Goal: Task Accomplishment & Management: Complete application form

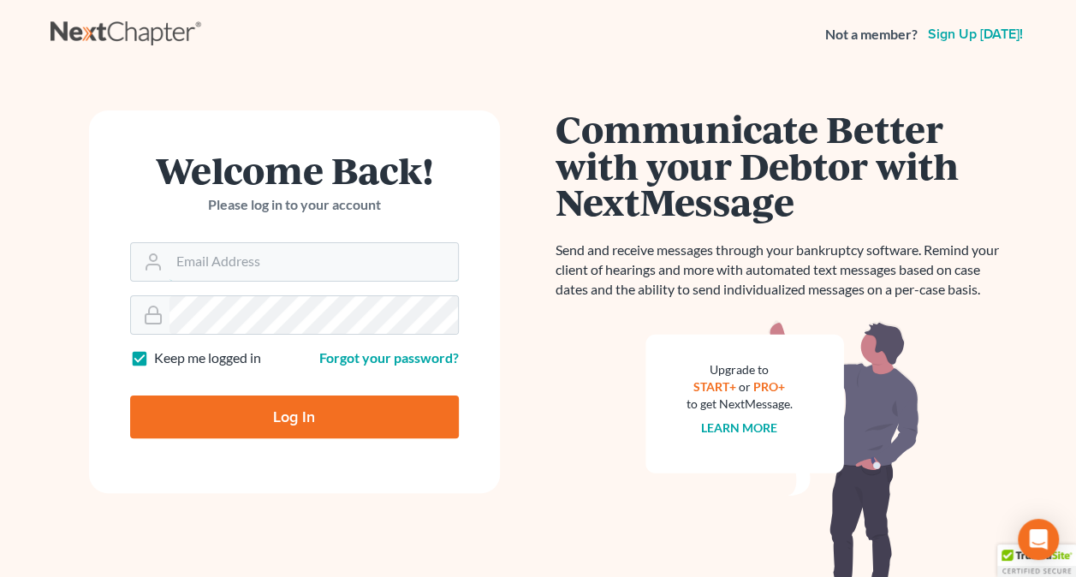
type input "[EMAIL_ADDRESS][DOMAIN_NAME]"
click at [292, 419] on input "Log In" at bounding box center [294, 417] width 329 height 43
type input "Thinking..."
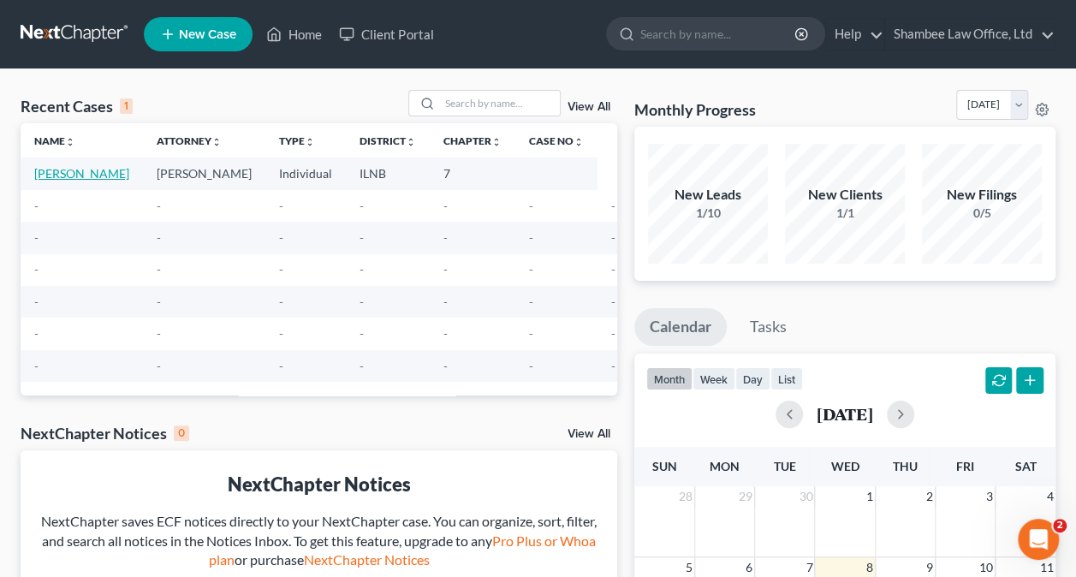
click at [50, 170] on link "Brown, Jillian" at bounding box center [81, 173] width 95 height 15
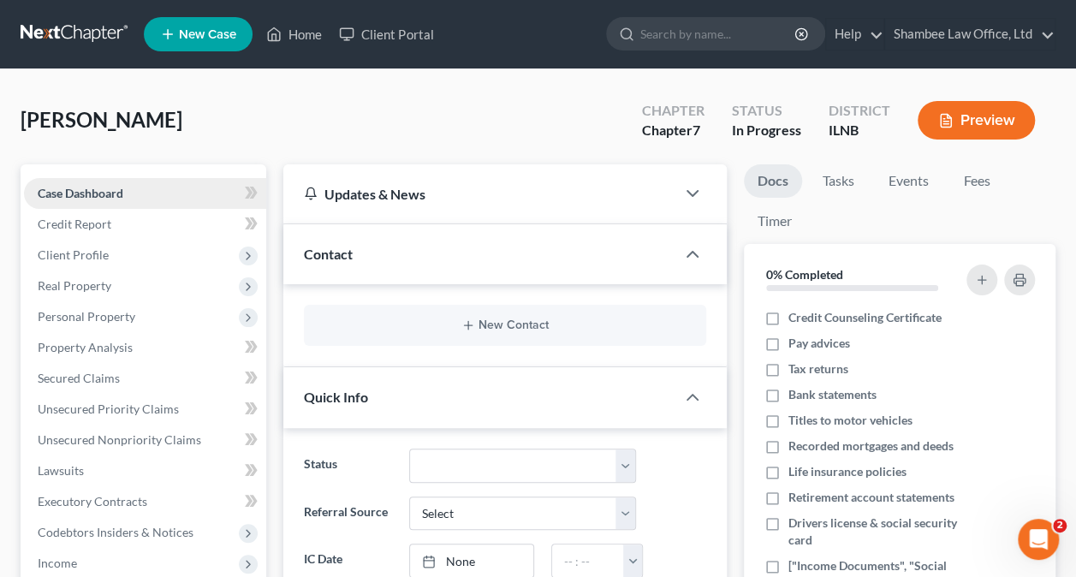
click at [118, 195] on span "Case Dashboard" at bounding box center [81, 193] width 86 height 15
click at [491, 252] on div "Contact" at bounding box center [479, 253] width 392 height 59
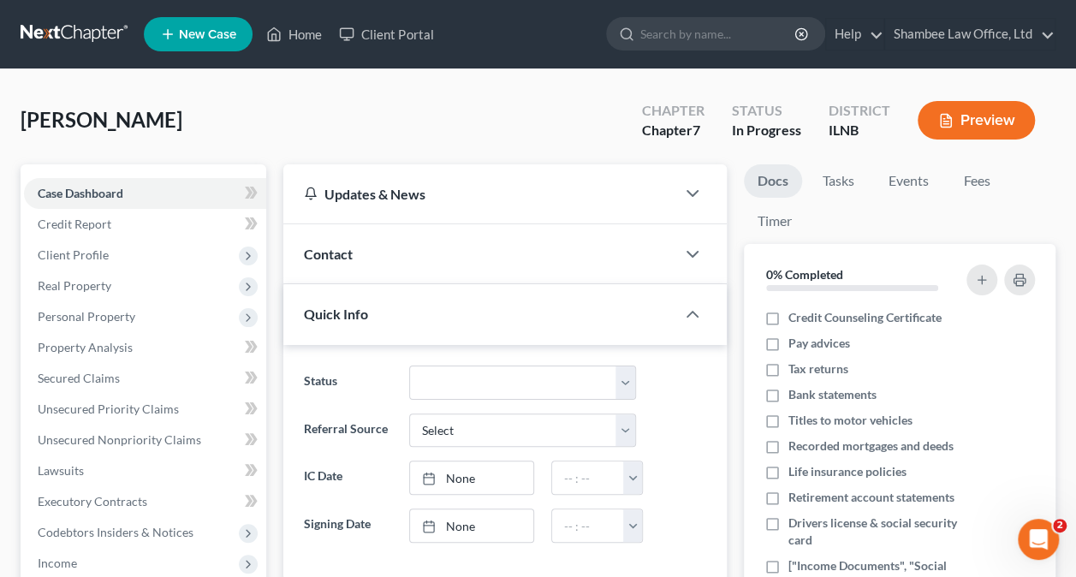
click at [500, 247] on div "Contact" at bounding box center [479, 253] width 392 height 59
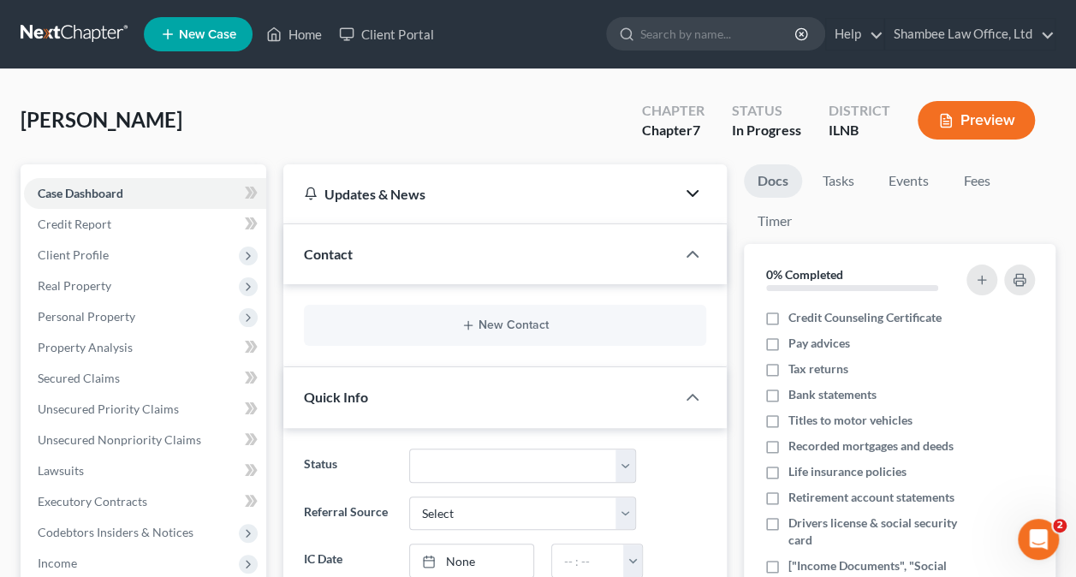
click at [690, 202] on icon "button" at bounding box center [692, 193] width 21 height 21
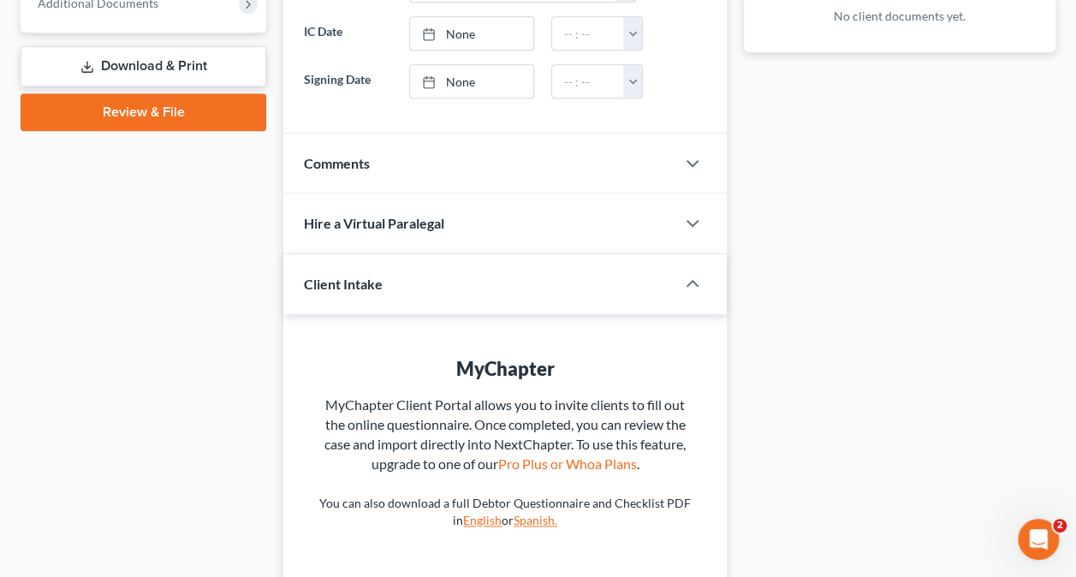
scroll to position [771, 0]
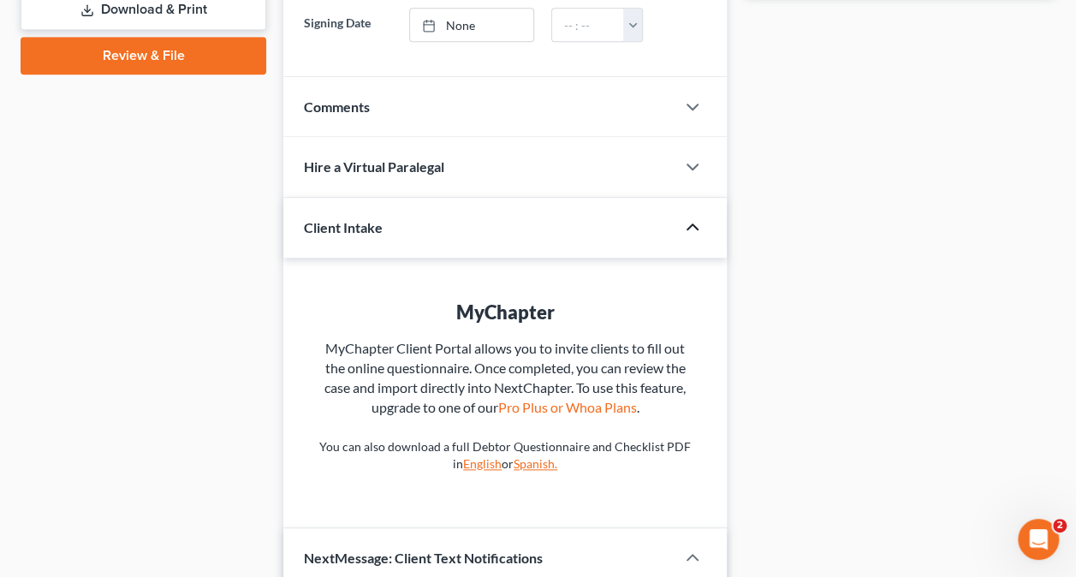
click at [692, 217] on icon "button" at bounding box center [692, 227] width 21 height 21
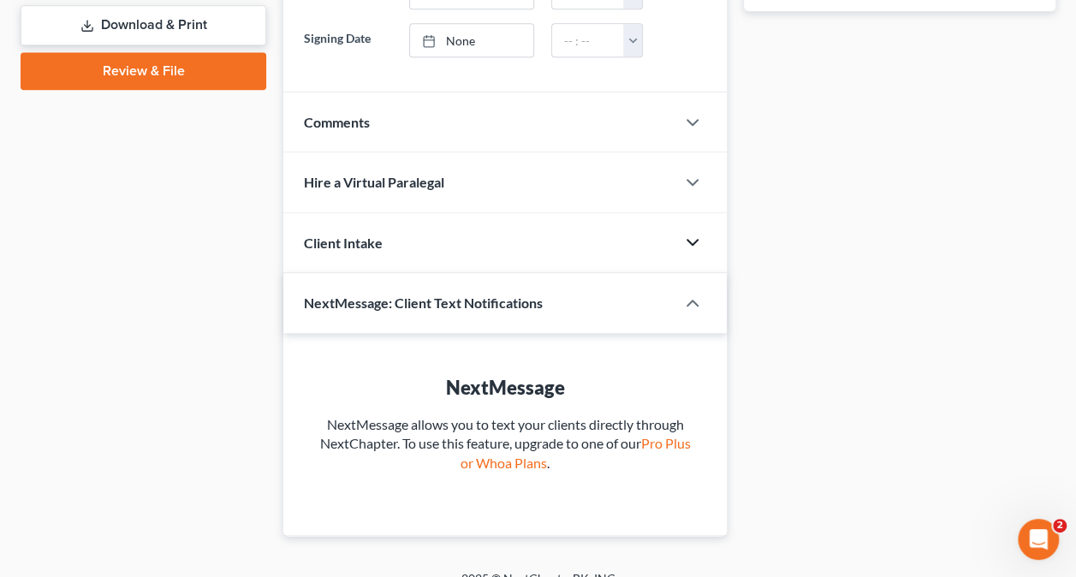
click at [692, 232] on icon "button" at bounding box center [692, 242] width 21 height 21
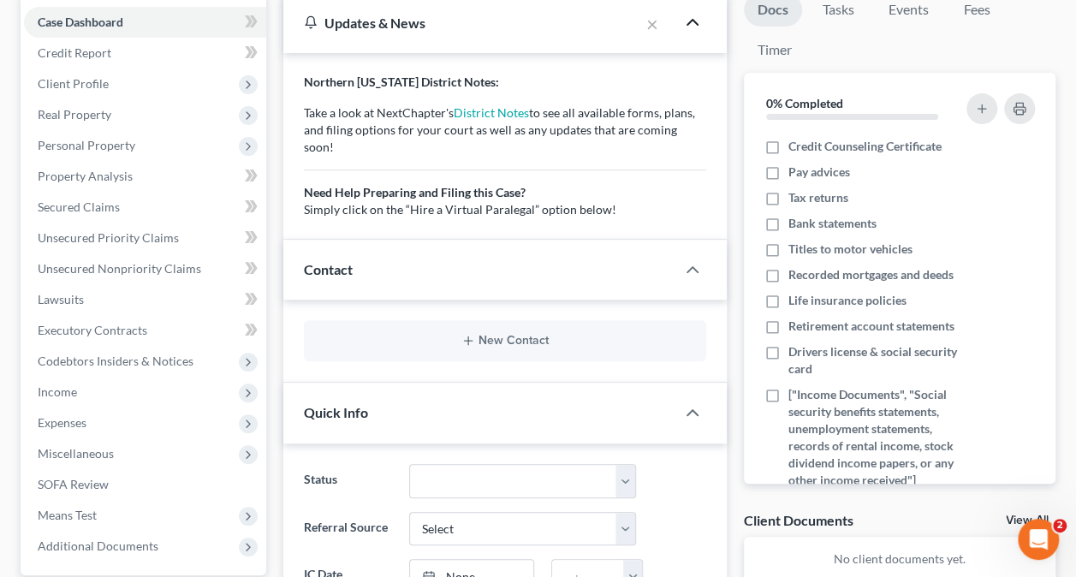
scroll to position [84, 0]
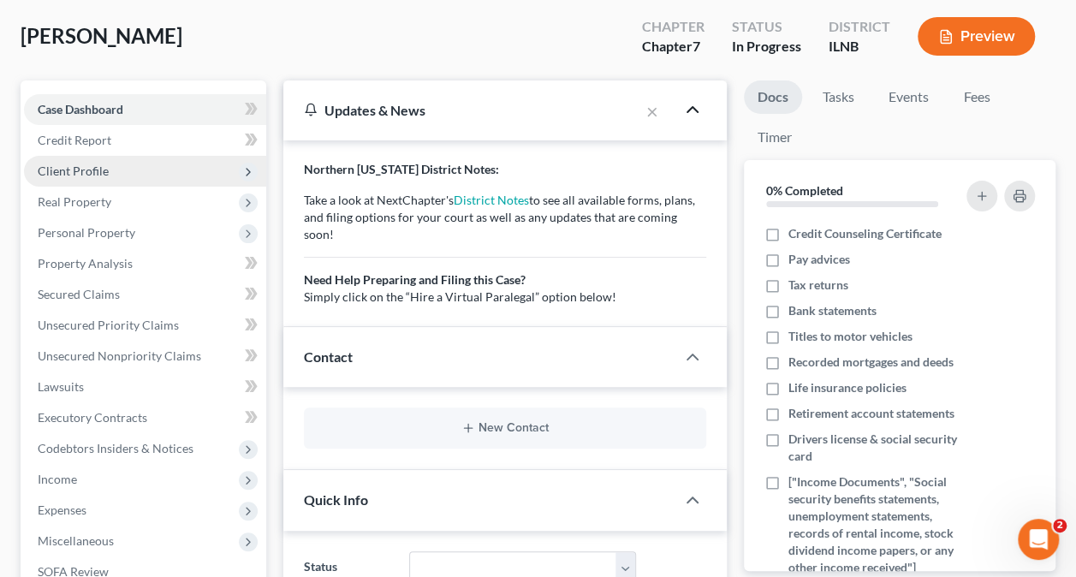
click at [191, 168] on span "Client Profile" at bounding box center [145, 171] width 242 height 31
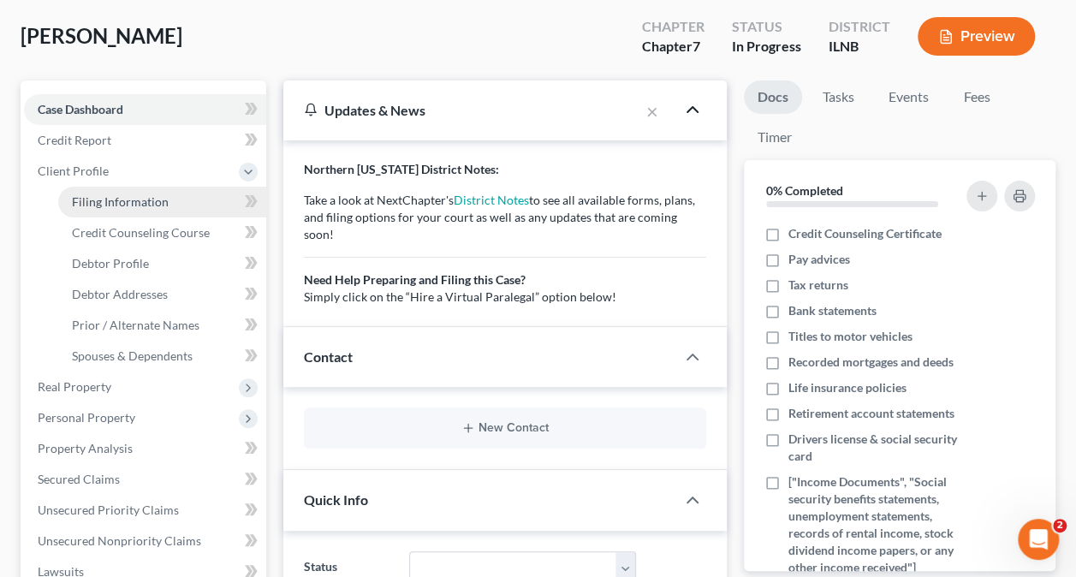
click at [164, 202] on span "Filing Information" at bounding box center [120, 201] width 97 height 15
select select "1"
select select "0"
select select "14"
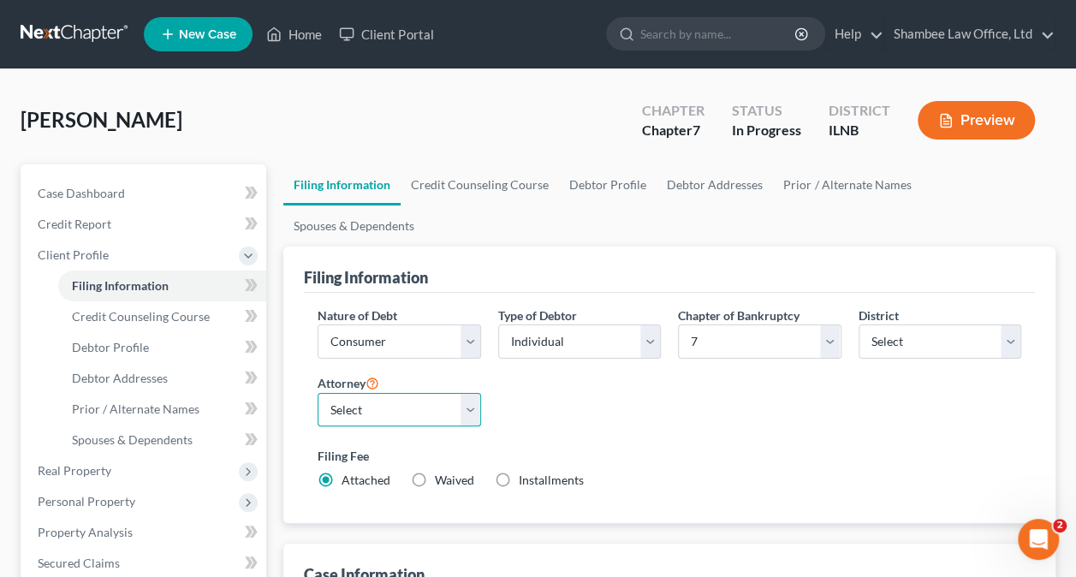
click at [473, 393] on select "Select Juneitha Shambee - null" at bounding box center [399, 410] width 163 height 34
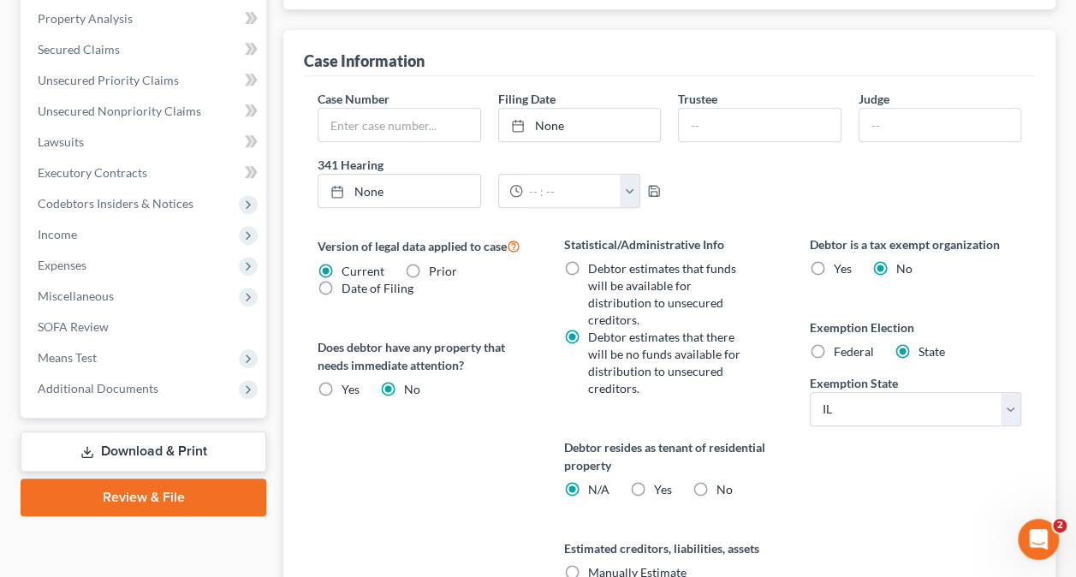
scroll to position [599, 0]
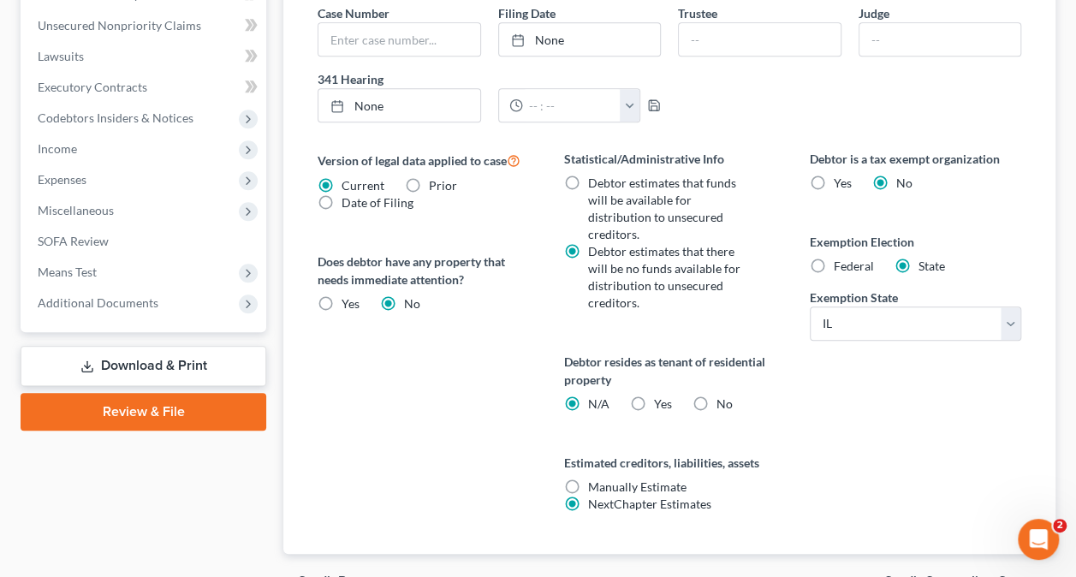
click at [653, 396] on label "Yes Yes" at bounding box center [662, 404] width 18 height 17
click at [660, 396] on input "Yes Yes" at bounding box center [665, 401] width 11 height 11
radio input "true"
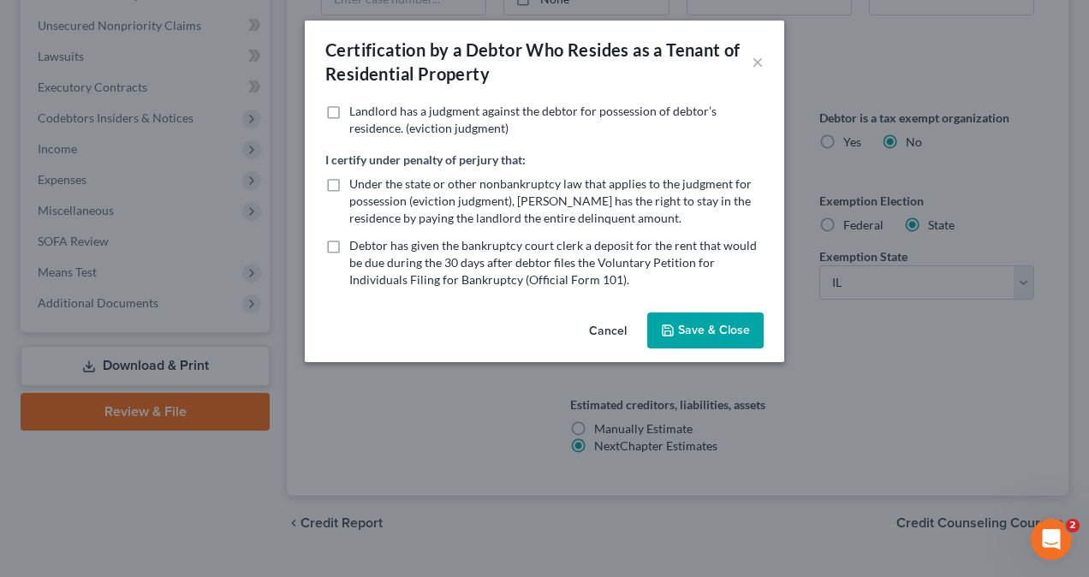
click at [615, 325] on button "Cancel" at bounding box center [607, 331] width 65 height 34
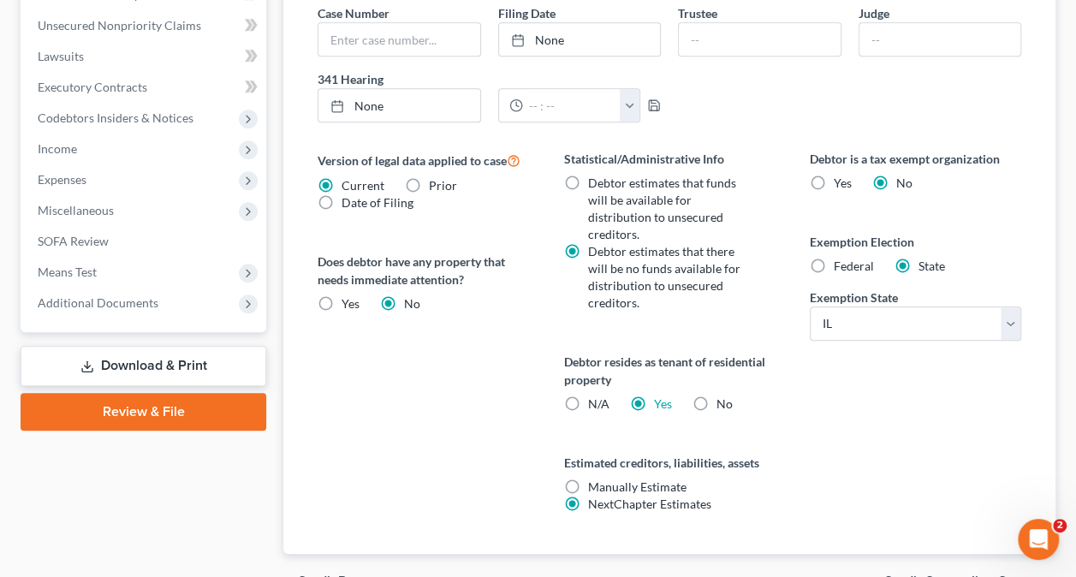
click at [587, 396] on label "N/A" at bounding box center [597, 404] width 21 height 17
click at [594, 396] on input "N/A" at bounding box center [599, 401] width 11 height 11
radio input "true"
radio input "false"
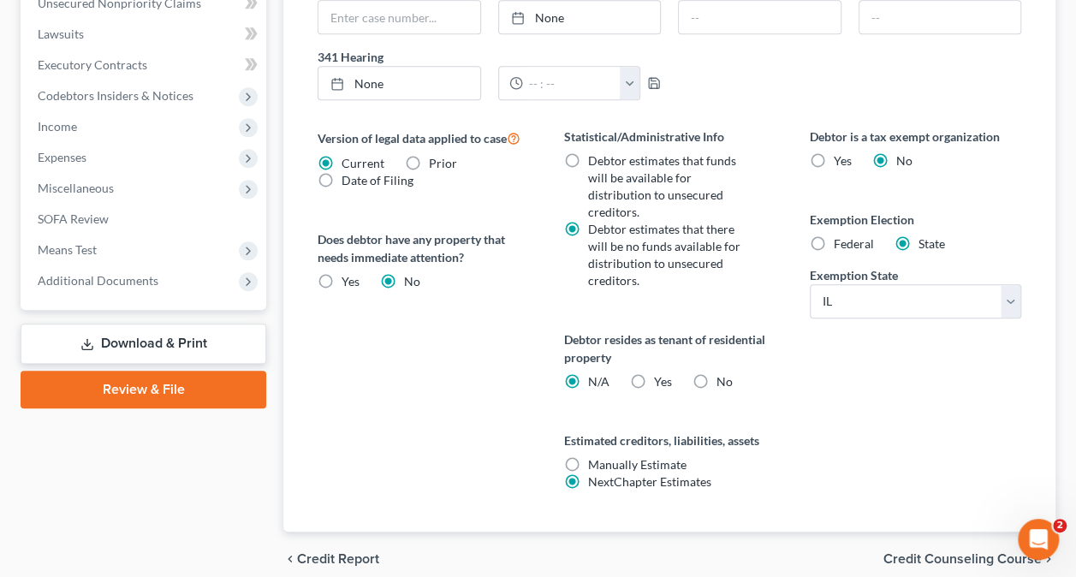
scroll to position [634, 0]
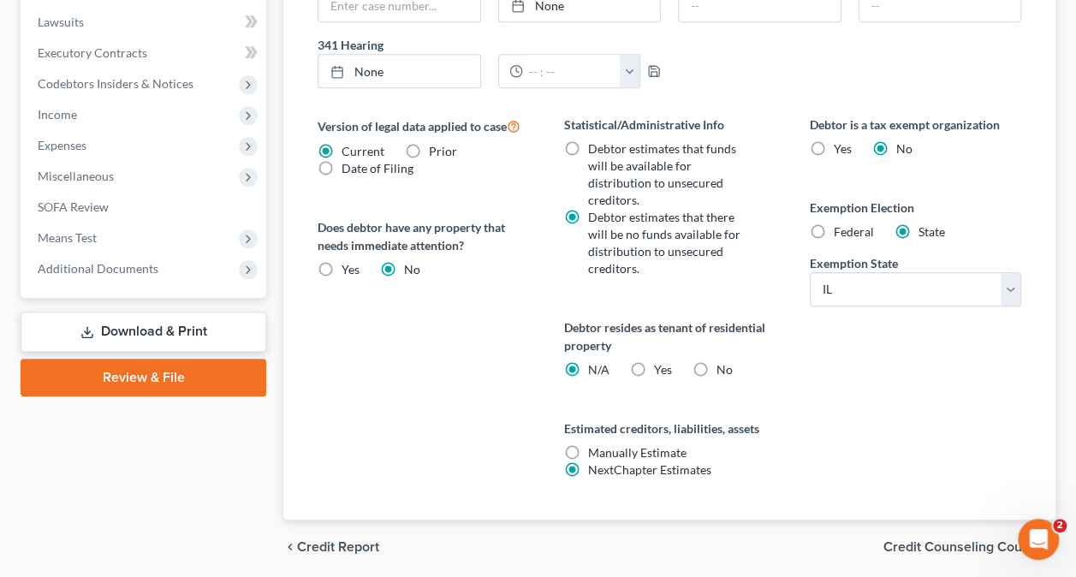
click at [330, 540] on span "Credit Report" at bounding box center [338, 547] width 82 height 14
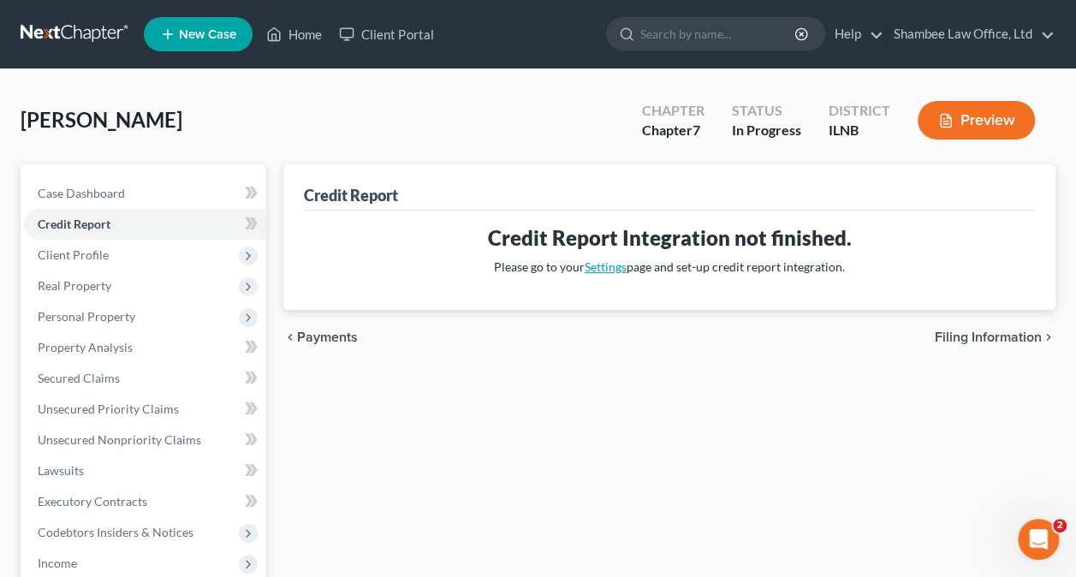
click at [604, 267] on link "Settings" at bounding box center [606, 266] width 42 height 15
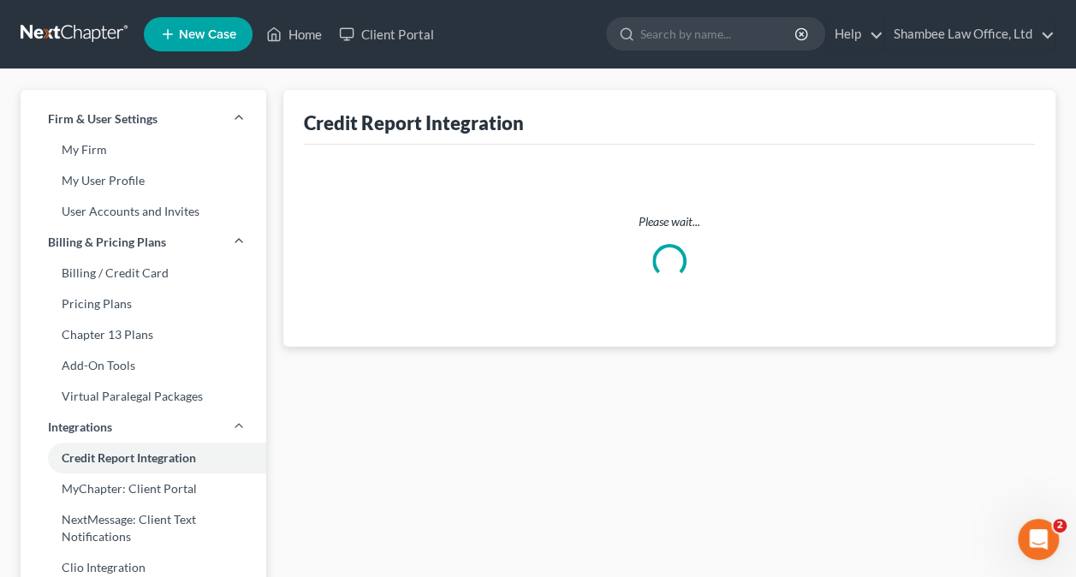
select select "14"
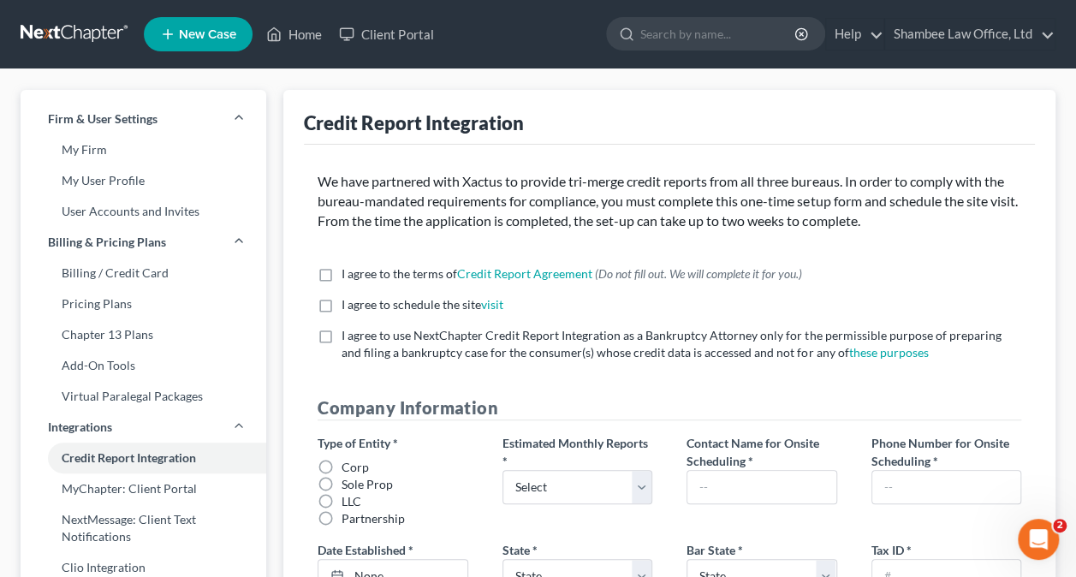
drag, startPoint x: 325, startPoint y: 274, endPoint x: 329, endPoint y: 288, distance: 14.1
click at [342, 274] on label "I agree to the terms of Credit Report Agreement * (Do not fill out. We will com…" at bounding box center [572, 273] width 461 height 17
click at [348, 274] on input "I agree to the terms of Credit Report Agreement * (Do not fill out. We will com…" at bounding box center [353, 270] width 11 height 11
checkbox input "true"
click at [342, 306] on label "I agree to schedule the site visit *" at bounding box center [423, 304] width 162 height 17
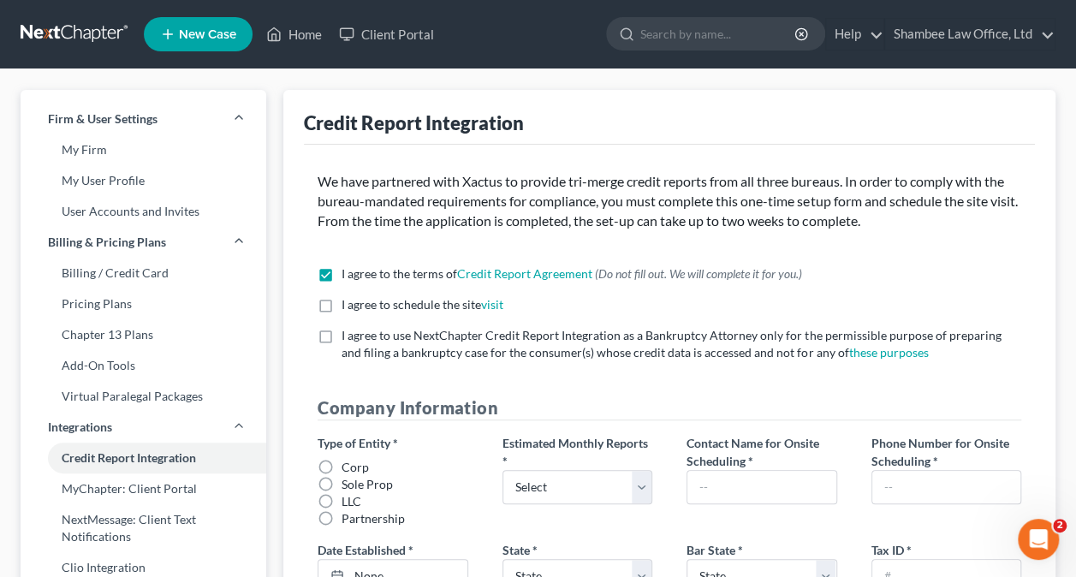
click at [348, 306] on input "I agree to schedule the site visit *" at bounding box center [353, 301] width 11 height 11
checkbox input "true"
click at [342, 335] on label "I agree to use NextChapter Credit Report Integration as a Bankruptcy Attorney o…" at bounding box center [682, 344] width 680 height 34
click at [348, 335] on input "I agree to use NextChapter Credit Report Integration as a Bankruptcy Attorney o…" at bounding box center [353, 332] width 11 height 11
checkbox input "true"
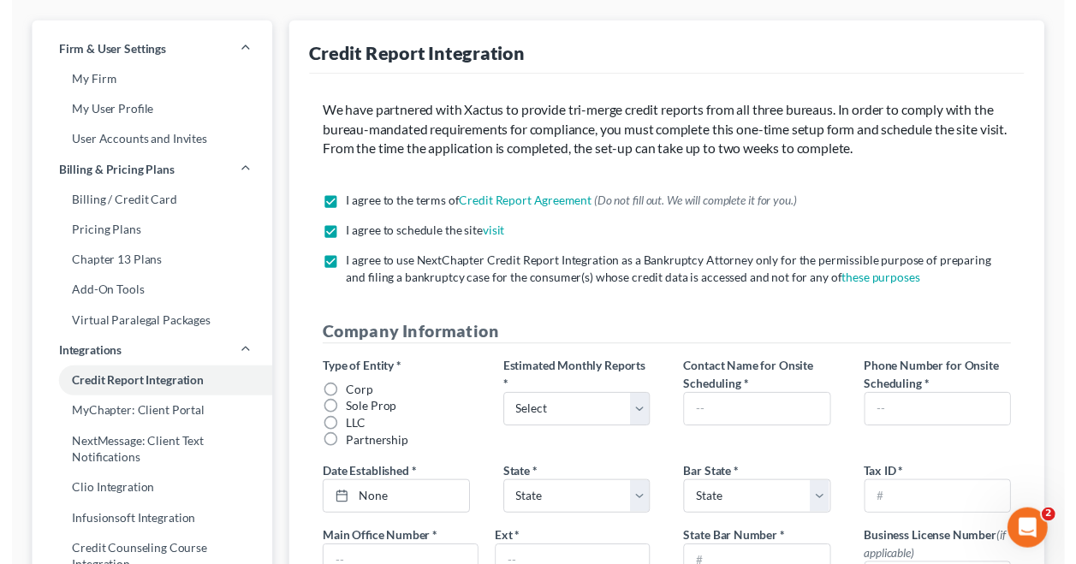
scroll to position [86, 0]
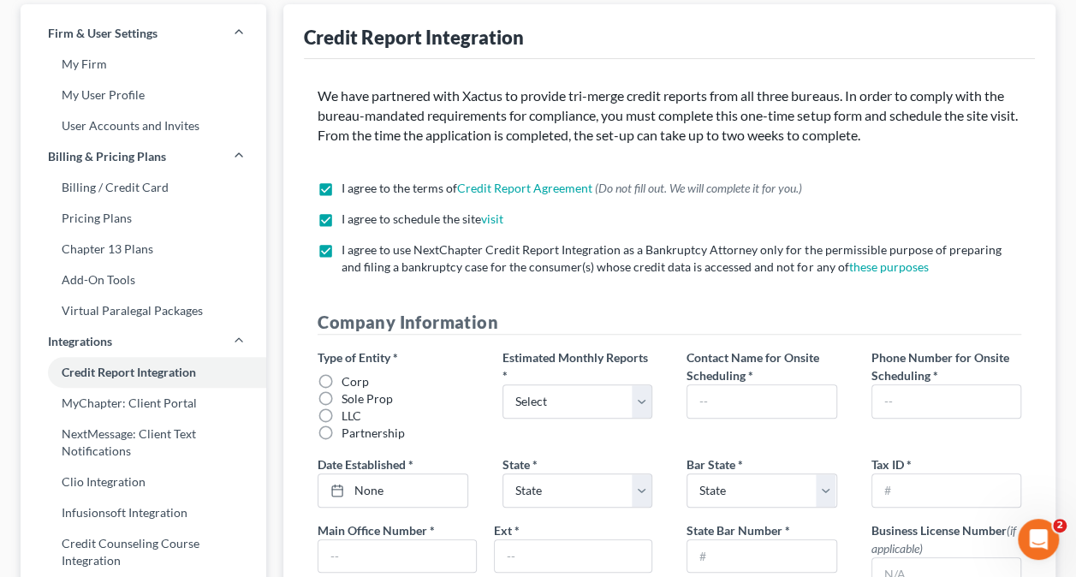
click at [342, 378] on label "Corp" at bounding box center [355, 381] width 27 height 17
click at [348, 378] on input "Corp" at bounding box center [353, 378] width 11 height 11
radio input "true"
click at [623, 398] on select "Select 1-4 5-10 11-20 21-40 41-60 61-80 81-100 More than 100" at bounding box center [578, 401] width 150 height 34
select select "0"
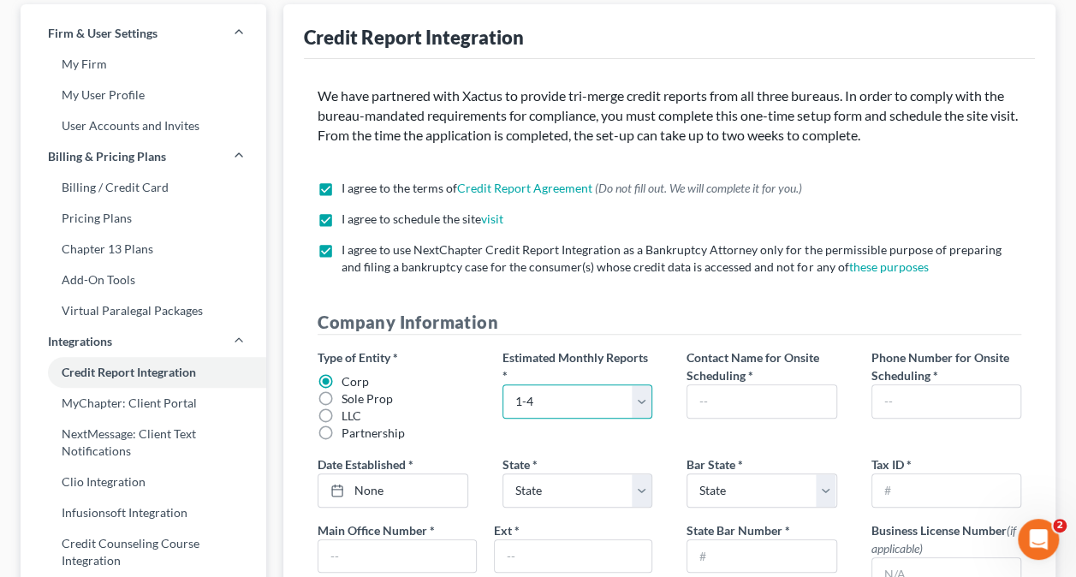
click at [503, 384] on select "Select 1-4 5-10 11-20 21-40 41-60 61-80 81-100 More than 100" at bounding box center [578, 401] width 150 height 34
click at [799, 406] on input "text" at bounding box center [761, 401] width 148 height 33
type input "Juneitha Shambee"
click at [896, 414] on input "text" at bounding box center [946, 401] width 148 height 33
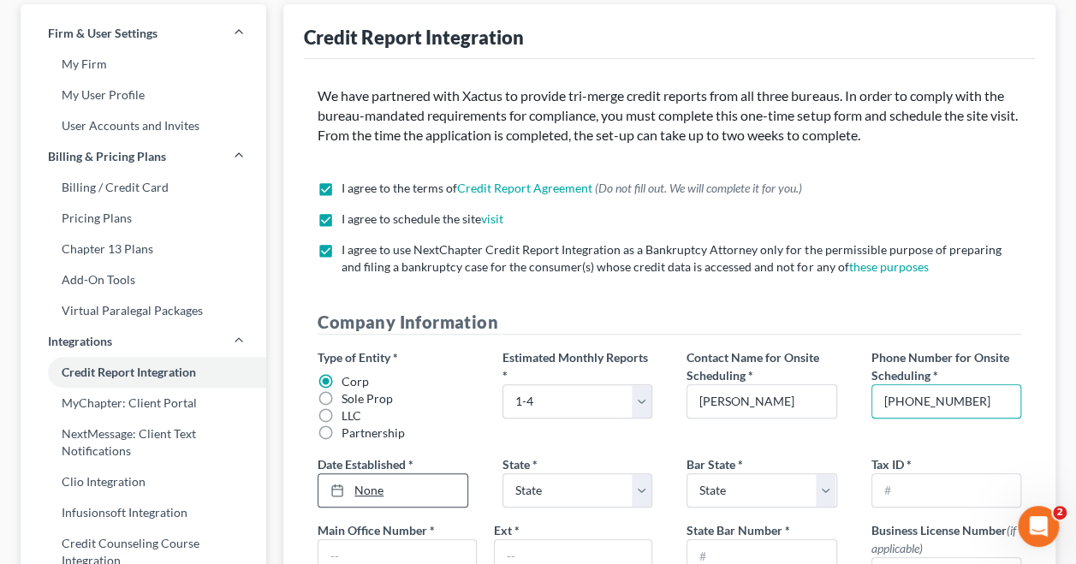
type input "773-741-3602"
click at [402, 487] on link "10/8/2025" at bounding box center [392, 490] width 148 height 33
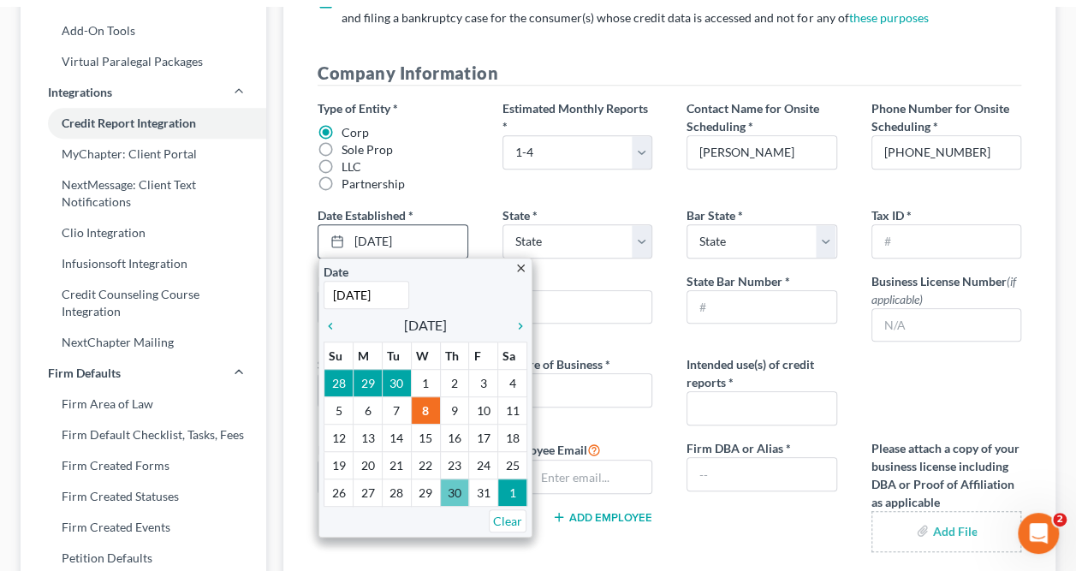
scroll to position [342, 0]
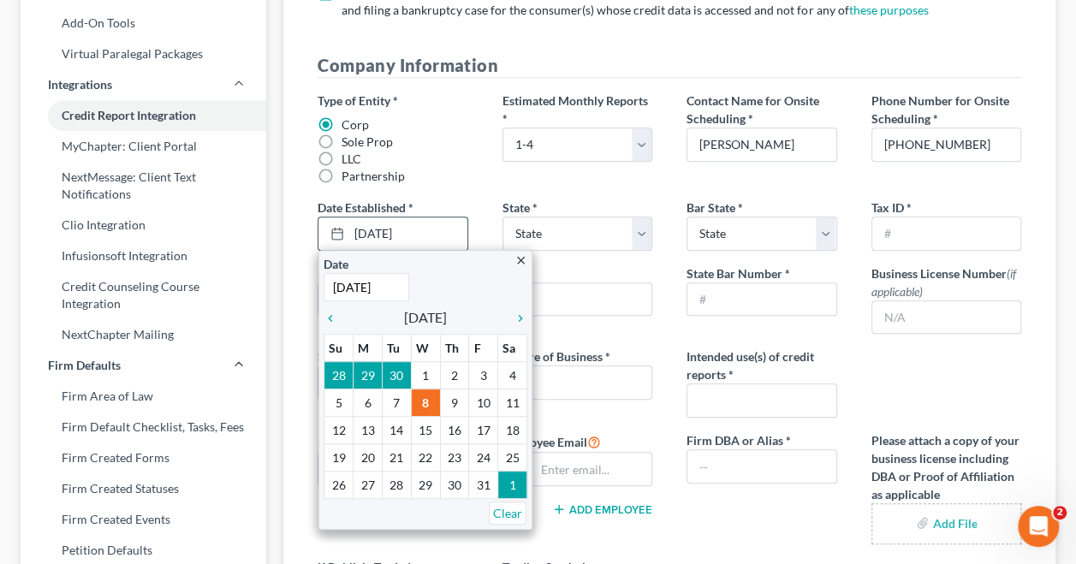
click at [341, 287] on input "10/8/2025" at bounding box center [367, 287] width 86 height 28
click at [346, 284] on input "10/8/2025" at bounding box center [367, 287] width 86 height 28
type input "3/31/2014"
click at [611, 332] on div "Type of Entity * Corp Sole Prop LLC Partnership Estimated Monthly Reports * Sel…" at bounding box center [669, 361] width 738 height 539
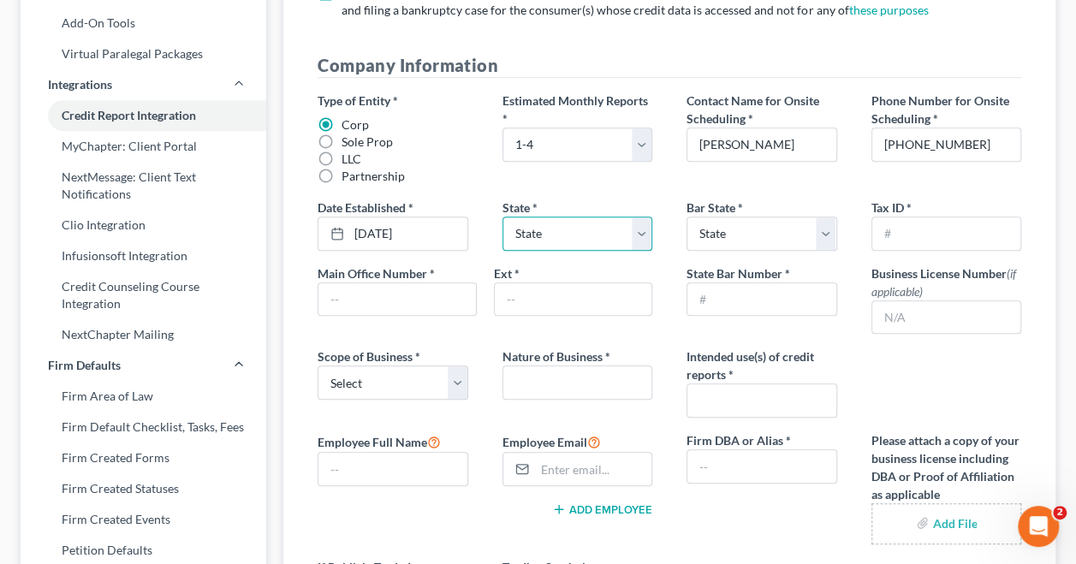
click at [611, 229] on select "State AL AK AR AZ CA CO CT DE DC FL GA GU HI ID IL IN IA KS KY LA ME MD MA MI M…" at bounding box center [578, 234] width 150 height 34
select select "14"
click at [503, 217] on select "State AL AK AR AZ CA CO CT DE DC FL GA GU HI ID IL IN IA KS KY LA ME MD MA MI M…" at bounding box center [578, 234] width 150 height 34
click at [781, 226] on select "State AL AK AR AZ CA CO CT DE DC FL GA GU HI ID IL IN IA KS KY LA ME MD MA MI M…" at bounding box center [762, 234] width 150 height 34
select select "14"
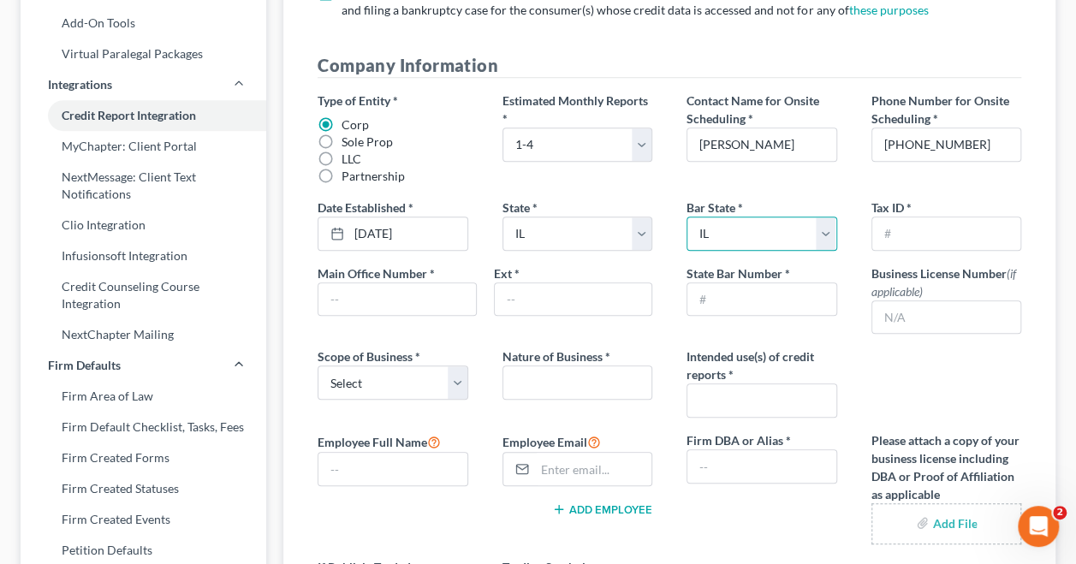
click at [687, 217] on select "State AL AK AR AZ CA CO CT DE DC FL GA GU HI ID IL IN IA KS KY LA ME MD MA MI M…" at bounding box center [762, 234] width 150 height 34
click at [394, 304] on input "text" at bounding box center [396, 299] width 157 height 33
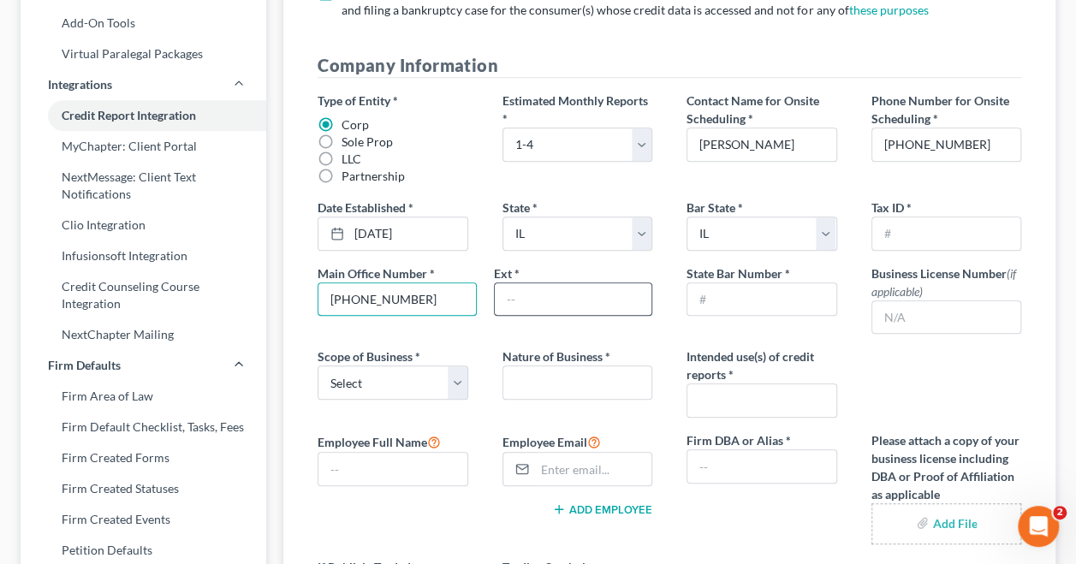
type input "773-741-3602"
click at [596, 302] on input "text" at bounding box center [573, 299] width 157 height 33
type input "0"
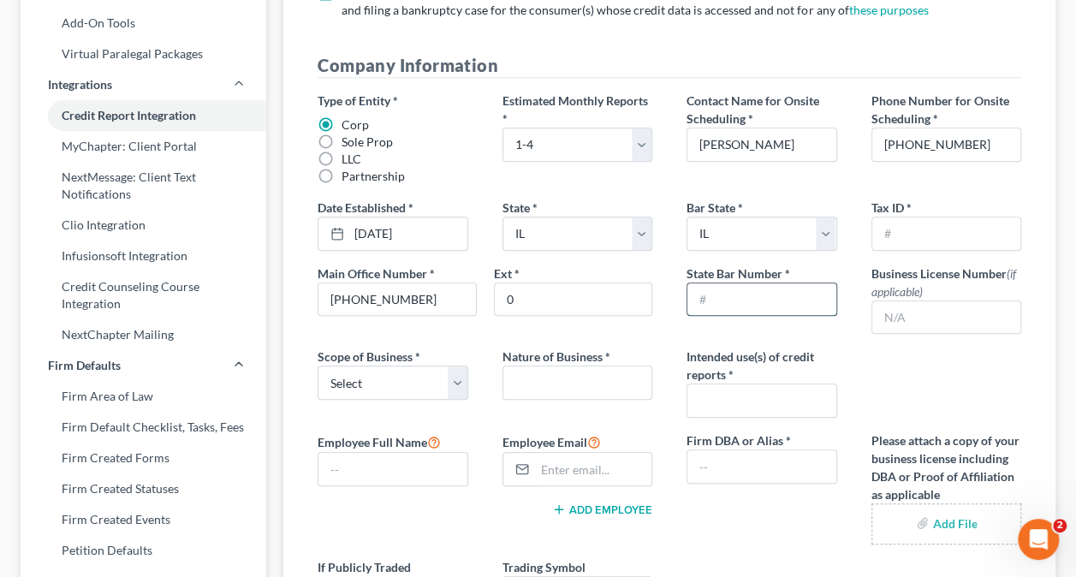
click at [731, 303] on input "text" at bounding box center [761, 299] width 148 height 33
type input "6308145"
click at [399, 375] on select "Select Local Regional National" at bounding box center [393, 383] width 150 height 34
select select "0"
click at [318, 366] on select "Select Local Regional National" at bounding box center [393, 383] width 150 height 34
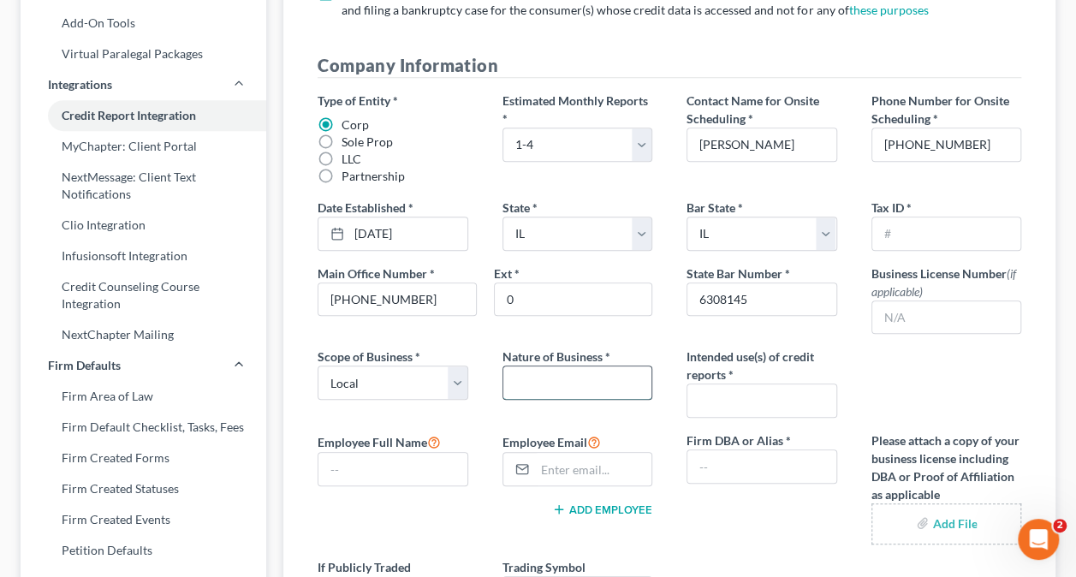
click at [580, 374] on input "text" at bounding box center [577, 382] width 148 height 33
type input "Law Office"
click at [761, 396] on input "text" at bounding box center [761, 400] width 148 height 33
type input "Legal"
click at [351, 473] on input "text" at bounding box center [392, 469] width 148 height 33
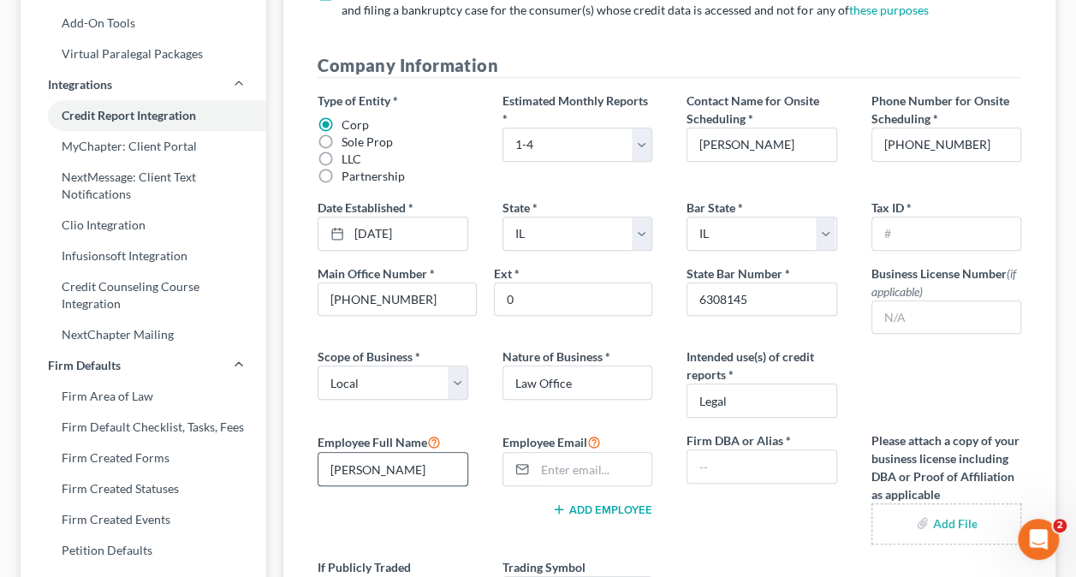
type input "Juneitha Shambee"
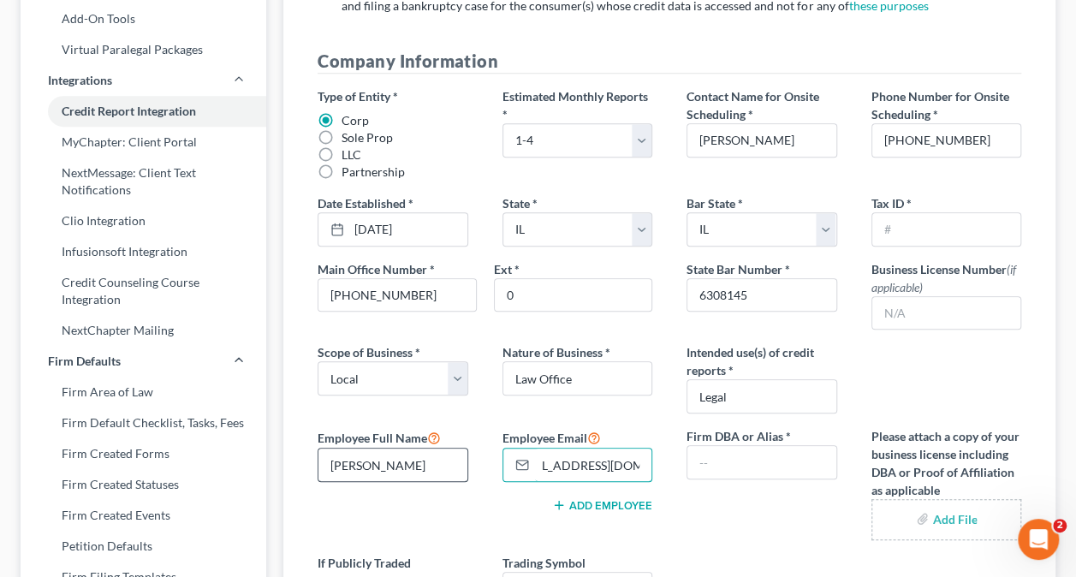
scroll to position [0, 43]
type input "[EMAIL_ADDRESS][DOMAIN_NAME]"
click at [760, 464] on input "text" at bounding box center [761, 462] width 148 height 33
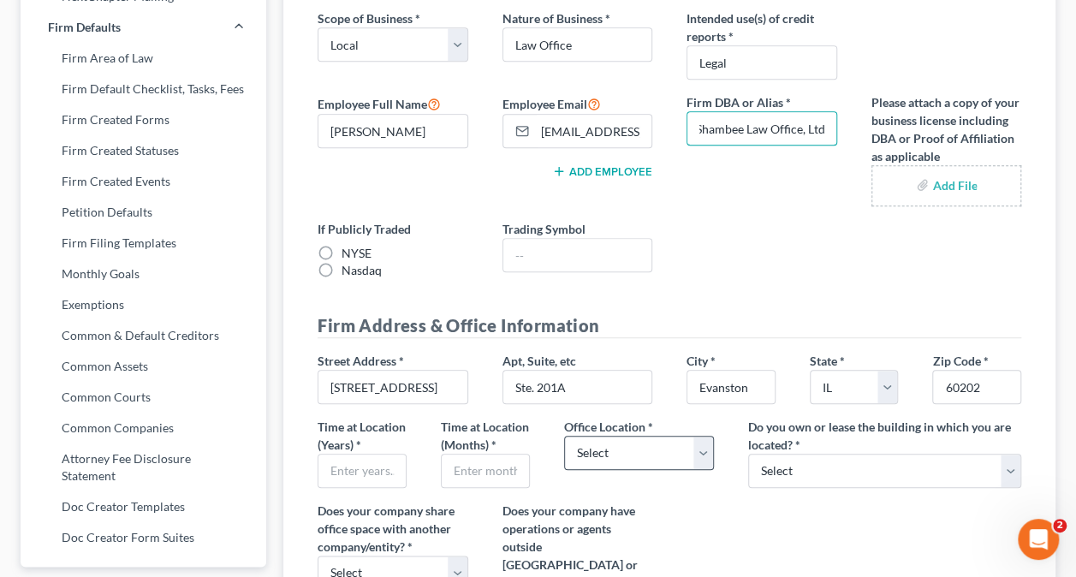
scroll to position [689, 0]
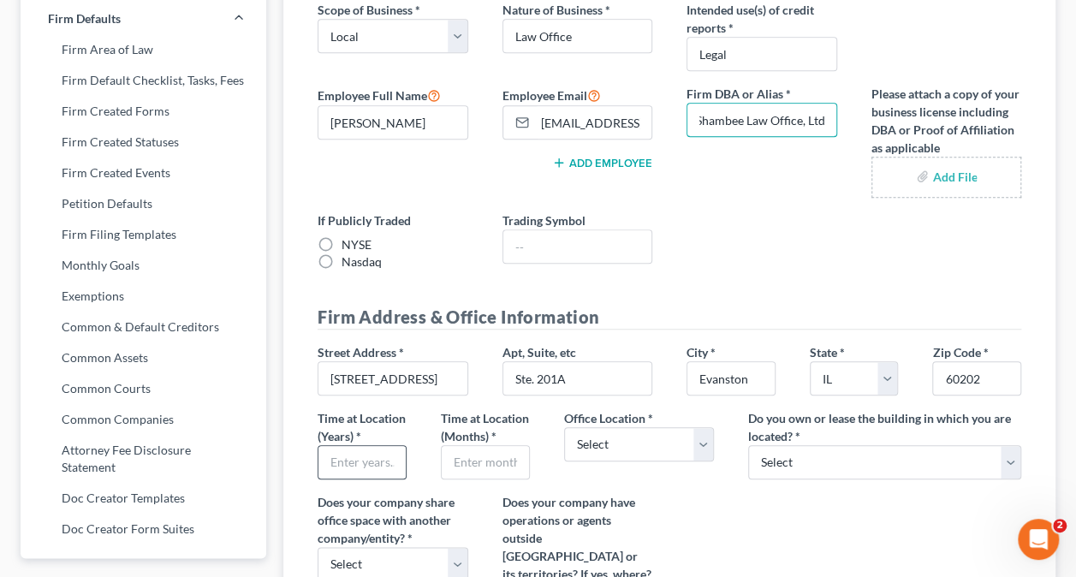
type input "Shambee Law Office, Ltd"
click at [338, 476] on input "text" at bounding box center [361, 462] width 87 height 33
type input "13"
click at [476, 479] on input "text" at bounding box center [485, 462] width 87 height 33
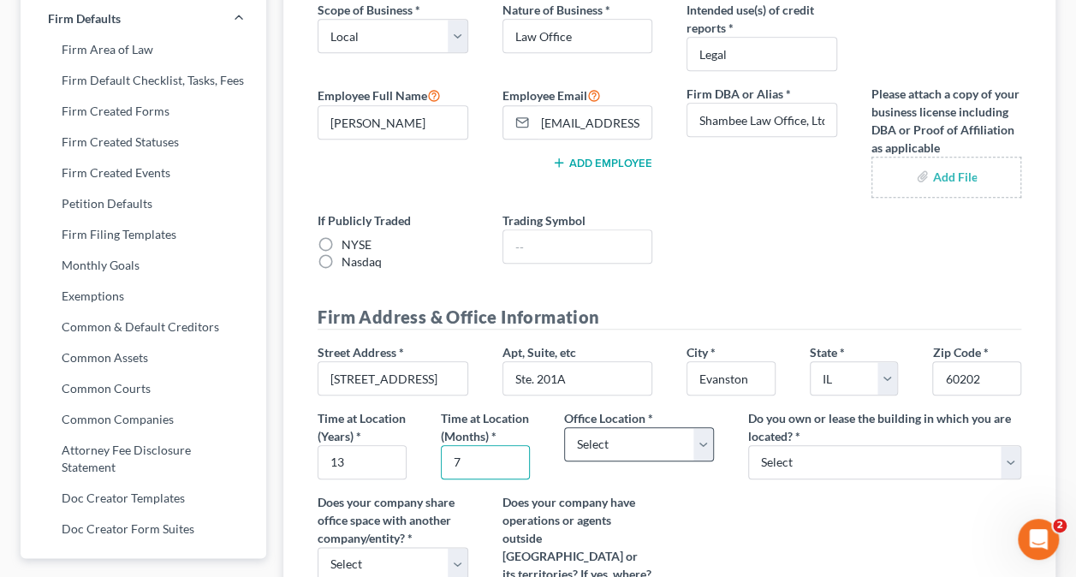
type input "7"
click at [674, 445] on select "Select Commercial Residential" at bounding box center [639, 444] width 150 height 34
select select "0"
click at [564, 427] on select "Select Commercial Residential" at bounding box center [639, 444] width 150 height 34
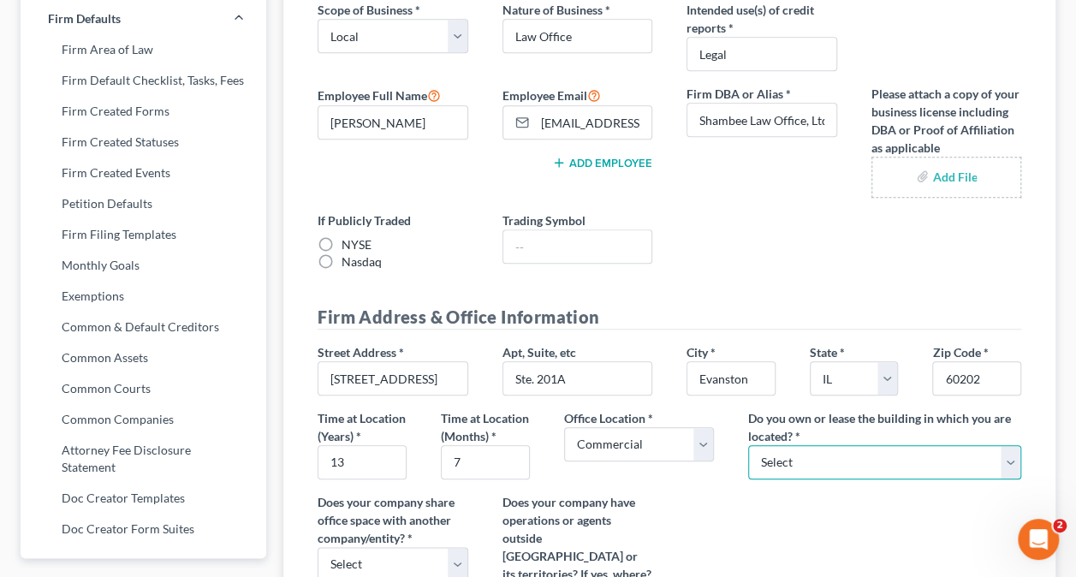
click at [829, 459] on select "Select Own Lease" at bounding box center [884, 462] width 273 height 34
select select "1"
click at [748, 445] on select "Select Own Lease" at bounding box center [884, 462] width 273 height 34
click at [716, 507] on div "Street Address * 701 Main St. Apt, Suite, etc Ste. 201A City * Evanston State *…" at bounding box center [669, 495] width 738 height 305
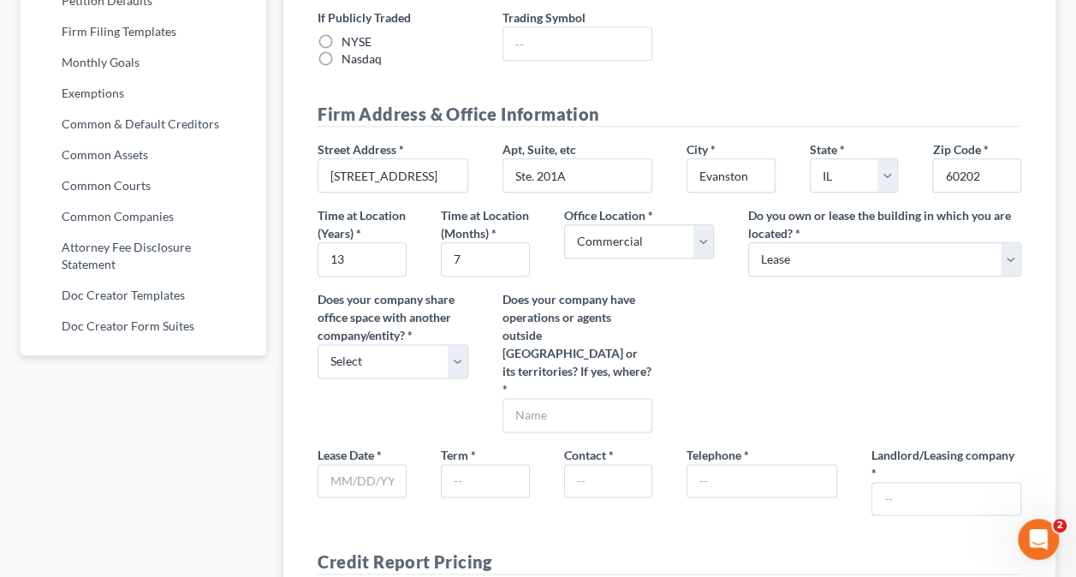
scroll to position [946, 0]
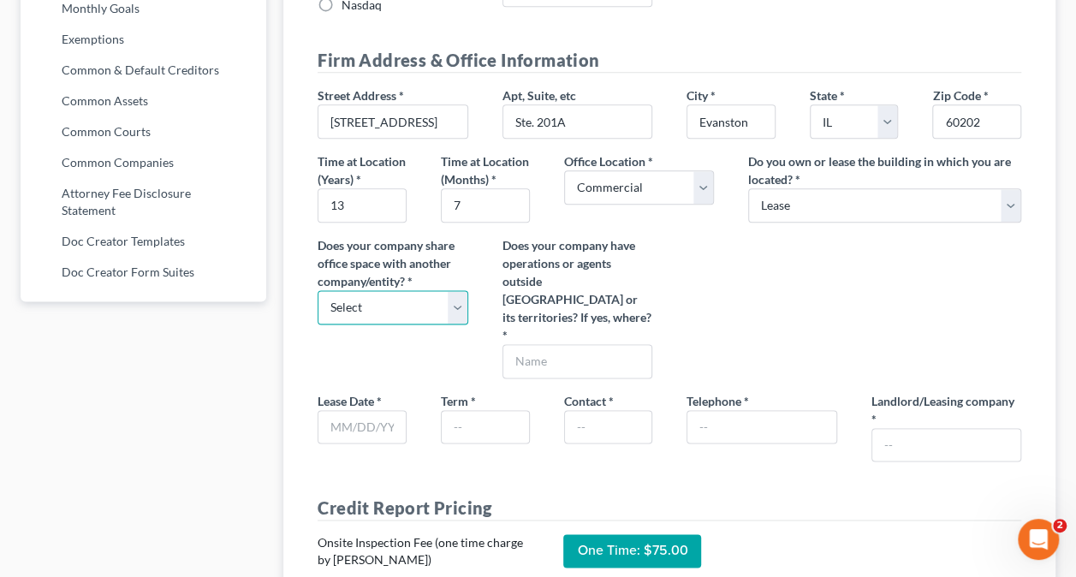
click at [425, 315] on select "Select Yes No" at bounding box center [393, 307] width 150 height 34
click at [318, 304] on select "Select Yes No" at bounding box center [393, 307] width 150 height 34
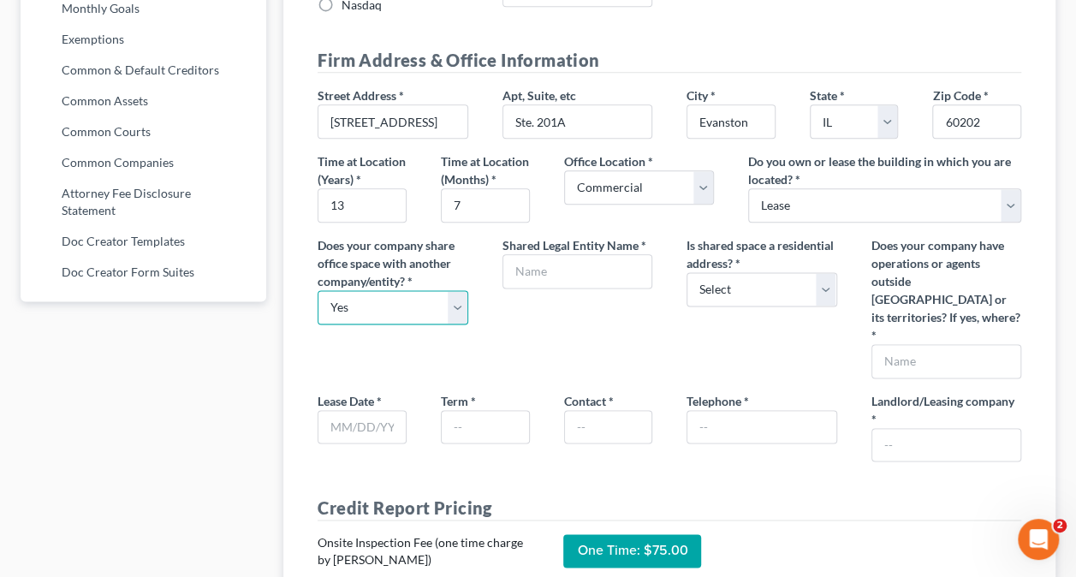
click at [443, 322] on select "Select Yes No" at bounding box center [393, 307] width 150 height 34
select select "1"
click at [318, 304] on select "Select Yes No" at bounding box center [393, 307] width 150 height 34
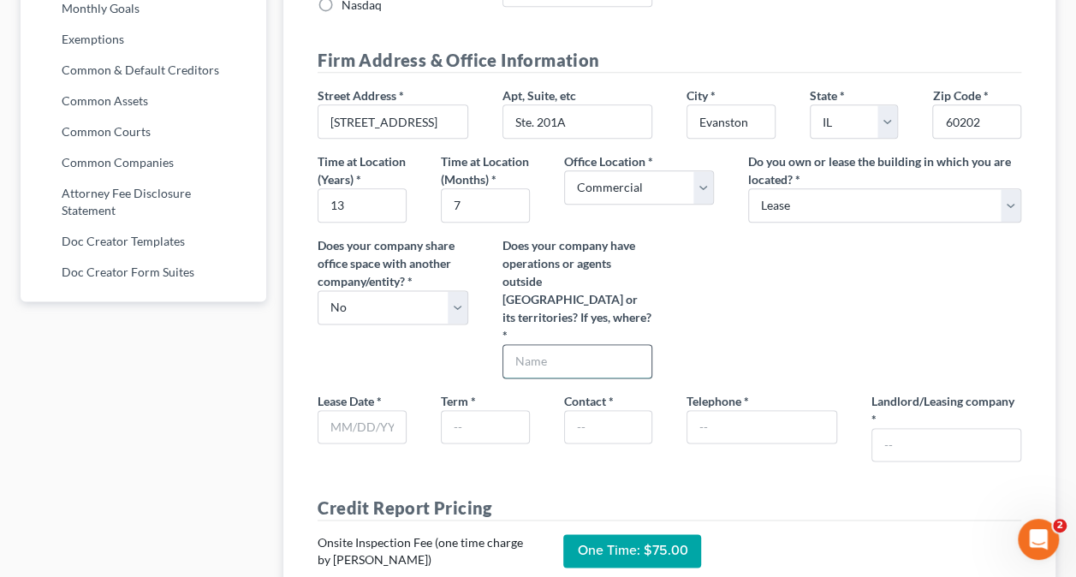
click at [556, 354] on input "text" at bounding box center [577, 361] width 148 height 33
type input "No"
click at [346, 419] on input "text" at bounding box center [361, 427] width 87 height 33
click at [464, 423] on input "text" at bounding box center [485, 427] width 87 height 33
click at [336, 426] on input "text" at bounding box center [361, 427] width 87 height 33
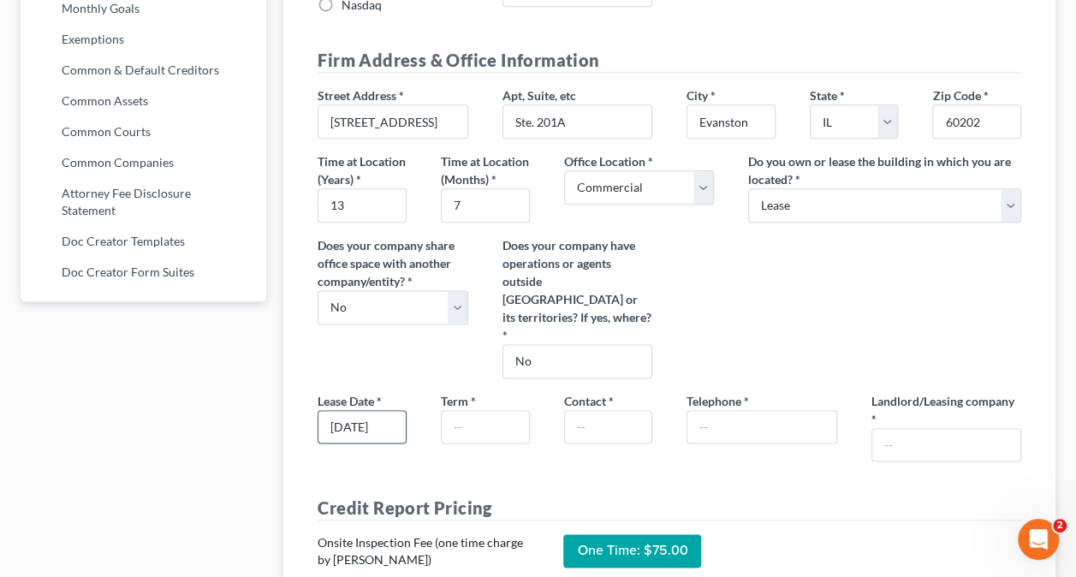
scroll to position [0, 1]
type input "07/01/2024"
click at [488, 419] on input "text" at bounding box center [485, 427] width 87 height 33
type input "1 yr"
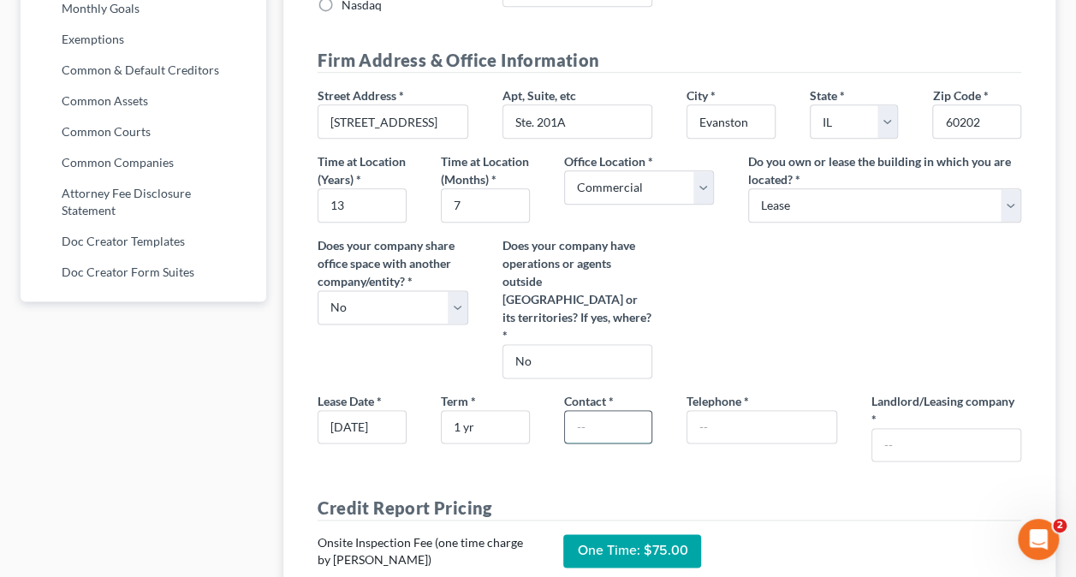
click at [620, 425] on input "text" at bounding box center [608, 427] width 87 height 33
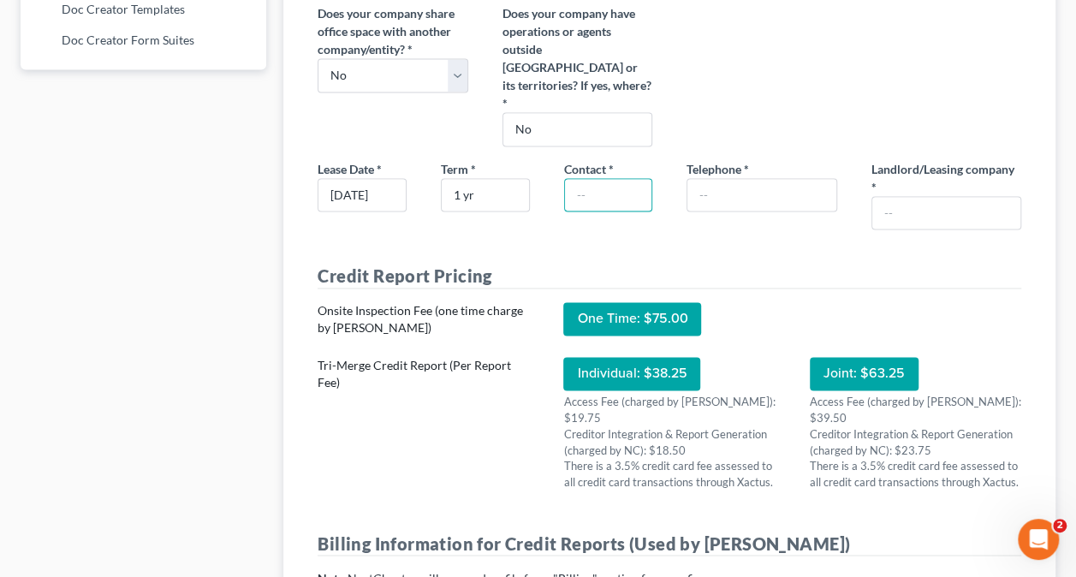
scroll to position [1203, 0]
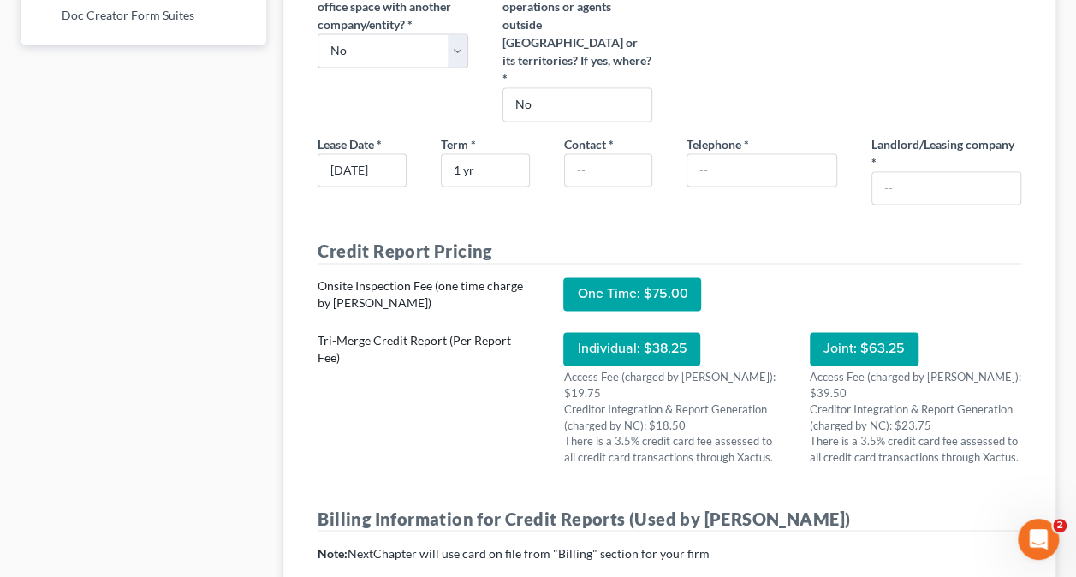
click at [620, 339] on div "Individual: $38.25" at bounding box center [631, 348] width 137 height 33
click at [614, 348] on div "Individual: $38.25" at bounding box center [631, 348] width 137 height 33
click at [668, 349] on div "Individual: $38.25" at bounding box center [631, 348] width 137 height 33
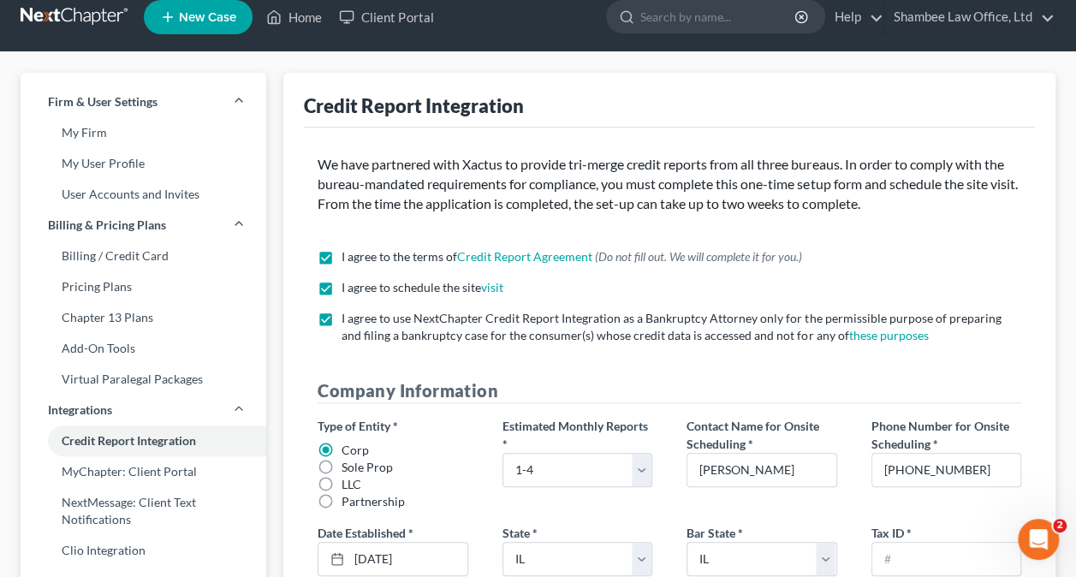
scroll to position [0, 0]
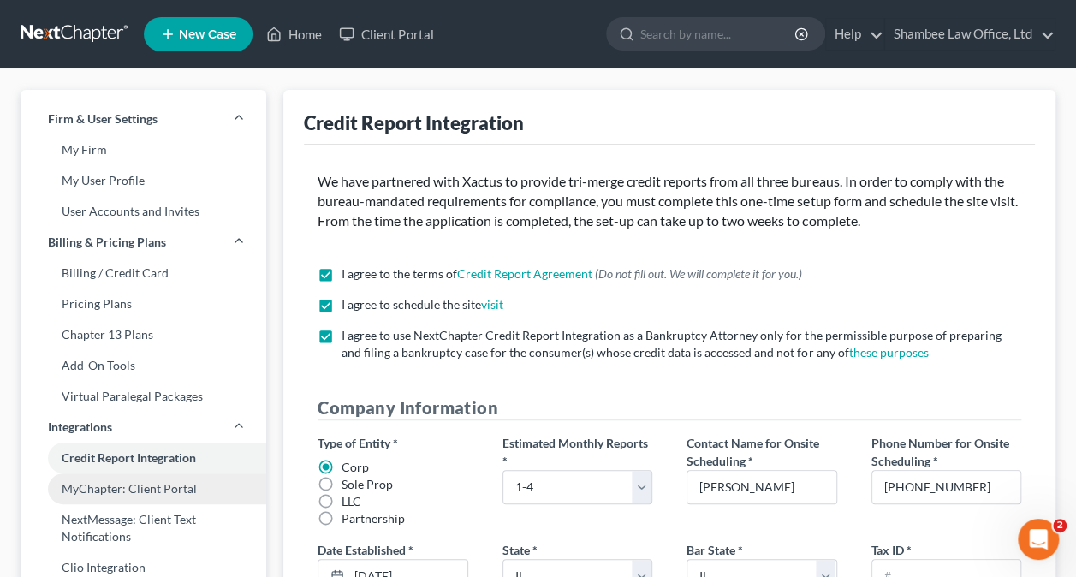
click at [132, 491] on link "MyChapter: Client Portal" at bounding box center [144, 488] width 246 height 31
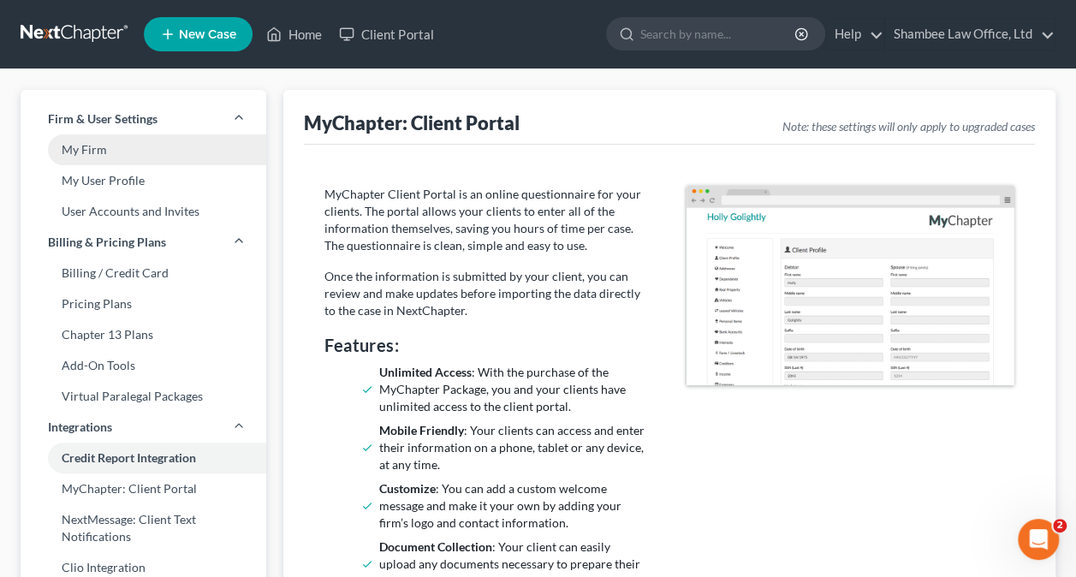
click at [82, 145] on link "My Firm" at bounding box center [144, 149] width 246 height 31
select select "25"
select select "24"
select select "14"
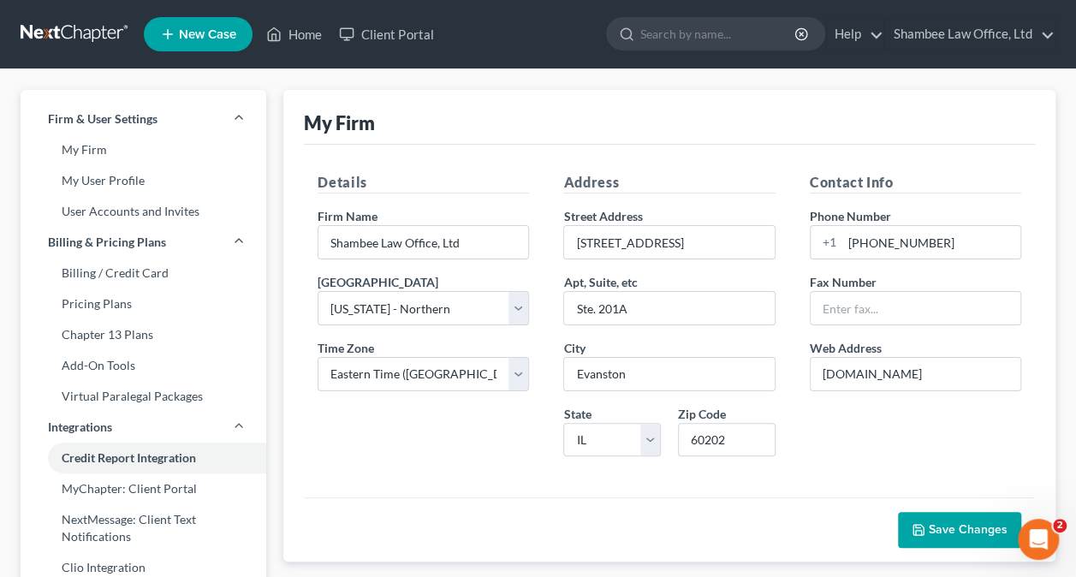
click at [199, 29] on span "New Case" at bounding box center [207, 34] width 57 height 13
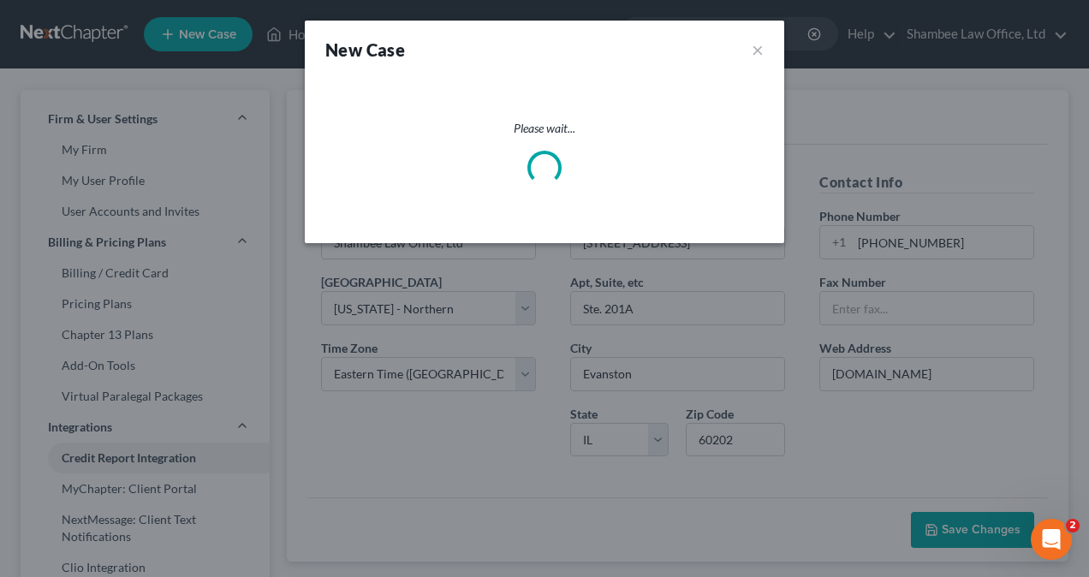
select select "25"
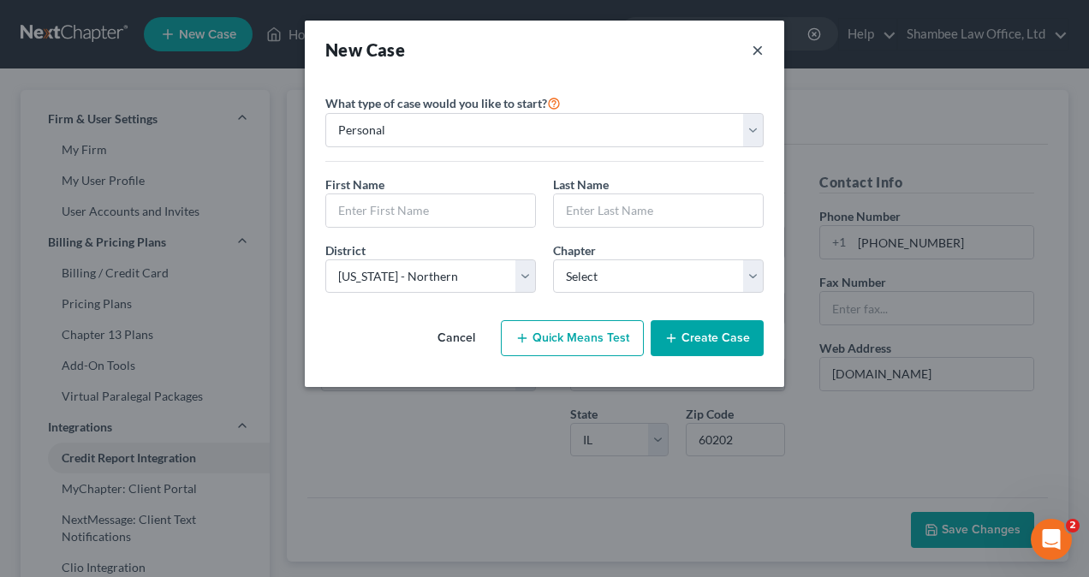
click at [763, 47] on button "×" at bounding box center [758, 50] width 12 height 24
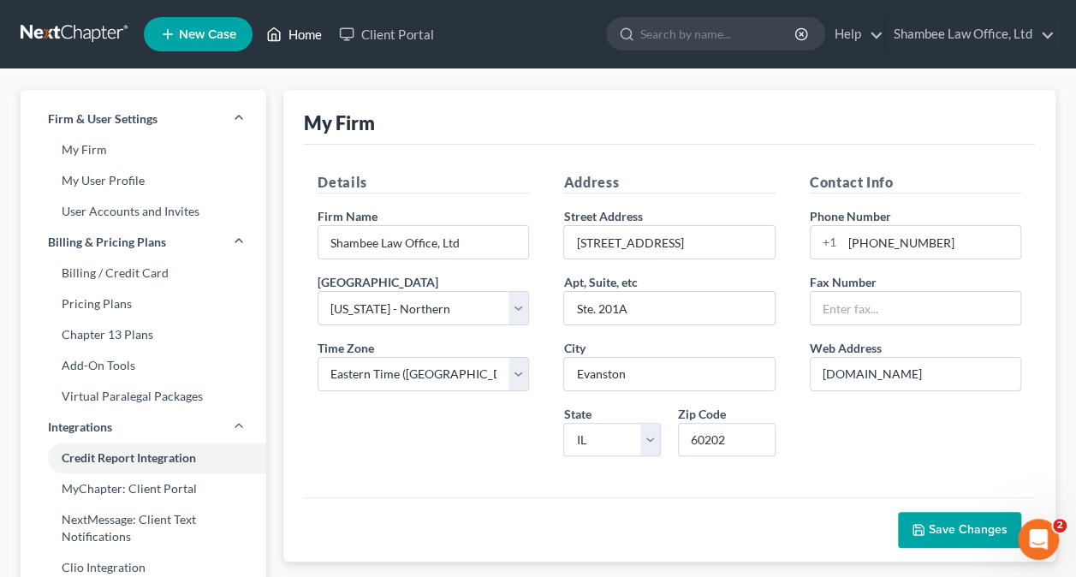
click at [304, 27] on link "Home" at bounding box center [294, 34] width 73 height 31
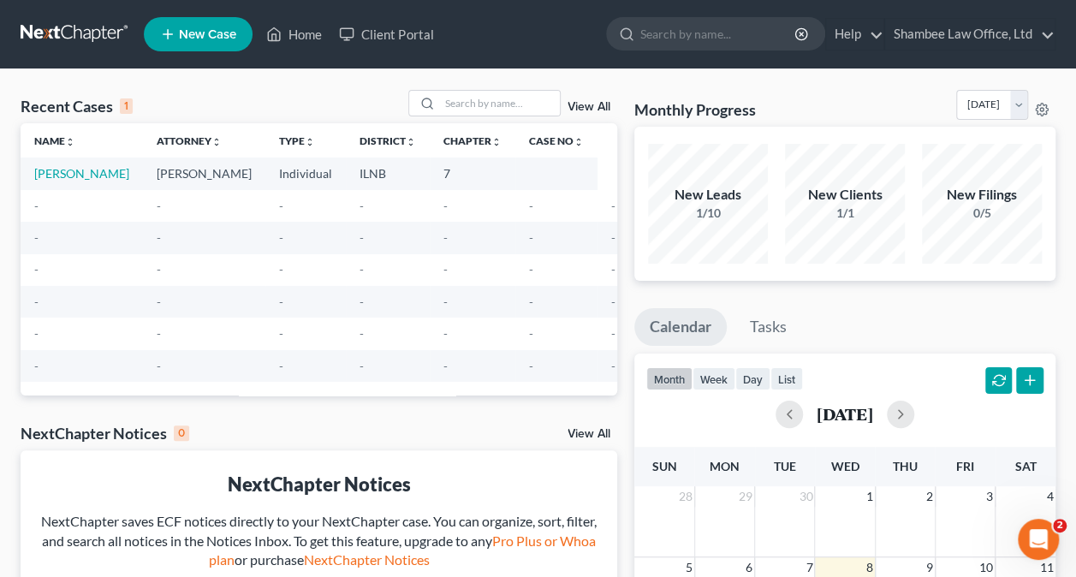
click at [68, 164] on td "Brown, Jillian" at bounding box center [82, 174] width 122 height 32
click at [69, 171] on link "Brown, Jillian" at bounding box center [81, 173] width 95 height 15
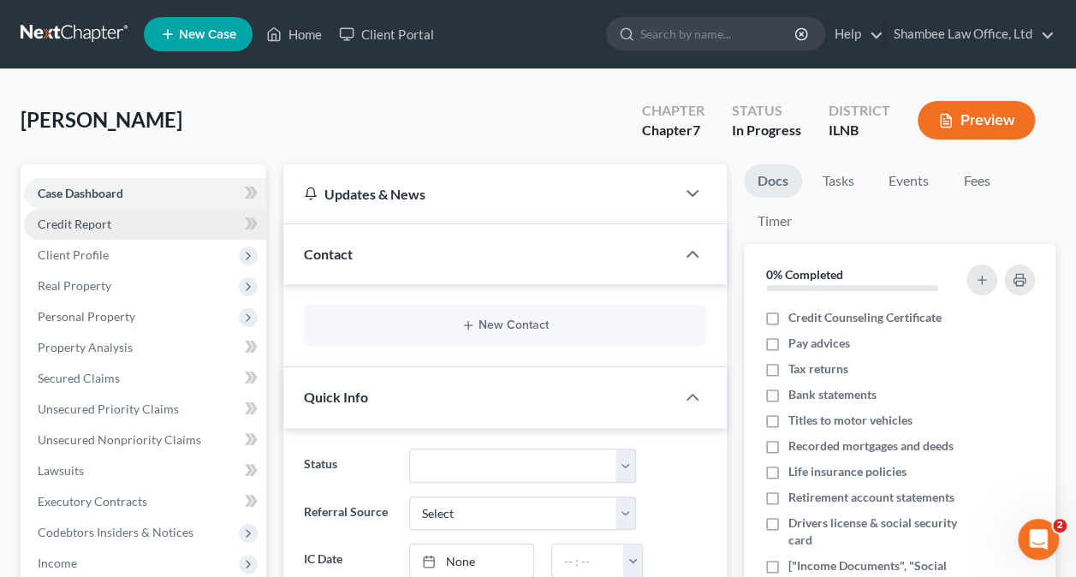
click at [129, 222] on link "Credit Report" at bounding box center [145, 224] width 242 height 31
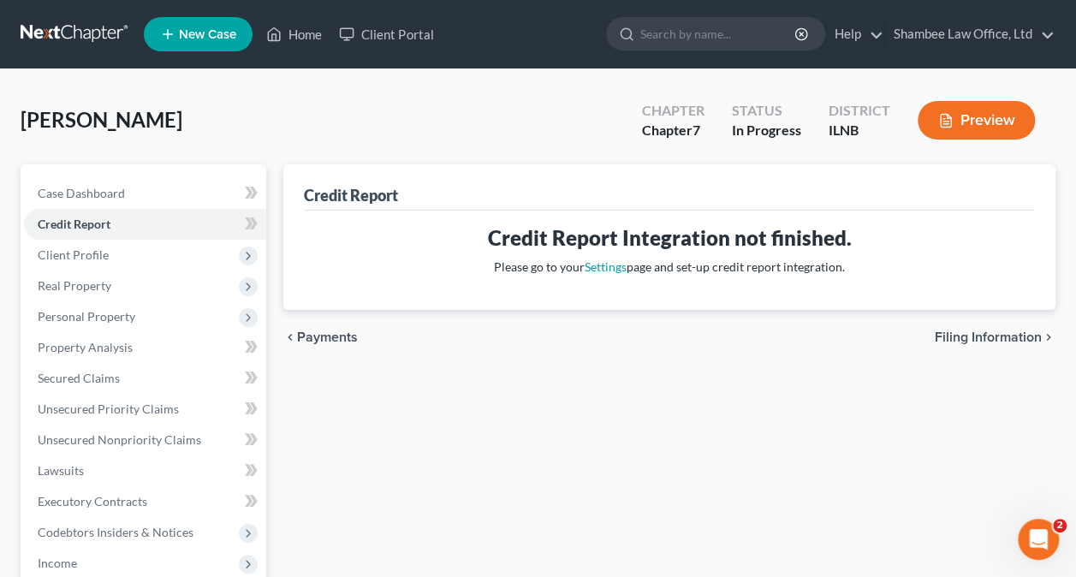
click at [986, 333] on span "Filing Information" at bounding box center [988, 337] width 107 height 14
select select "1"
select select "0"
select select "25"
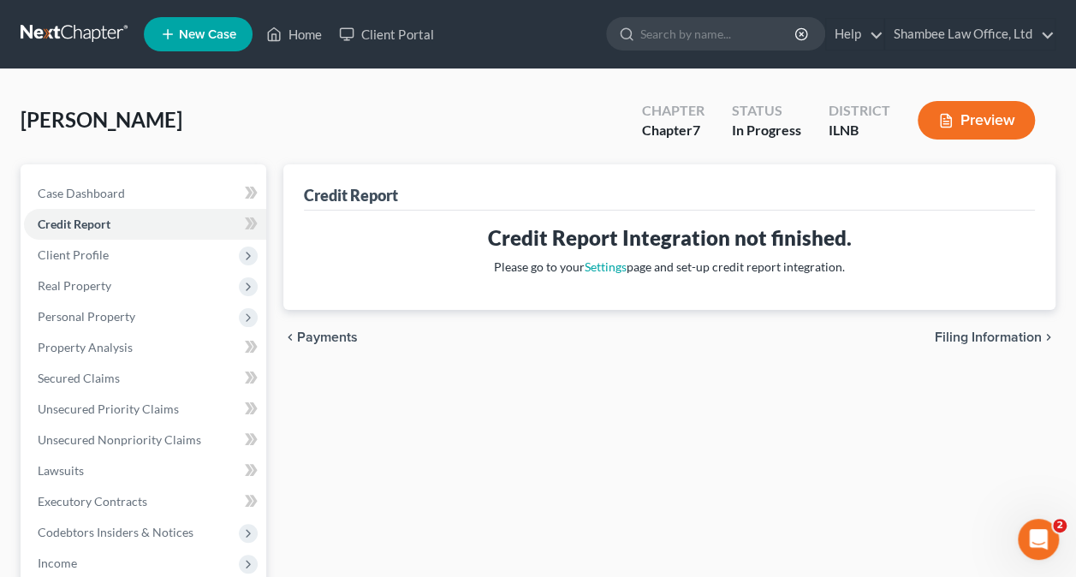
select select "0"
select select "14"
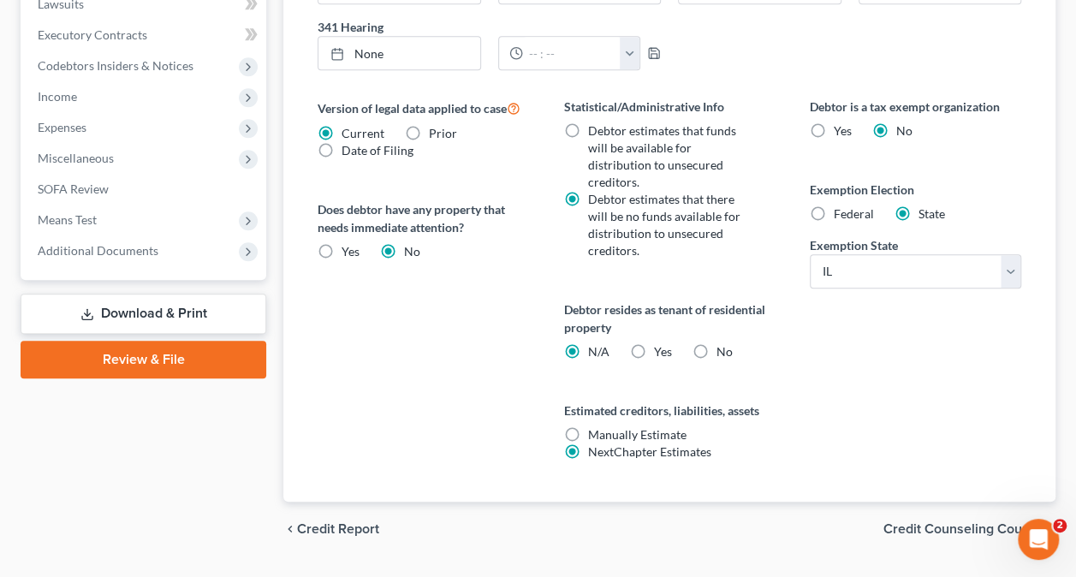
scroll to position [685, 0]
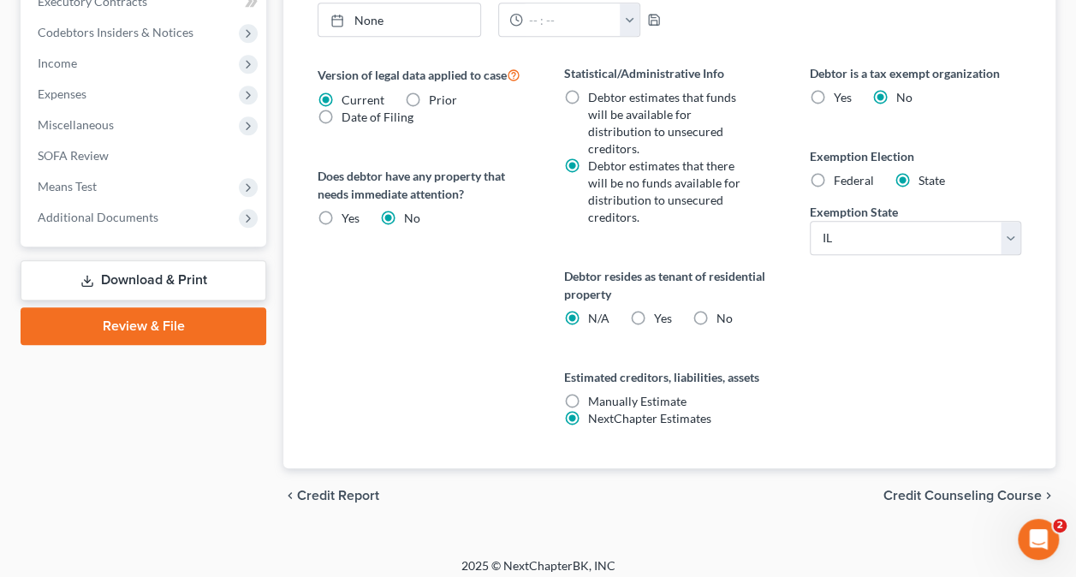
click at [944, 489] on span "Credit Counseling Course" at bounding box center [963, 496] width 158 height 14
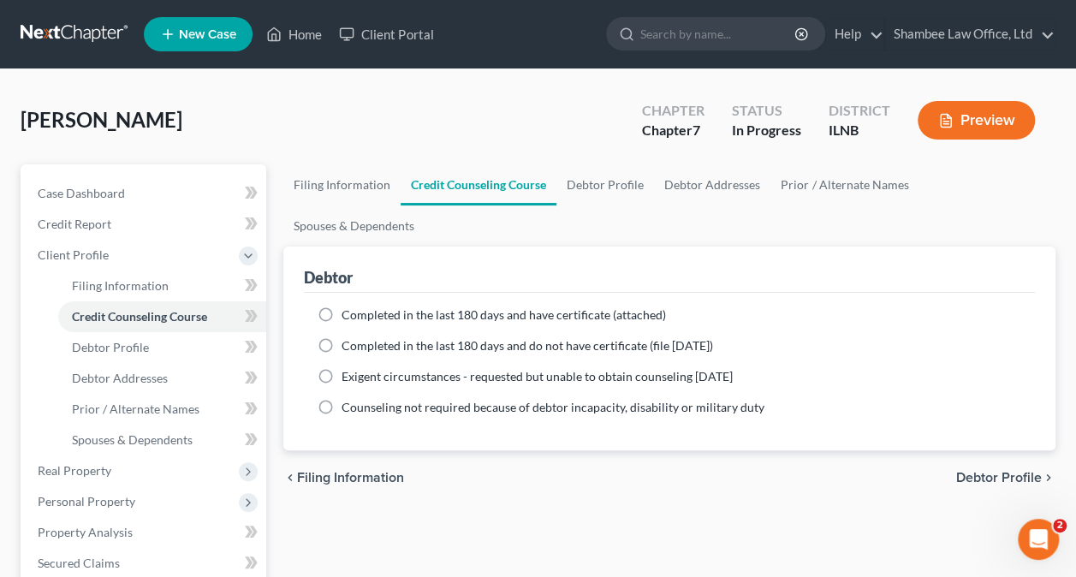
click at [1010, 450] on div "chevron_left Filing Information Debtor Profile chevron_right" at bounding box center [669, 477] width 772 height 55
click at [1020, 471] on span "Debtor Profile" at bounding box center [999, 478] width 86 height 14
select select "0"
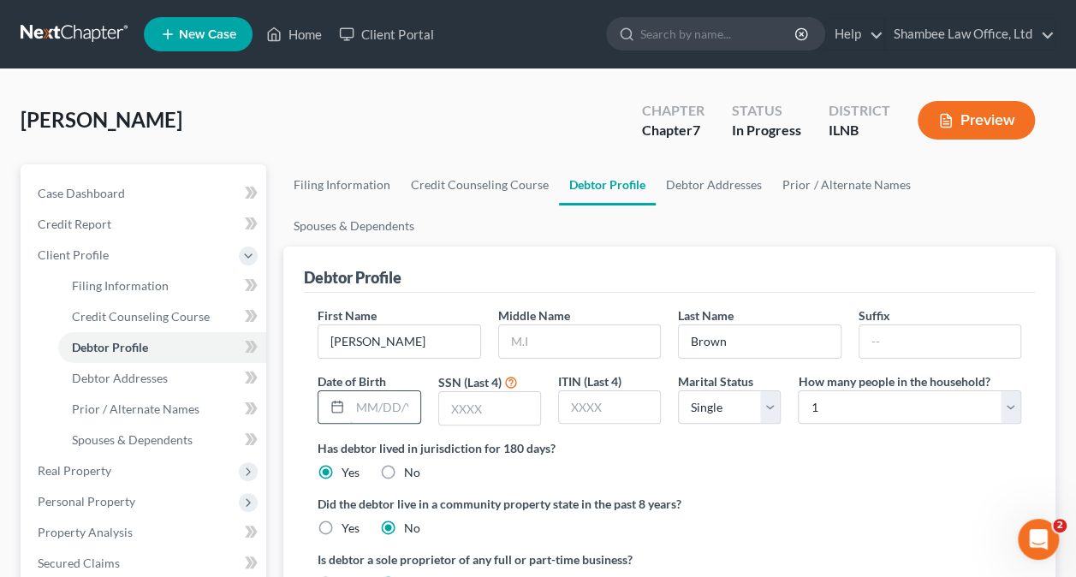
click at [387, 391] on input "text" at bounding box center [384, 407] width 69 height 33
click at [489, 392] on input "text" at bounding box center [489, 408] width 101 height 33
type input "6049"
click at [608, 391] on input "text" at bounding box center [609, 407] width 101 height 33
drag, startPoint x: 582, startPoint y: 360, endPoint x: 570, endPoint y: 367, distance: 14.2
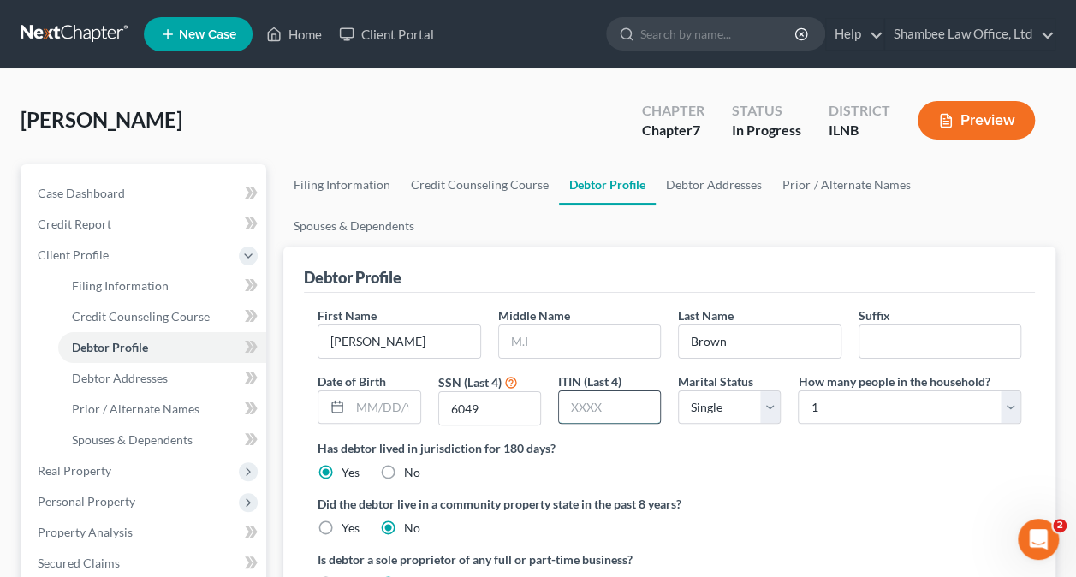
click at [577, 391] on input "text" at bounding box center [609, 407] width 101 height 33
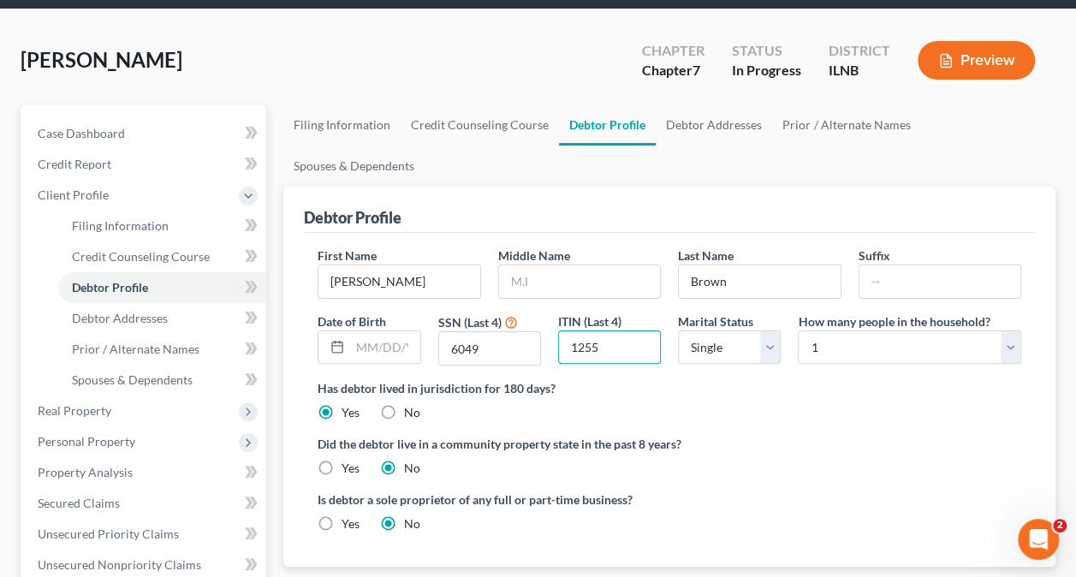
scroll to position [171, 0]
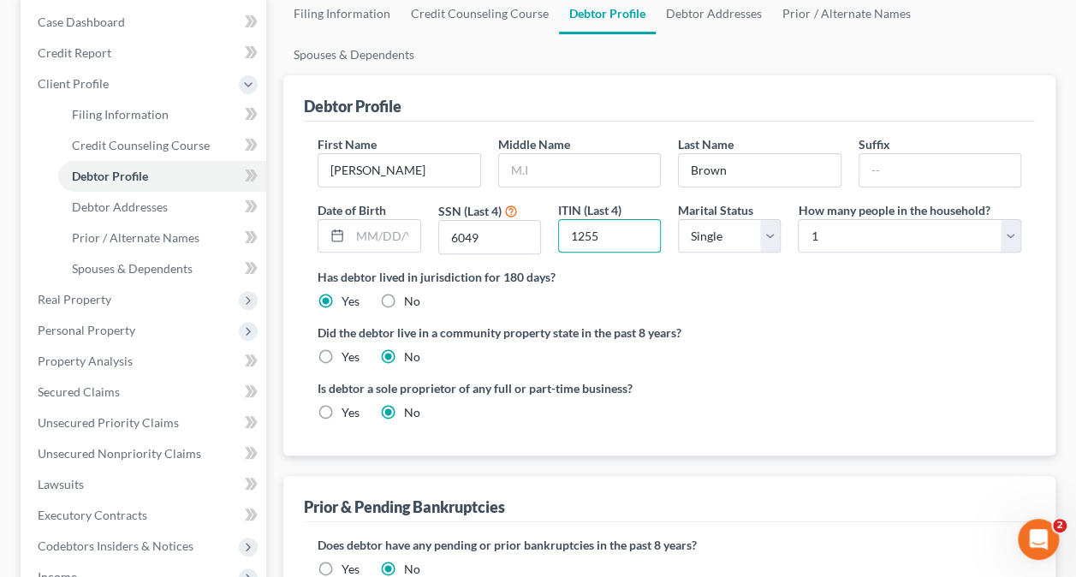
type input "1255"
click at [342, 404] on label "Yes" at bounding box center [351, 412] width 18 height 17
click at [348, 404] on input "Yes" at bounding box center [353, 409] width 11 height 11
radio input "true"
radio input "false"
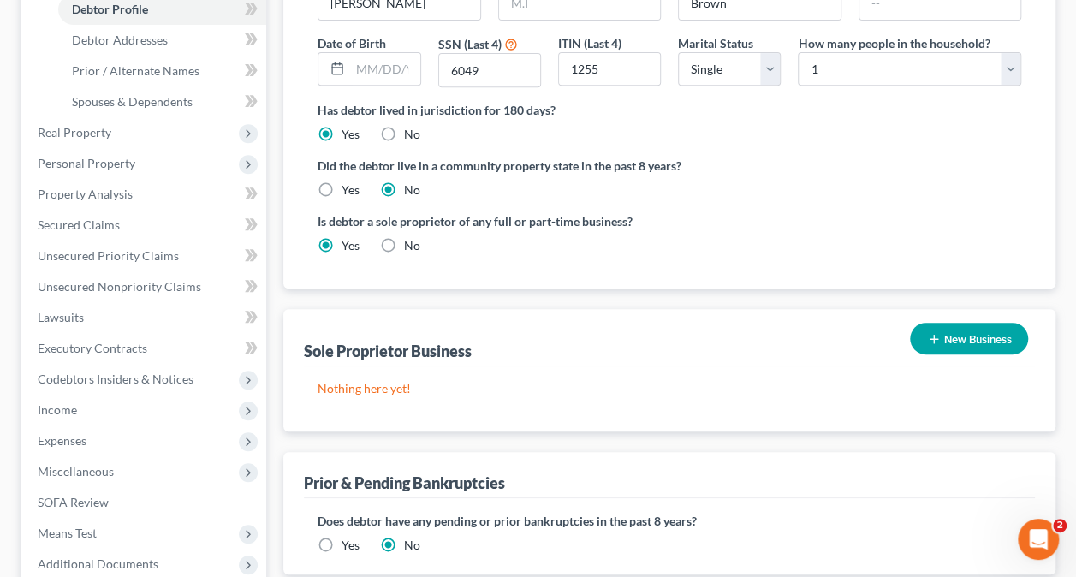
scroll to position [342, 0]
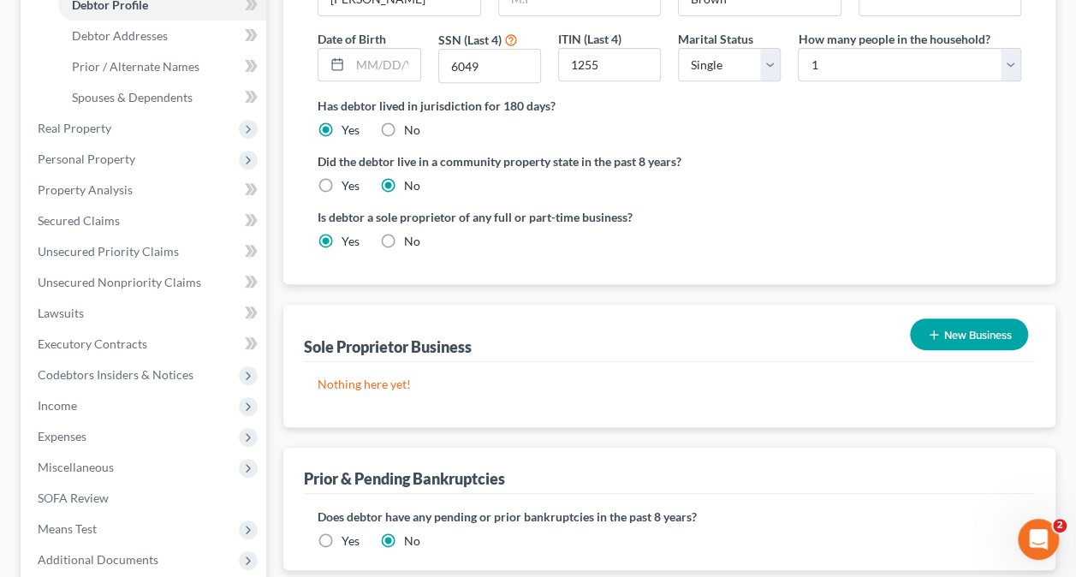
click at [967, 318] on button "New Business" at bounding box center [969, 334] width 118 height 32
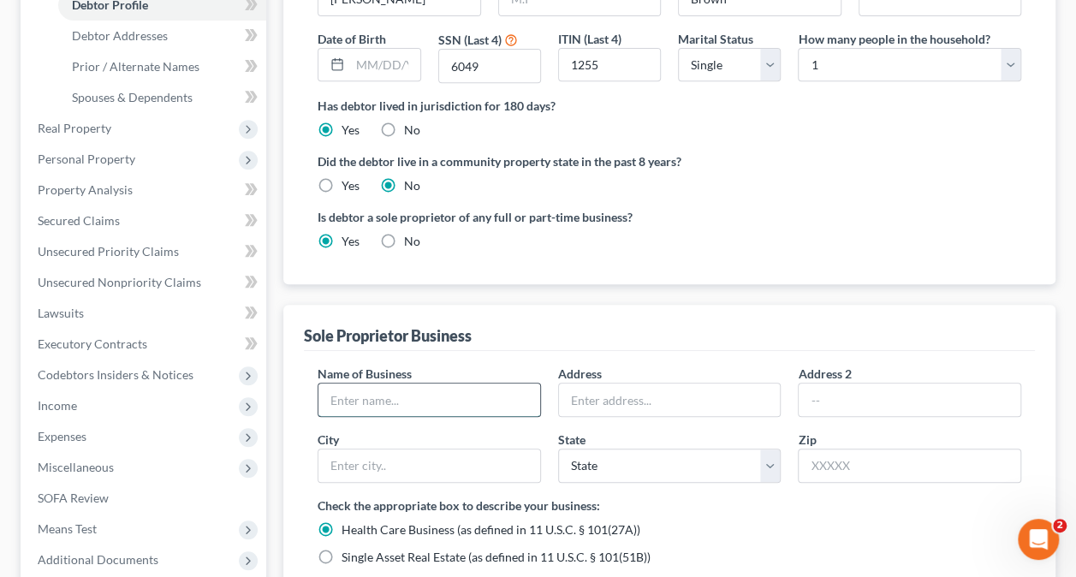
click at [376, 384] on input "text" at bounding box center [429, 400] width 222 height 33
type input "JSB Deeper Health"
click at [650, 384] on input "text" at bounding box center [670, 400] width 222 height 33
type input "512 W Addison St"
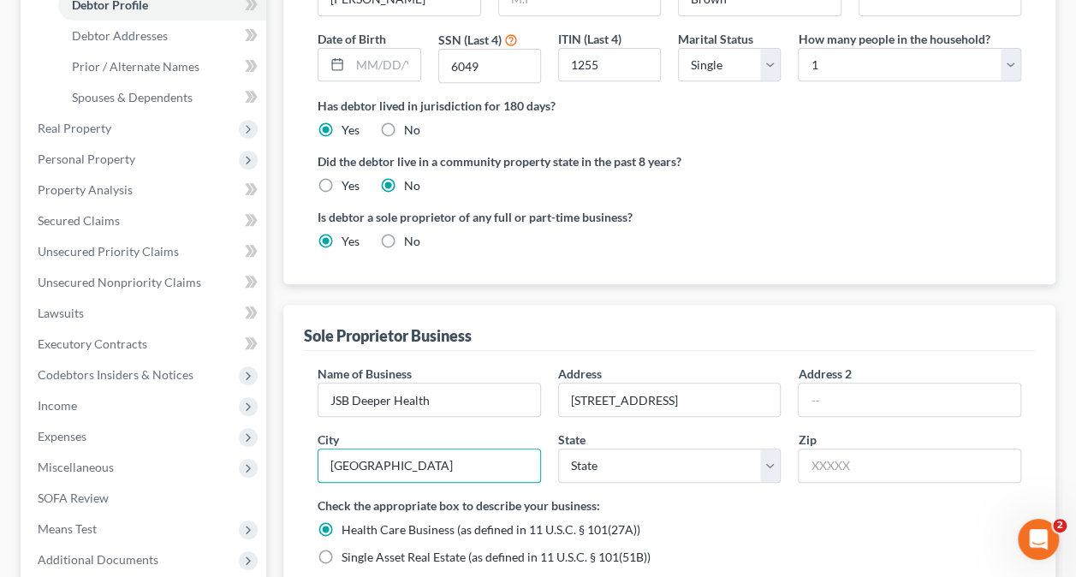
type input "Chicago"
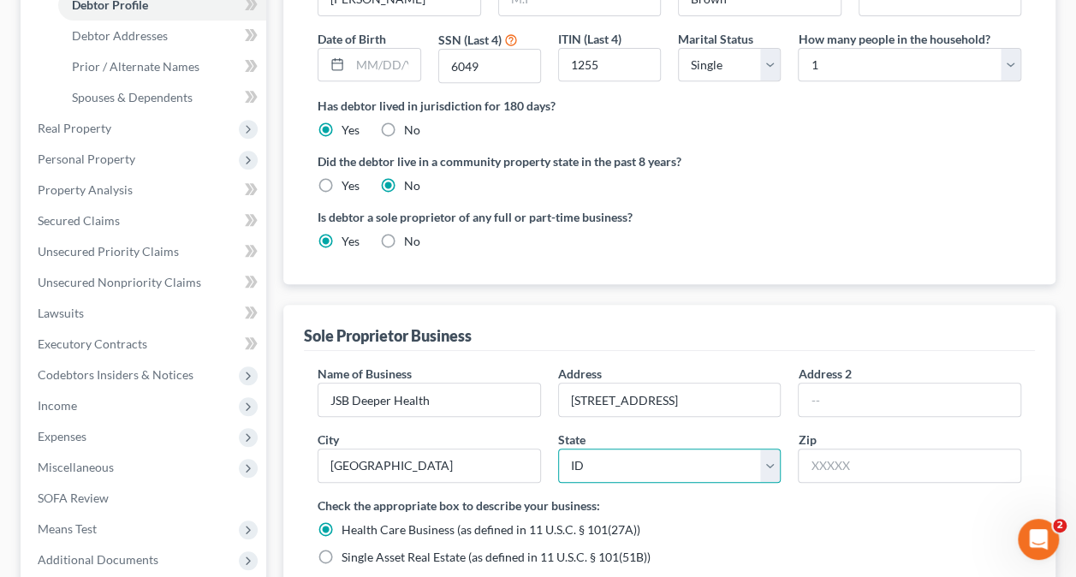
select select "14"
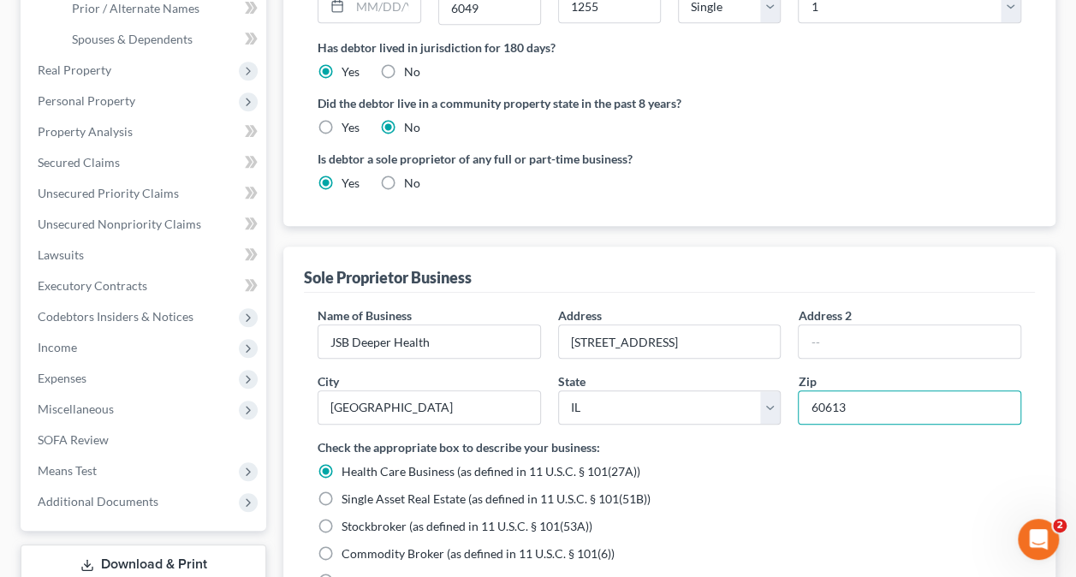
scroll to position [428, 0]
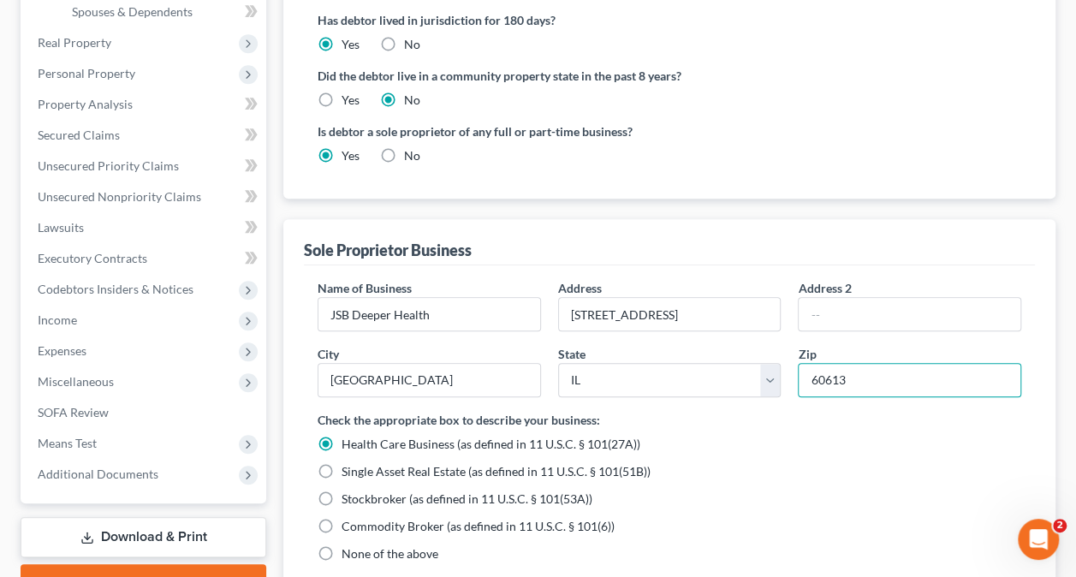
type input "60613"
drag, startPoint x: 527, startPoint y: 402, endPoint x: 632, endPoint y: 402, distance: 104.4
click at [632, 437] on span "Health Care Business (as defined in 11 U.S.C. § 101(27A))" at bounding box center [491, 444] width 299 height 15
copy span "11 U.S.C. § 101(27A)"
drag, startPoint x: 325, startPoint y: 506, endPoint x: 336, endPoint y: 498, distance: 12.8
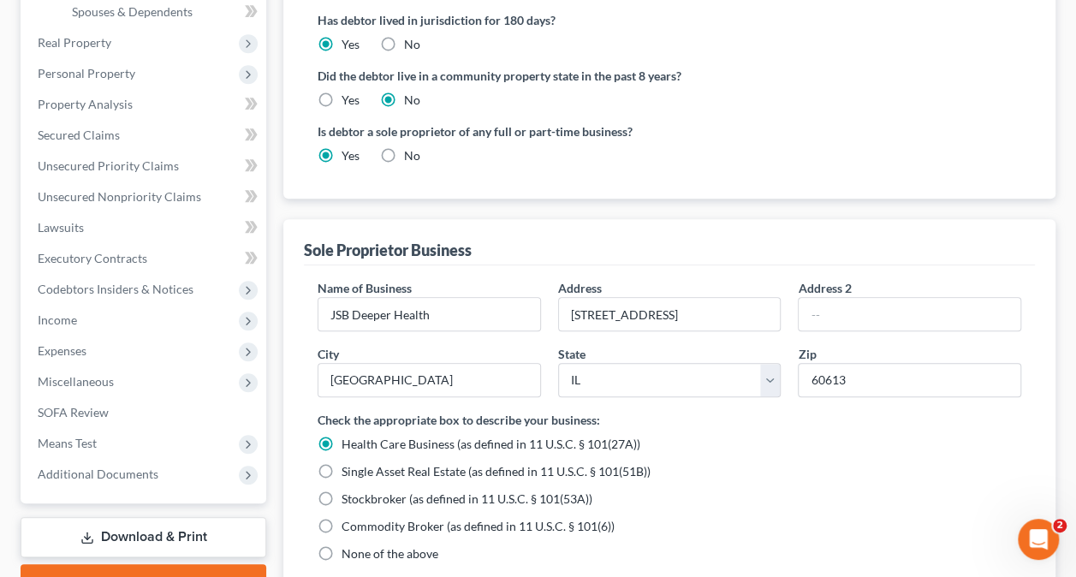
click at [342, 545] on label "None of the above" at bounding box center [390, 553] width 97 height 17
click at [348, 545] on input "None of the above" at bounding box center [353, 550] width 11 height 11
radio input "true"
radio input "false"
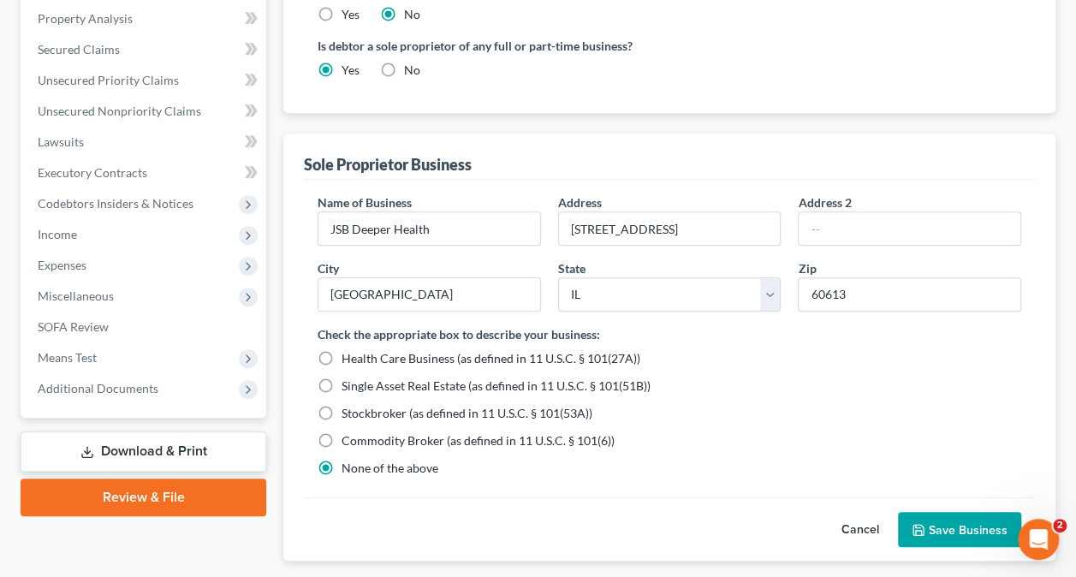
scroll to position [599, 0]
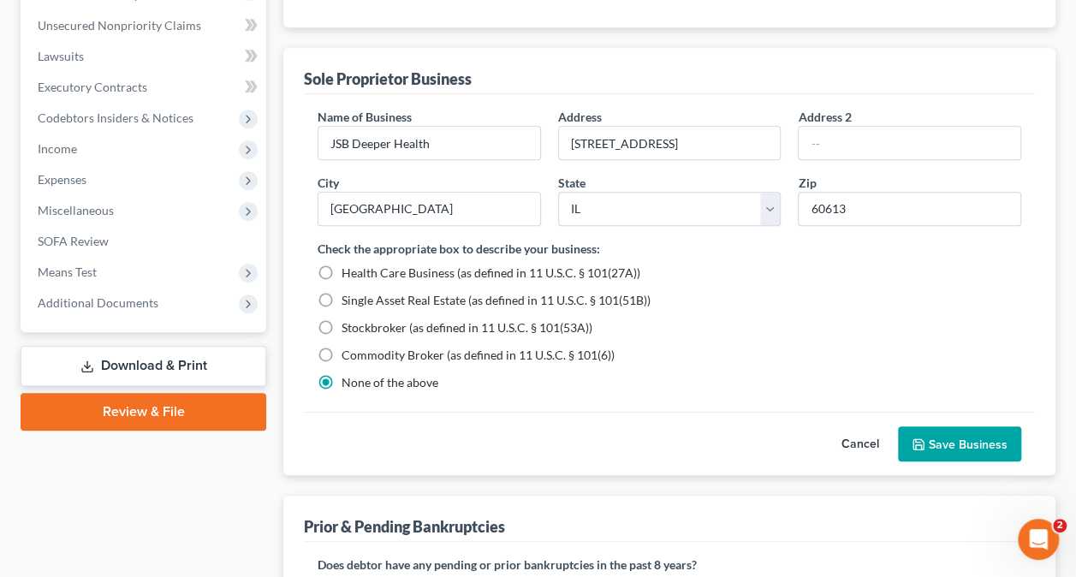
click at [962, 426] on button "Save Business" at bounding box center [959, 444] width 123 height 36
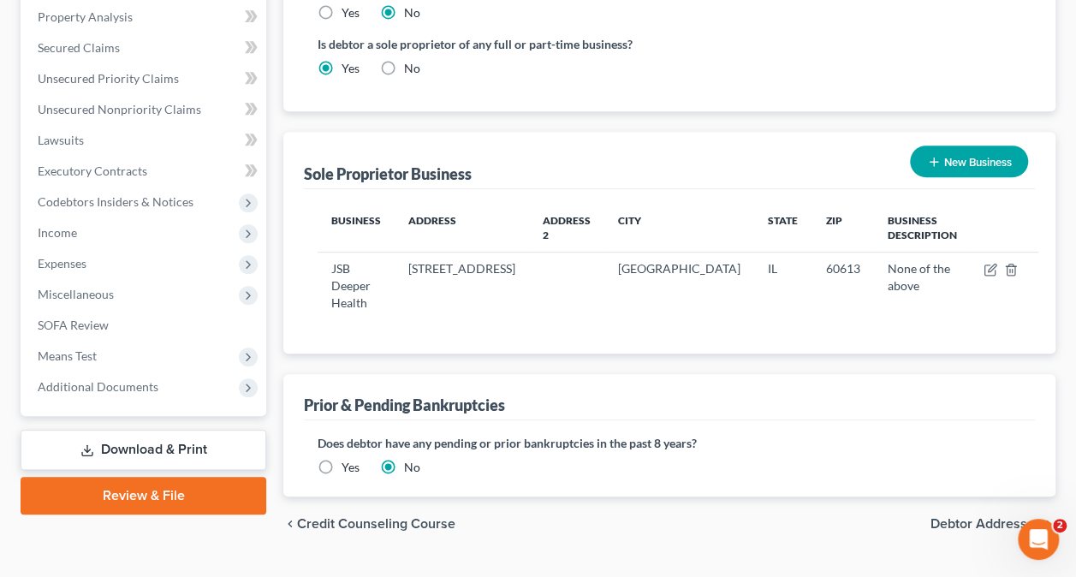
click at [950, 517] on span "Debtor Addresses" at bounding box center [986, 524] width 111 height 14
select select "0"
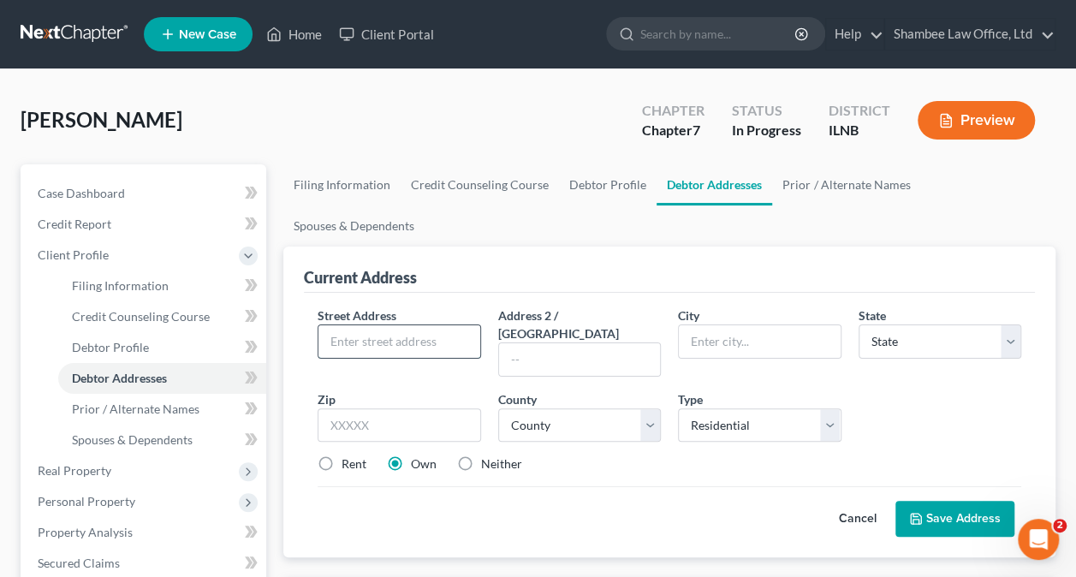
click at [377, 325] on input "text" at bounding box center [398, 341] width 161 height 33
click at [385, 325] on input "text" at bounding box center [398, 341] width 161 height 33
type input "512 W Addison St"
type input "003"
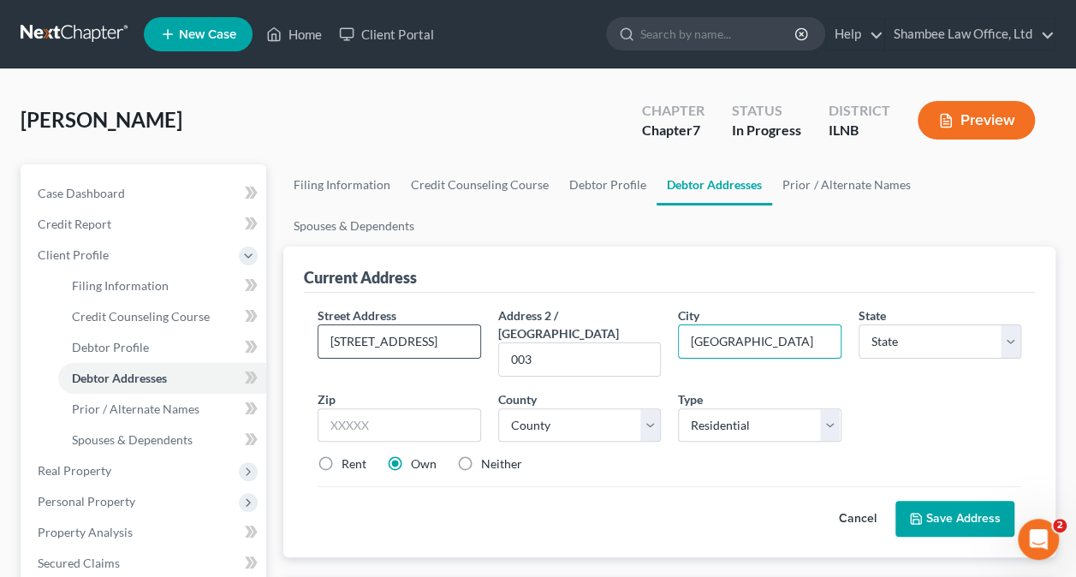
type input "Chicago"
select select "14"
type input "60613"
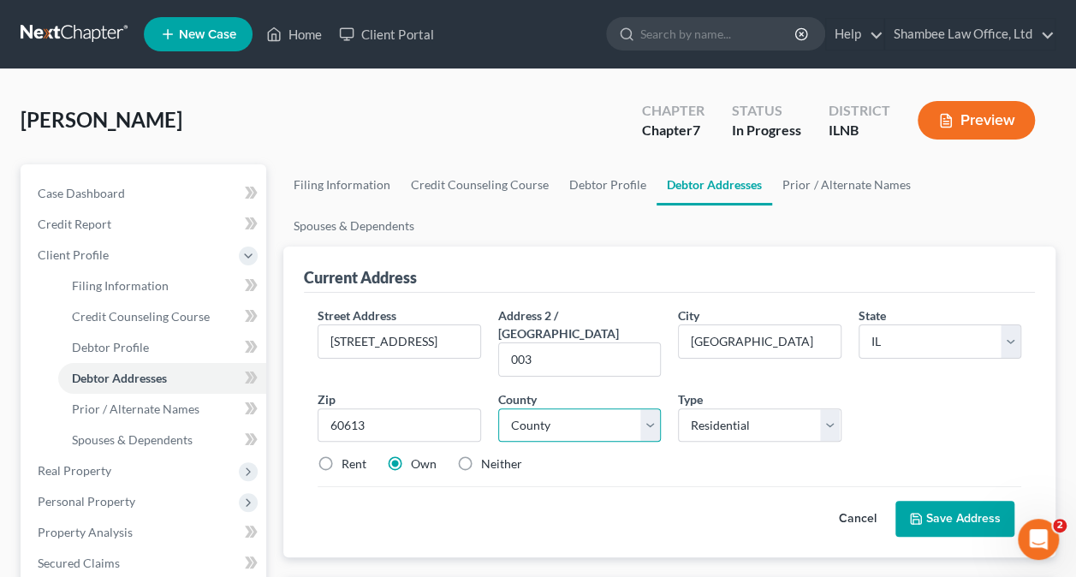
click at [586, 408] on select "County Adams County Alexander County Bond County Boone County Brown County Bure…" at bounding box center [579, 425] width 163 height 34
select select "15"
click at [498, 408] on select "County Adams County Alexander County Bond County Boone County Brown County Bure…" at bounding box center [579, 425] width 163 height 34
drag, startPoint x: 324, startPoint y: 403, endPoint x: 368, endPoint y: 401, distance: 44.6
click at [342, 455] on label "Rent" at bounding box center [354, 463] width 25 height 17
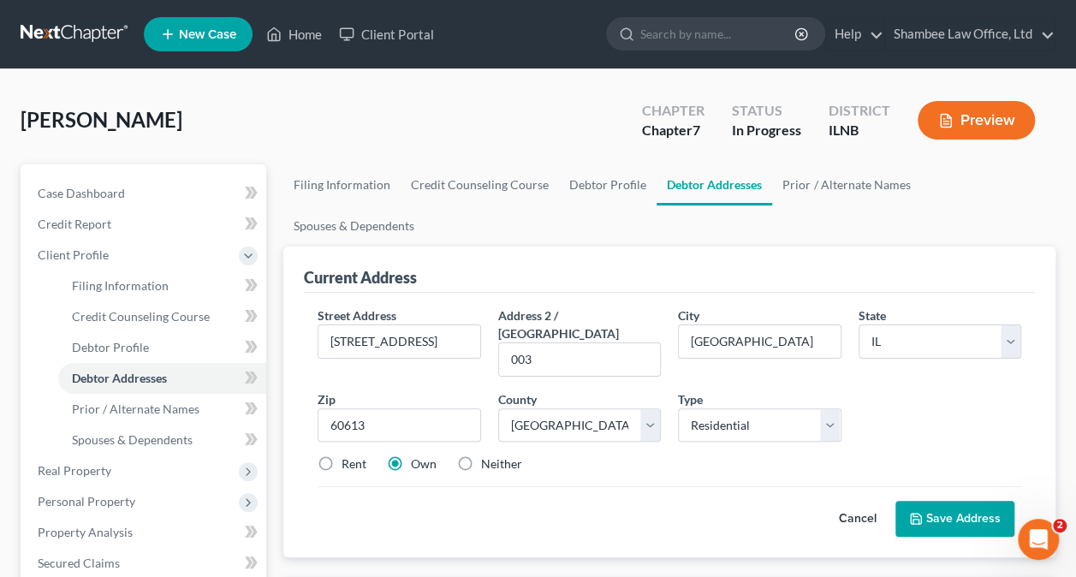
click at [348, 455] on input "Rent" at bounding box center [353, 460] width 11 height 11
radio input "true"
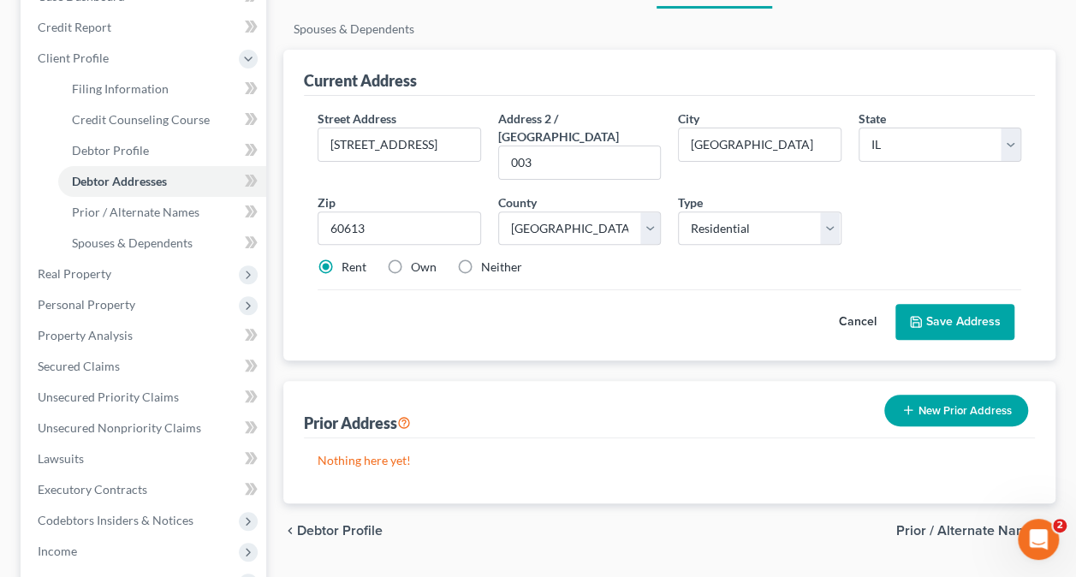
scroll to position [171, 0]
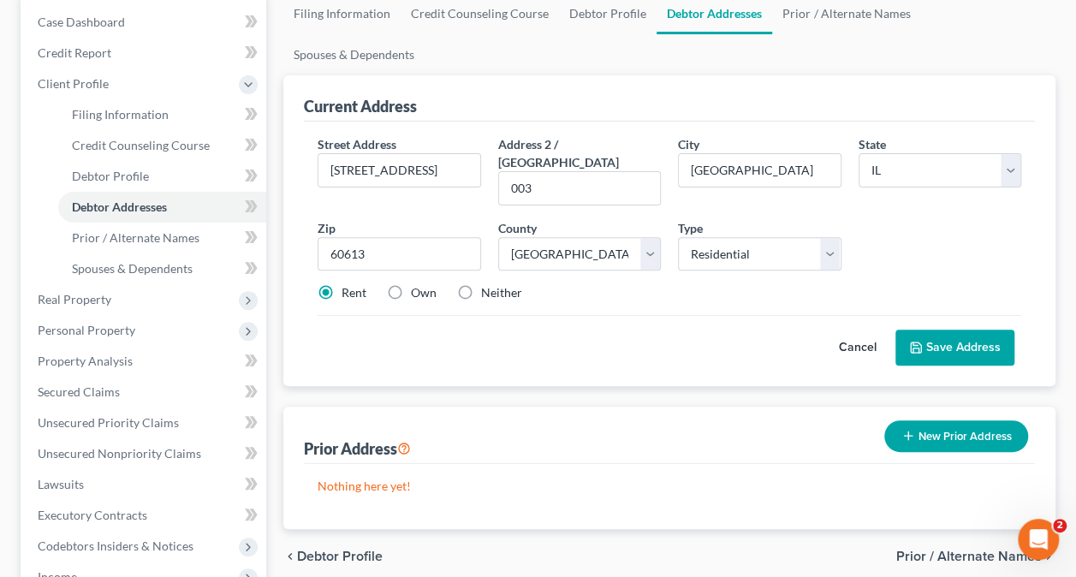
click at [958, 330] on button "Save Address" at bounding box center [954, 348] width 119 height 36
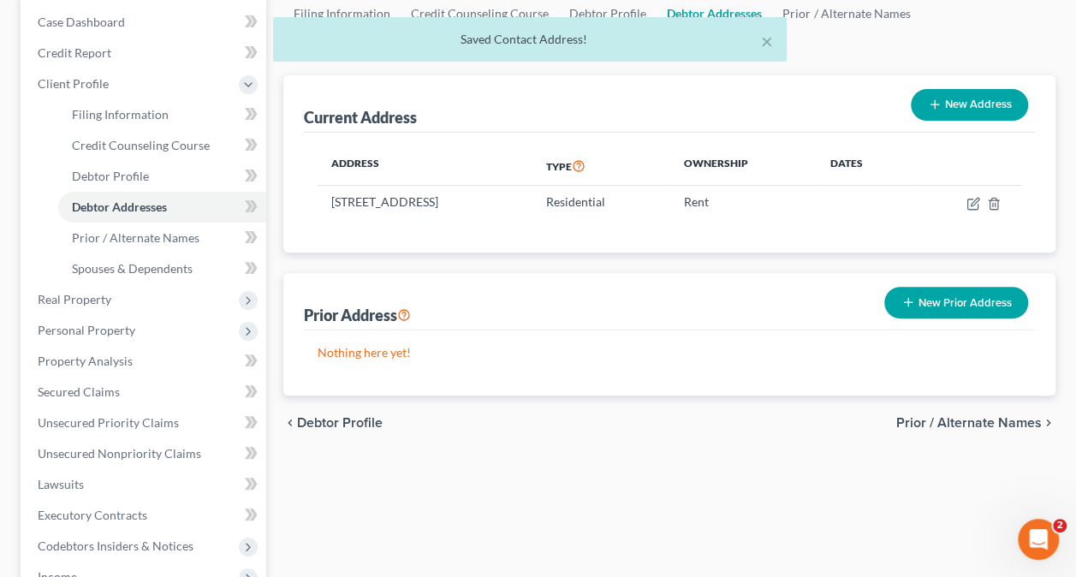
click at [990, 416] on span "Prior / Alternate Names" at bounding box center [969, 423] width 146 height 14
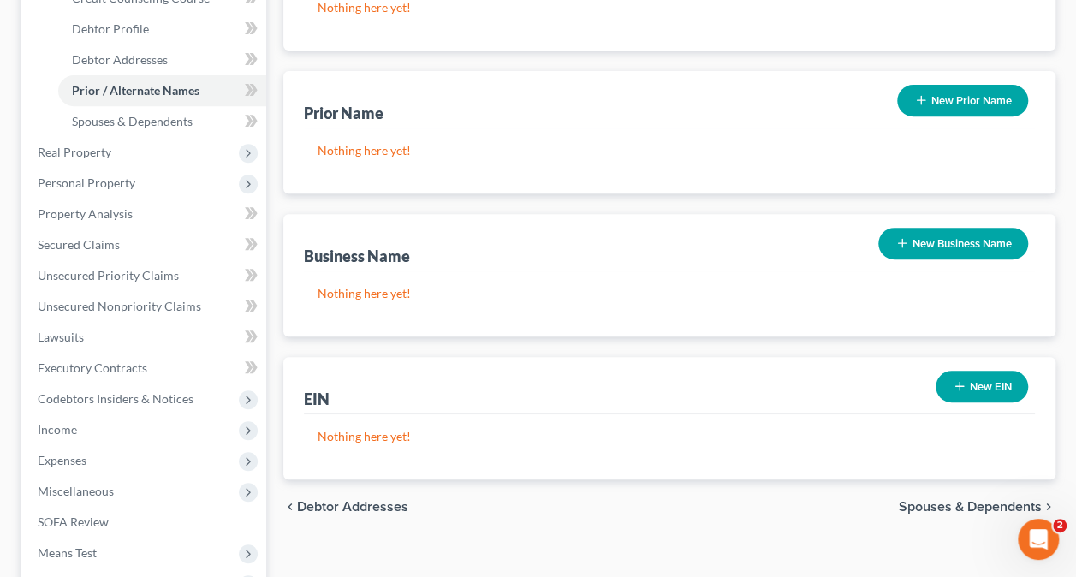
scroll to position [342, 0]
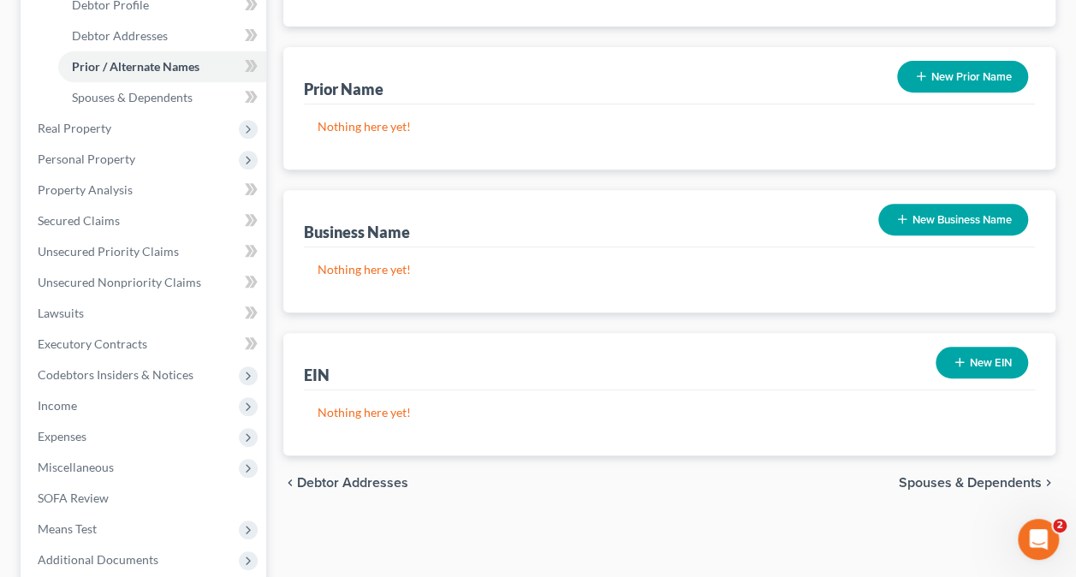
click at [967, 476] on span "Spouses & Dependents" at bounding box center [970, 483] width 143 height 14
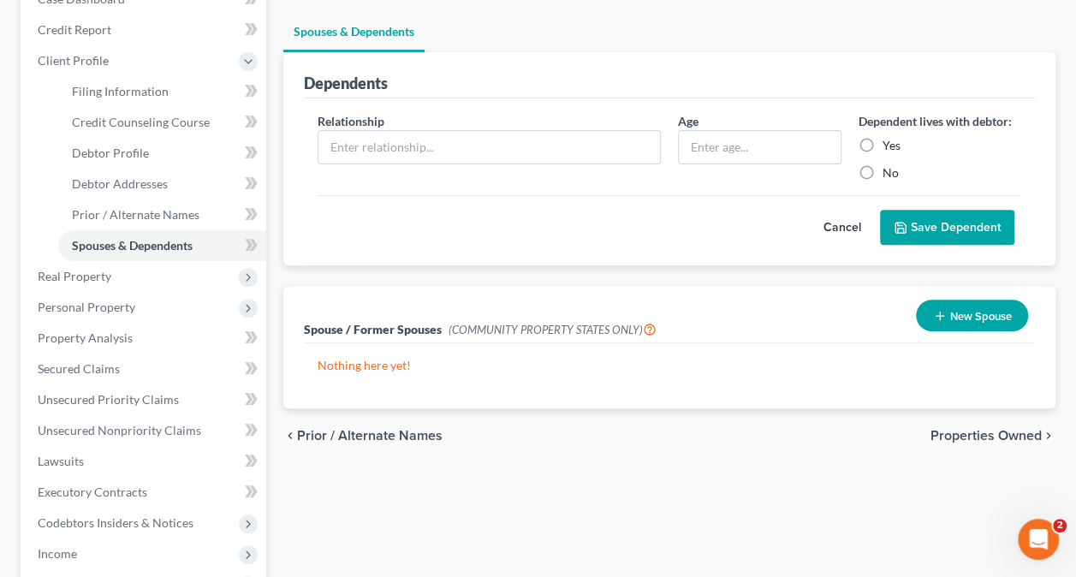
scroll to position [257, 0]
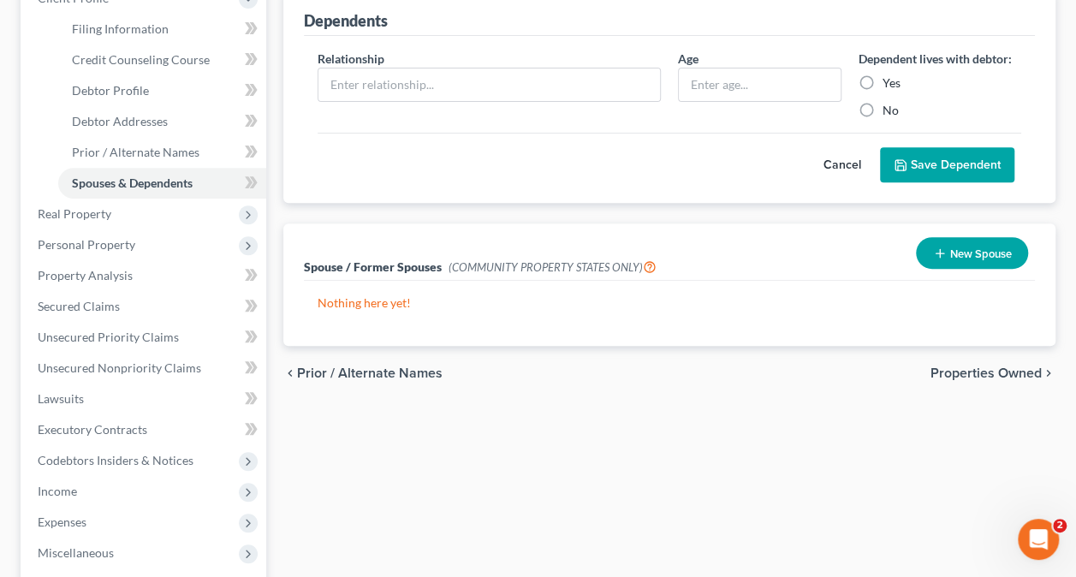
click at [986, 366] on span "Properties Owned" at bounding box center [986, 373] width 111 height 14
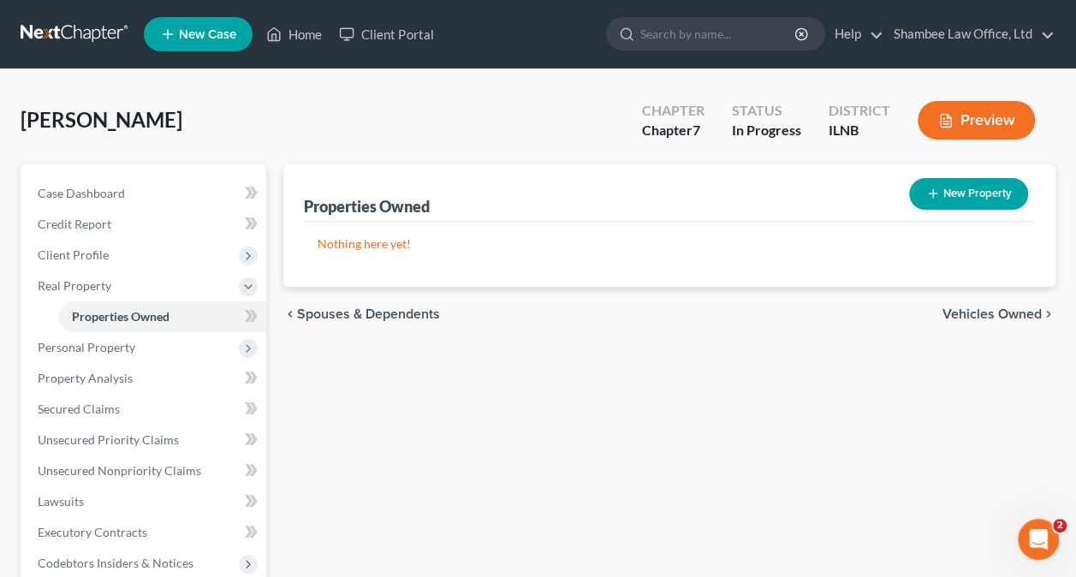
click at [983, 308] on span "Vehicles Owned" at bounding box center [992, 314] width 99 height 14
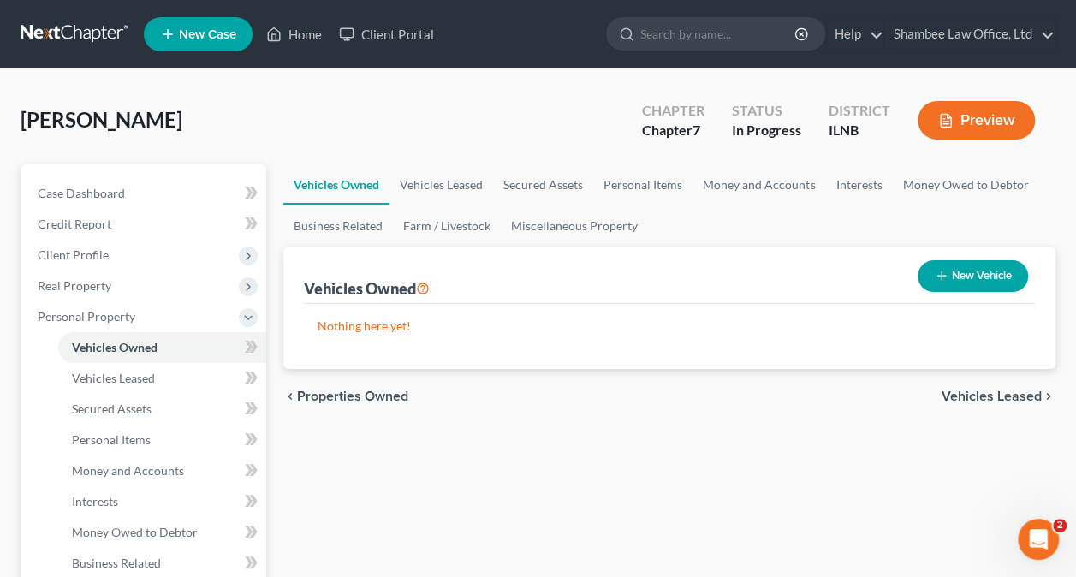
click at [978, 394] on span "Vehicles Leased" at bounding box center [992, 397] width 100 height 14
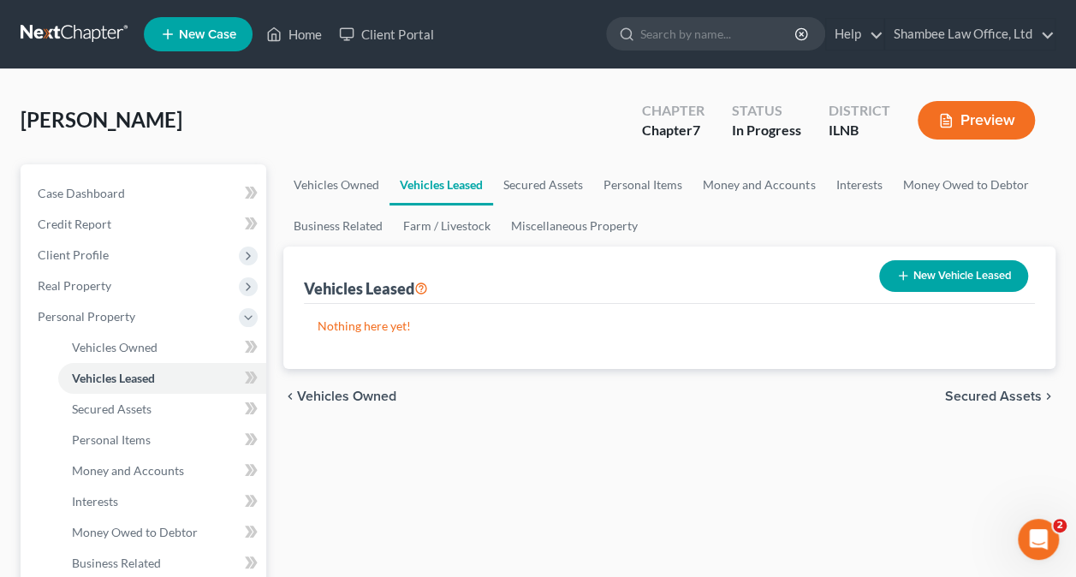
click at [997, 393] on span "Secured Assets" at bounding box center [993, 397] width 97 height 14
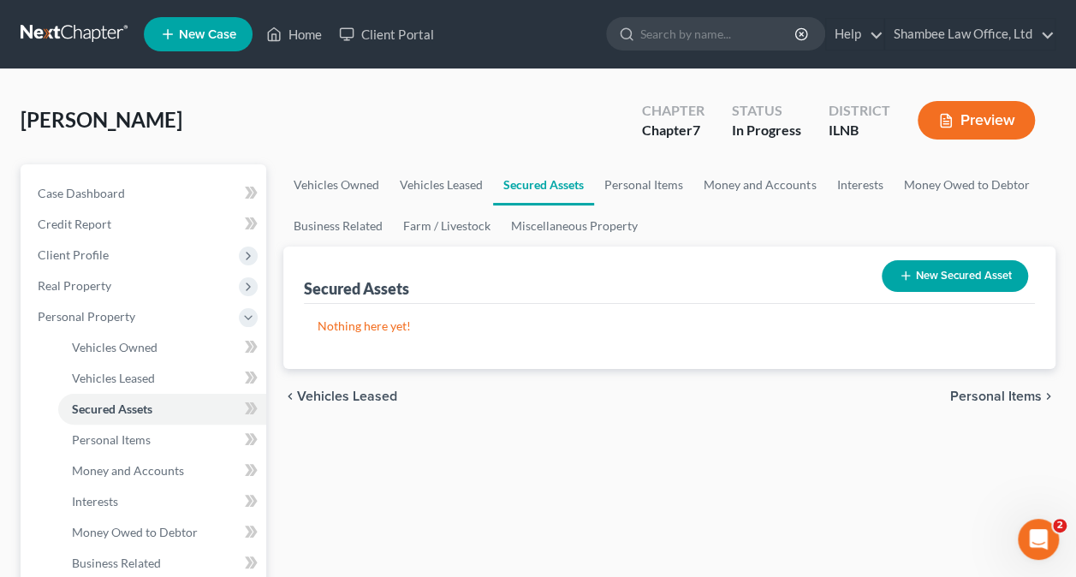
click at [1000, 391] on span "Personal Items" at bounding box center [996, 397] width 92 height 14
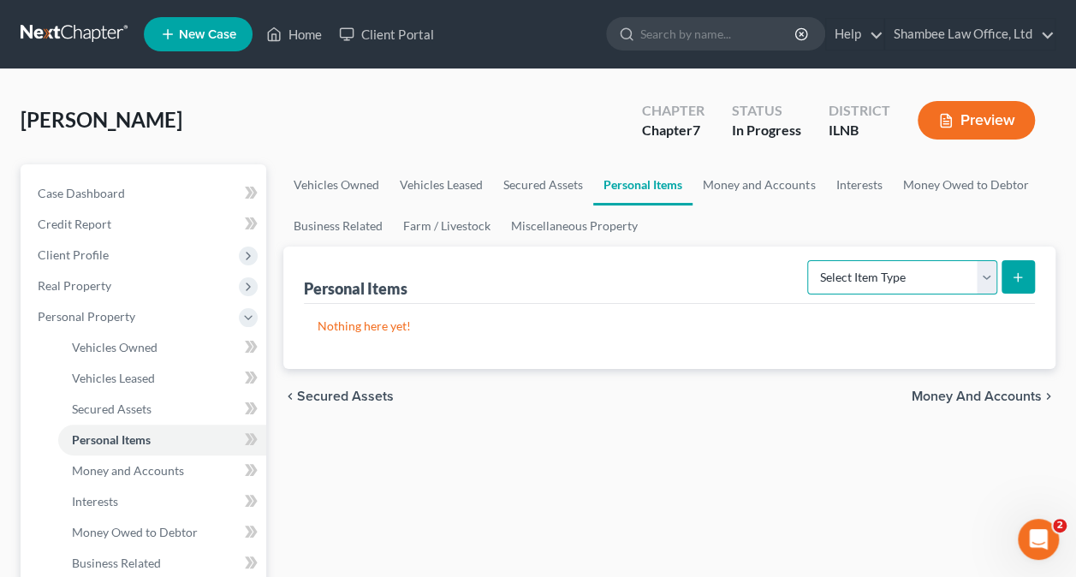
click at [985, 282] on select "Select Item Type Clothing Collectibles Of Value Electronics Firearms Household …" at bounding box center [902, 277] width 190 height 34
click at [772, 327] on p "Nothing here yet!" at bounding box center [670, 326] width 704 height 17
click at [976, 116] on button "Preview" at bounding box center [976, 120] width 117 height 39
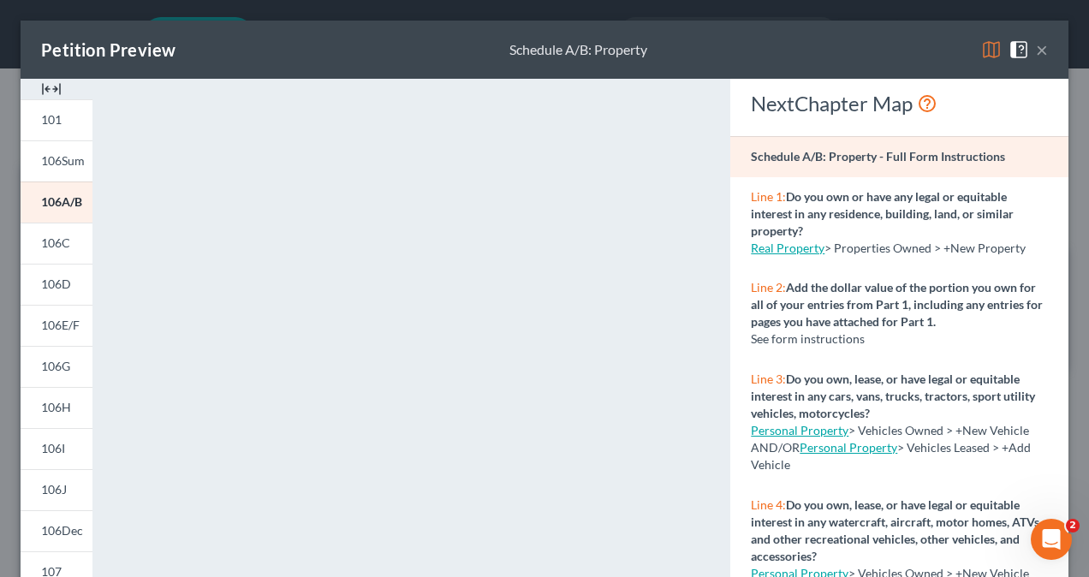
click at [1036, 51] on button "×" at bounding box center [1042, 49] width 12 height 21
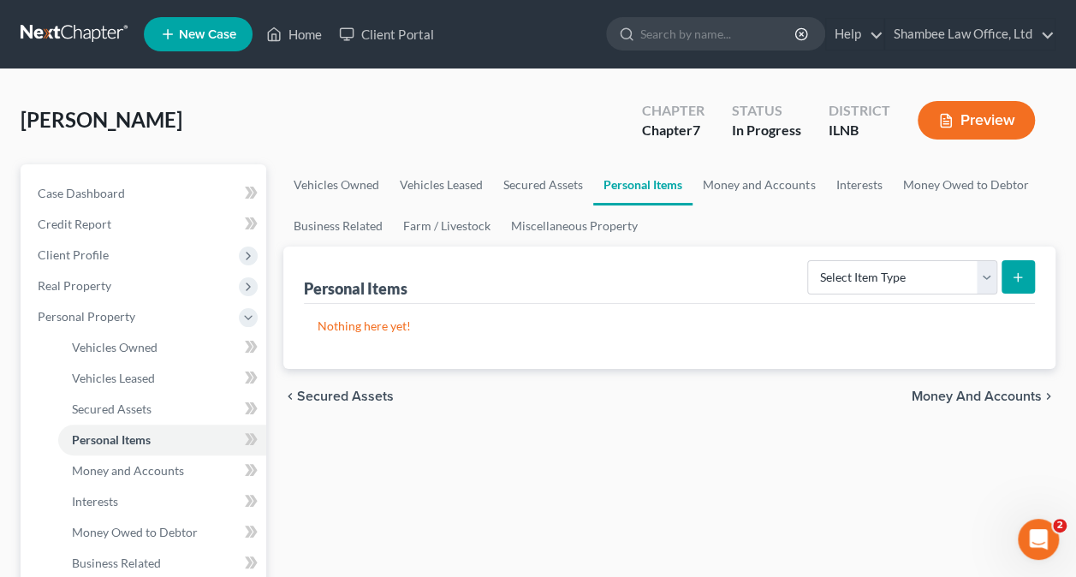
click at [1003, 390] on span "Money and Accounts" at bounding box center [977, 397] width 130 height 14
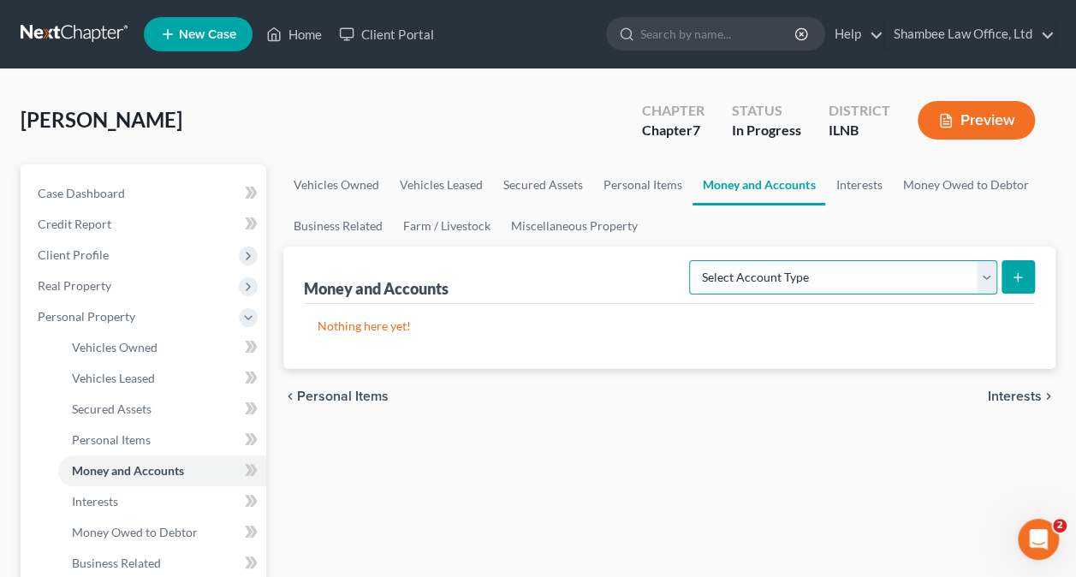
click at [855, 277] on select "Select Account Type Brokerage Cash on Hand Certificates of Deposit Checking Acc…" at bounding box center [843, 277] width 308 height 34
select select "checking"
click at [693, 260] on select "Select Account Type Brokerage Cash on Hand Certificates of Deposit Checking Acc…" at bounding box center [843, 277] width 308 height 34
click at [1022, 275] on icon "submit" at bounding box center [1018, 278] width 14 height 14
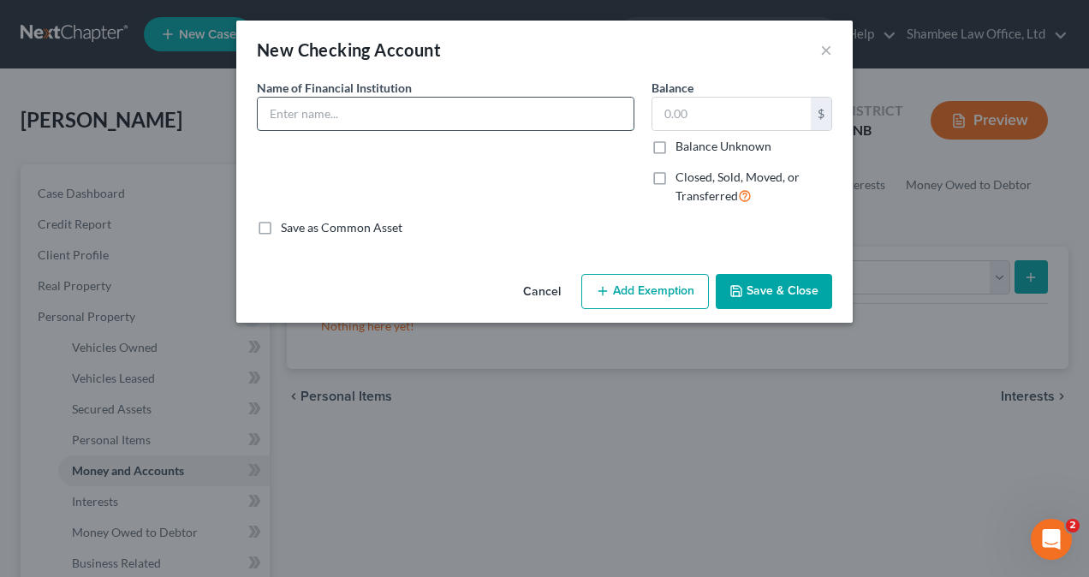
click at [378, 112] on input "text" at bounding box center [446, 114] width 376 height 33
type input "Chase"
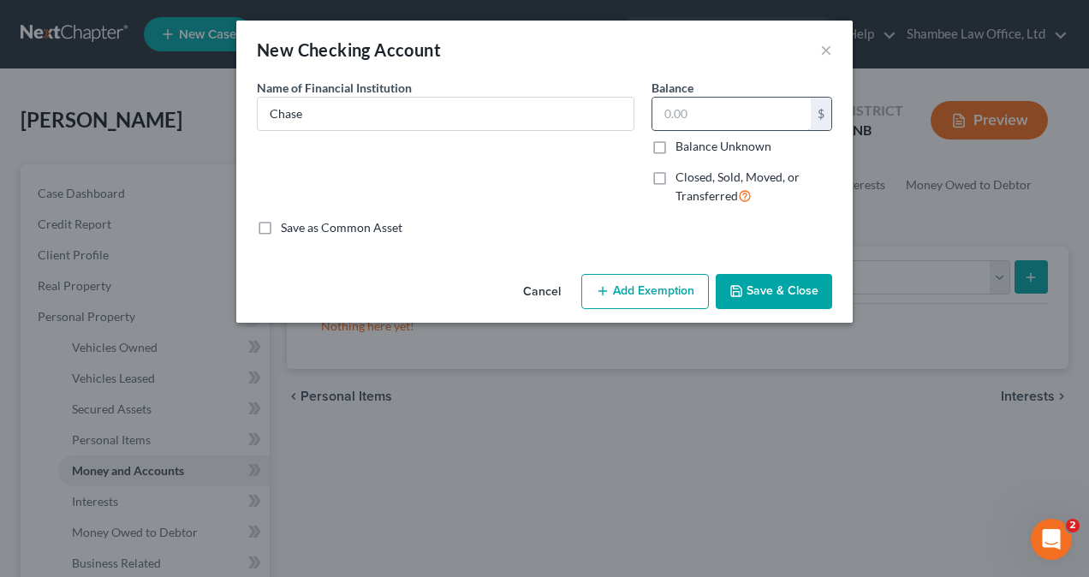
click at [707, 114] on input "text" at bounding box center [731, 114] width 158 height 33
type input "84.21"
click at [769, 291] on button "Save & Close" at bounding box center [774, 292] width 116 height 36
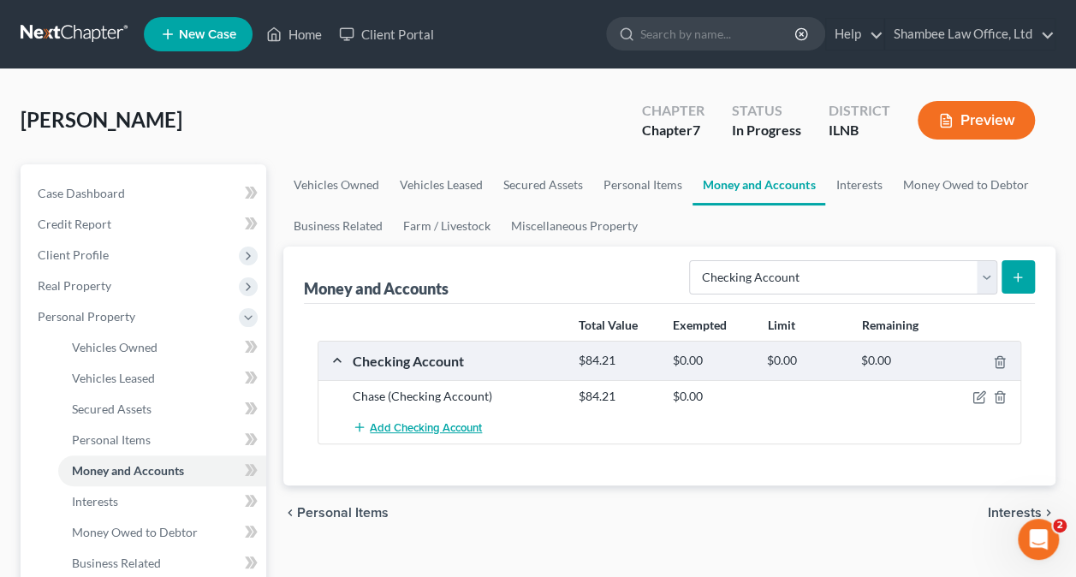
click at [452, 425] on span "Add Checking Account" at bounding box center [426, 428] width 112 height 14
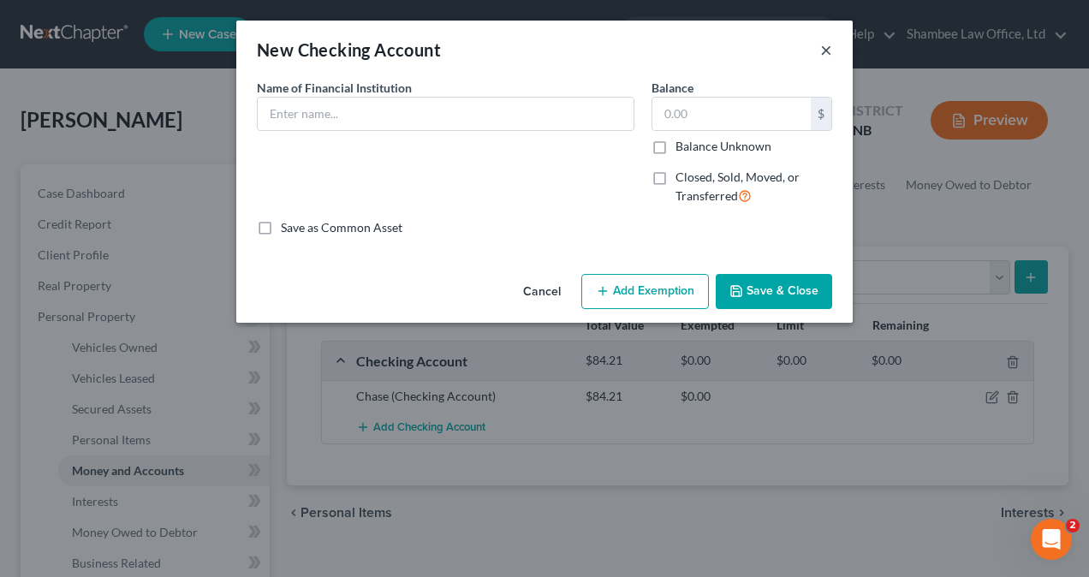
click at [824, 51] on button "×" at bounding box center [826, 49] width 12 height 21
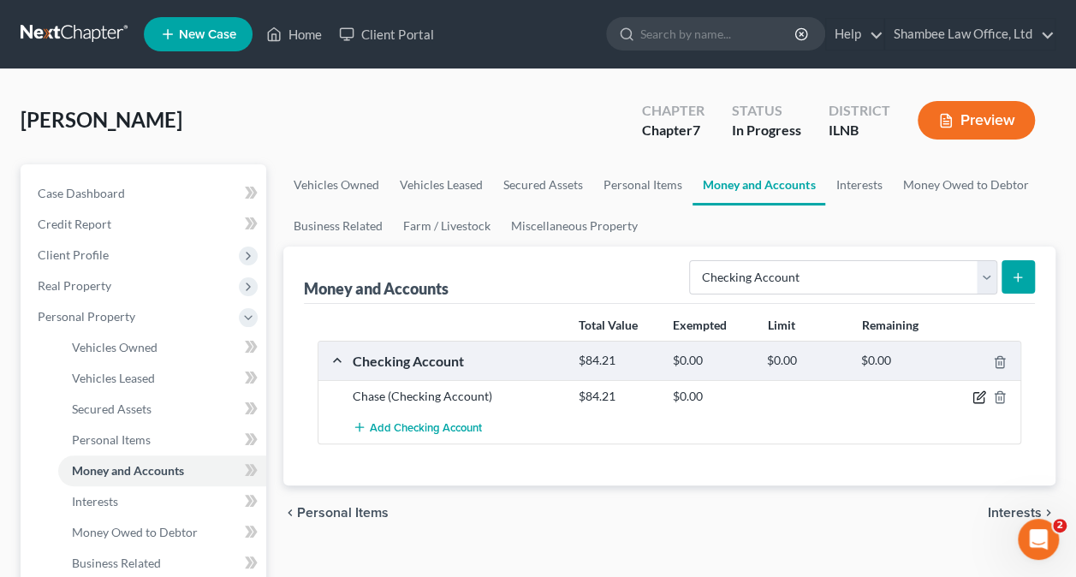
click at [983, 395] on icon "button" at bounding box center [980, 397] width 14 height 14
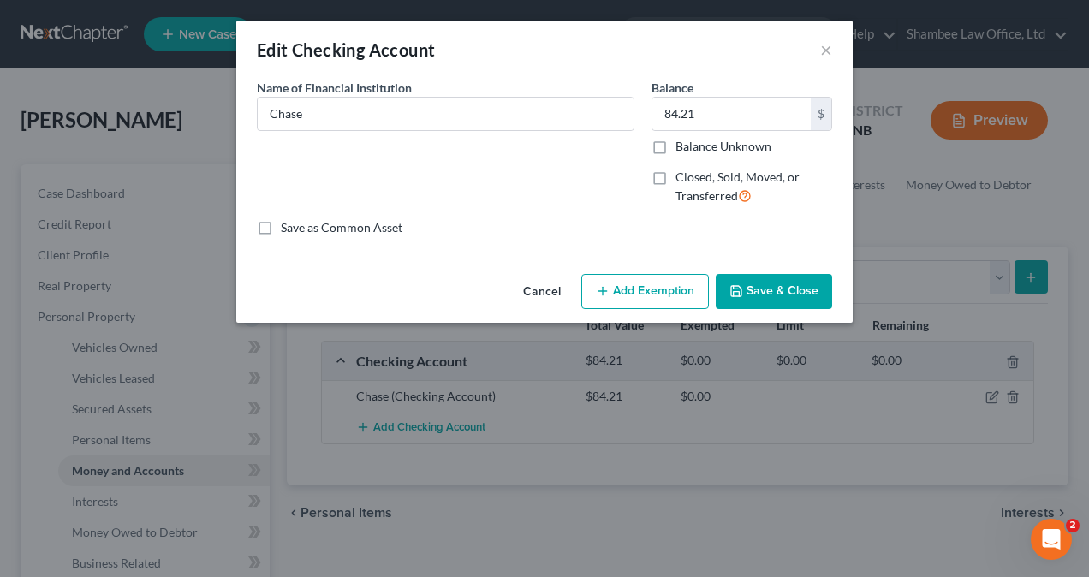
click at [644, 293] on button "Add Exemption" at bounding box center [645, 292] width 128 height 36
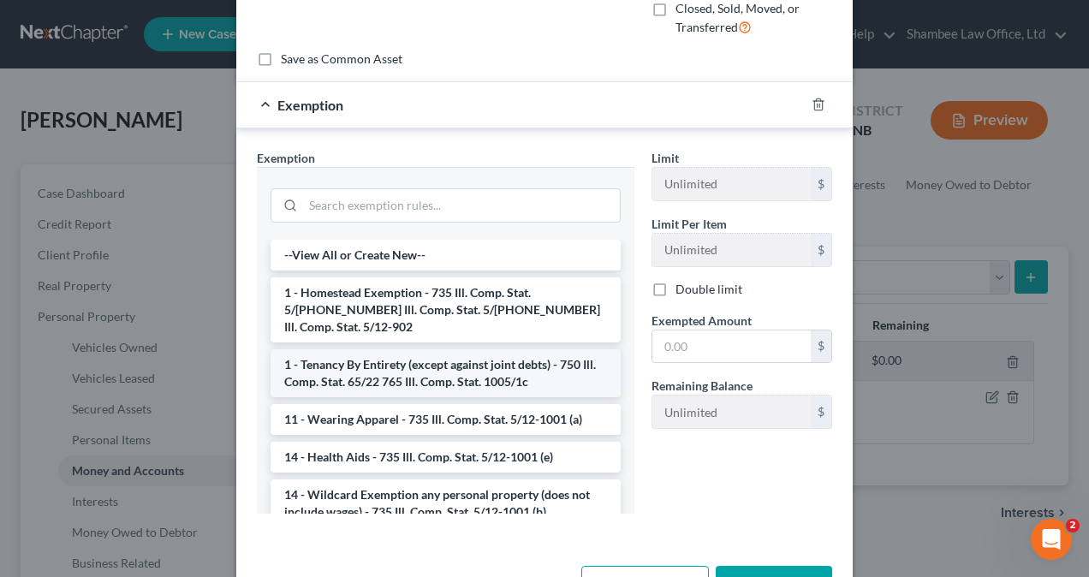
scroll to position [171, 0]
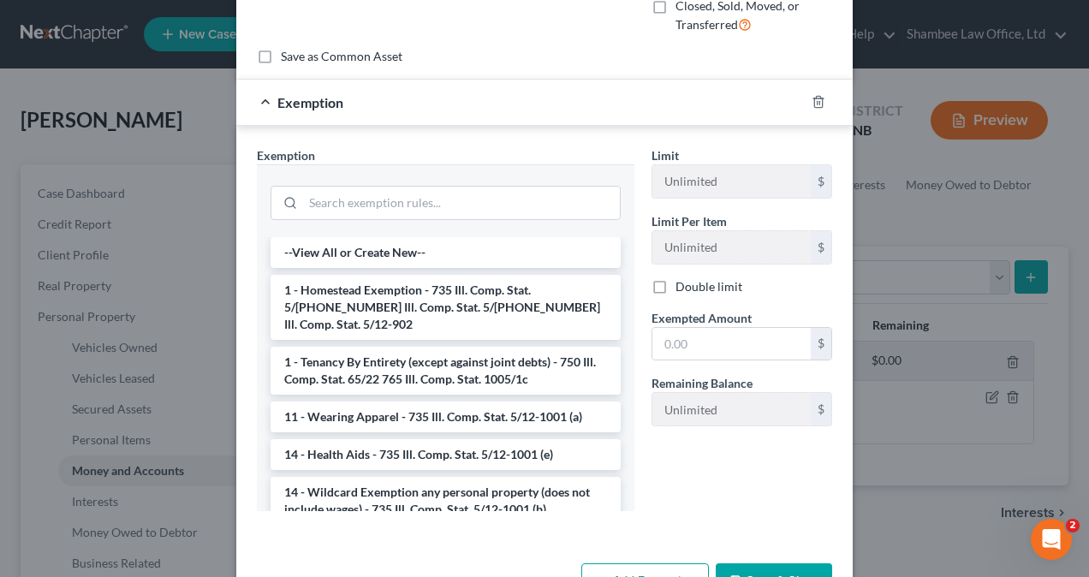
click at [370, 483] on li "14 - Wildcard Exemption any personal property (does not include wages) - 735 Il…" at bounding box center [446, 501] width 350 height 48
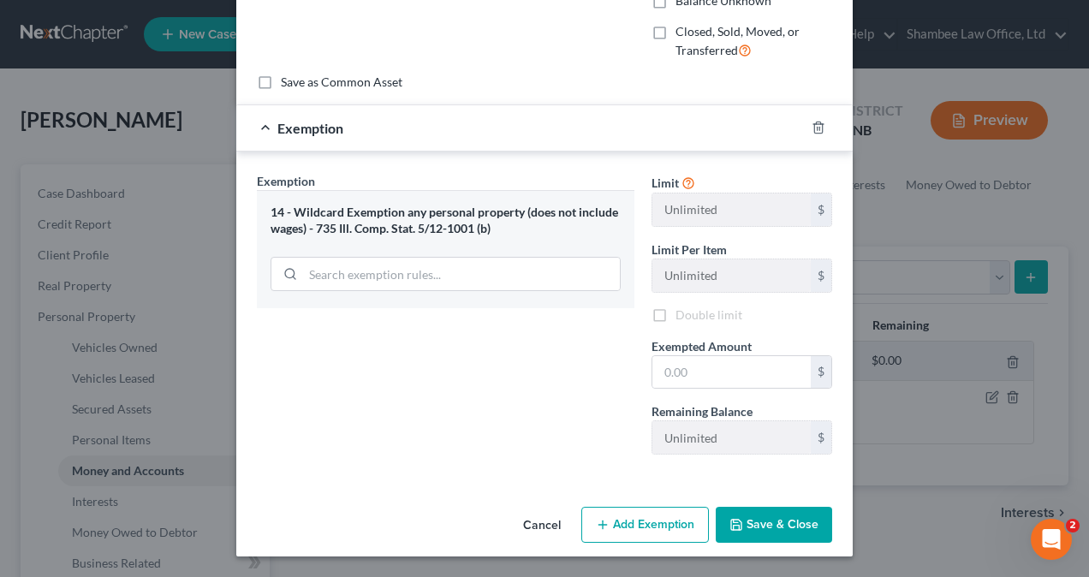
scroll to position [142, 0]
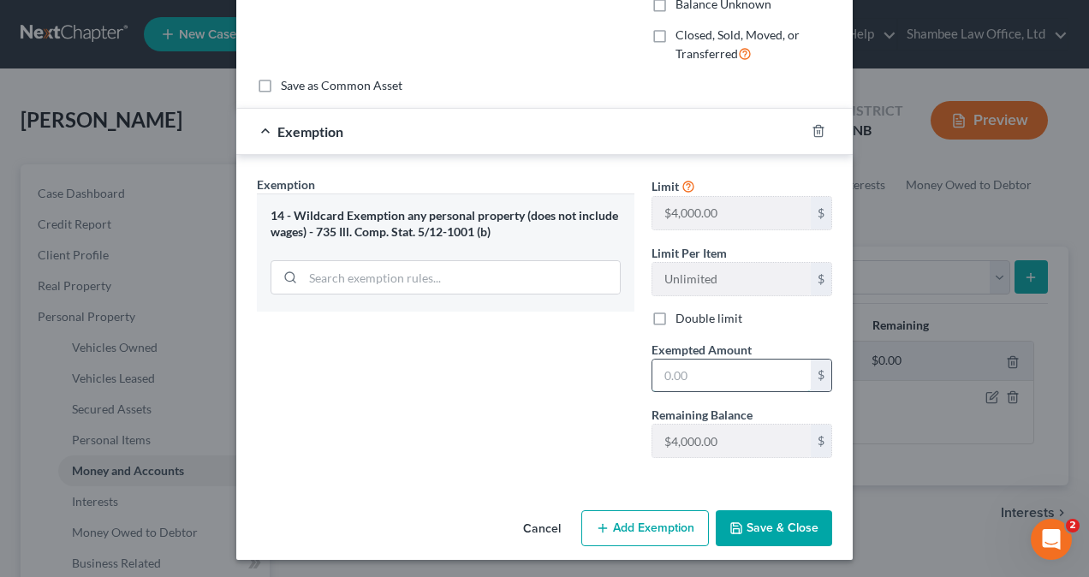
click at [693, 369] on input "text" at bounding box center [731, 376] width 158 height 33
type input "84.21"
click at [767, 521] on button "Save & Close" at bounding box center [774, 528] width 116 height 36
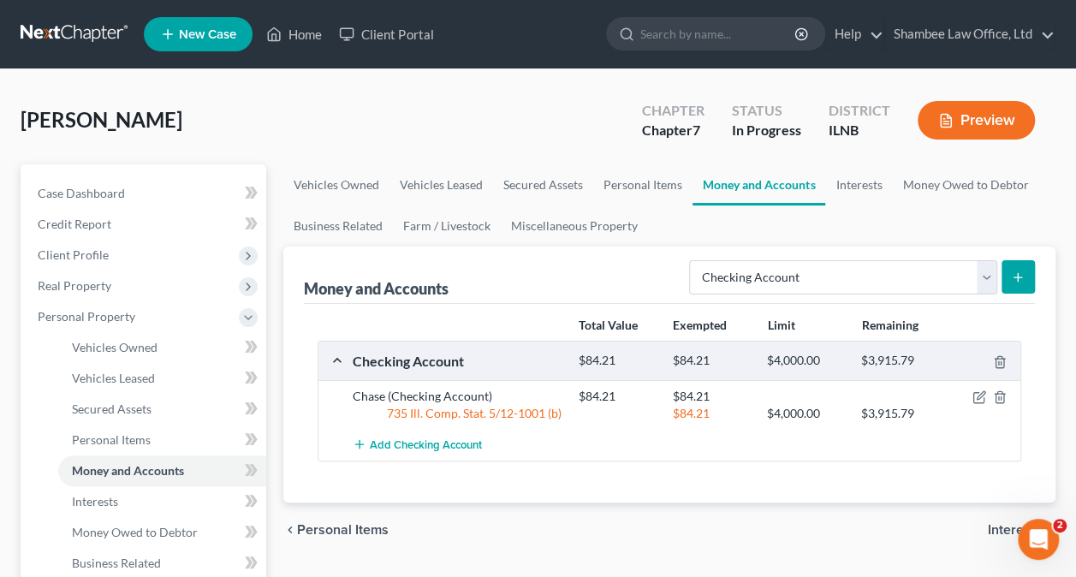
click at [1019, 279] on icon "submit" at bounding box center [1018, 278] width 14 height 14
click at [1020, 276] on icon "submit" at bounding box center [1018, 278] width 14 height 14
click at [455, 442] on span "Add Checking Account" at bounding box center [426, 445] width 112 height 14
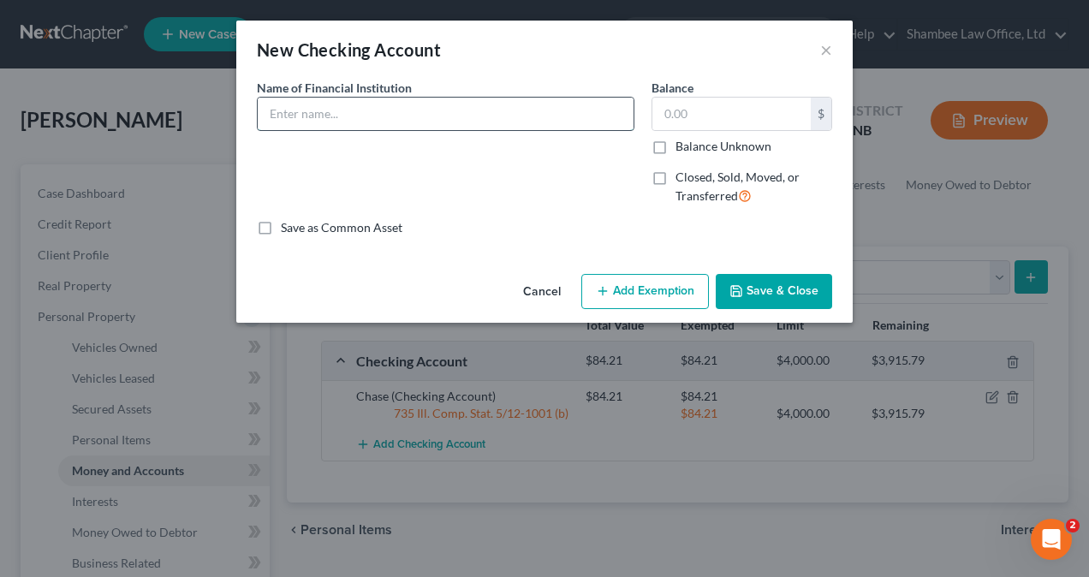
click at [514, 116] on input "text" at bounding box center [446, 114] width 376 height 33
type input "Chase"
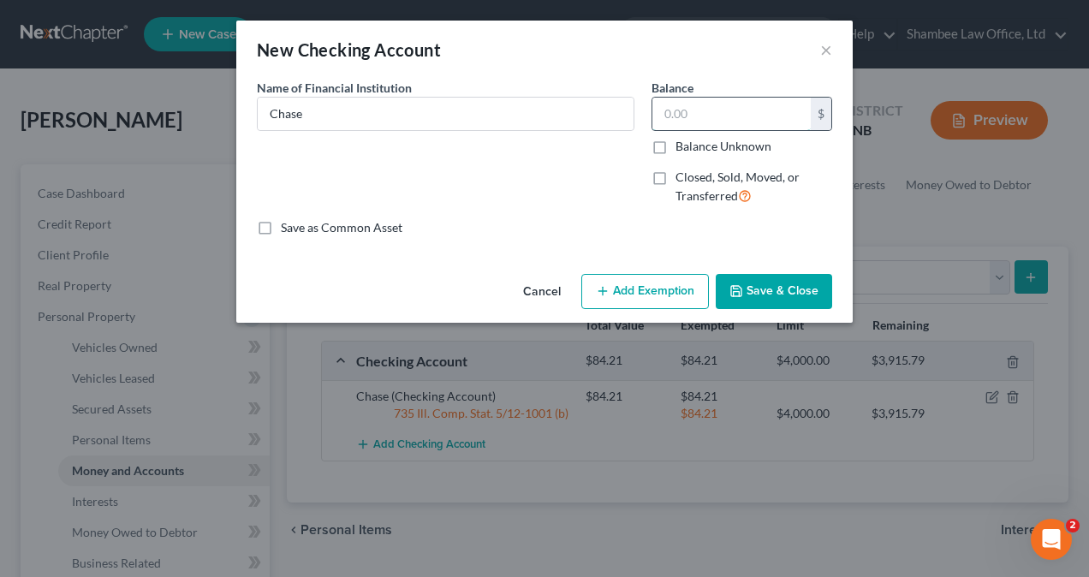
click at [753, 110] on input "text" at bounding box center [731, 114] width 158 height 33
type input "912.06"
click at [654, 292] on button "Add Exemption" at bounding box center [645, 292] width 128 height 36
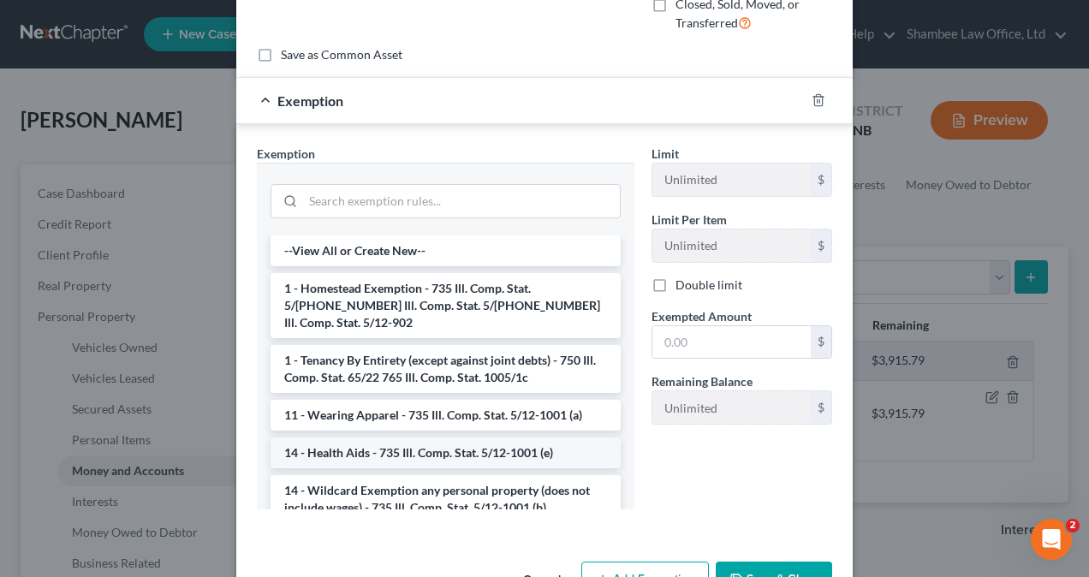
scroll to position [225, 0]
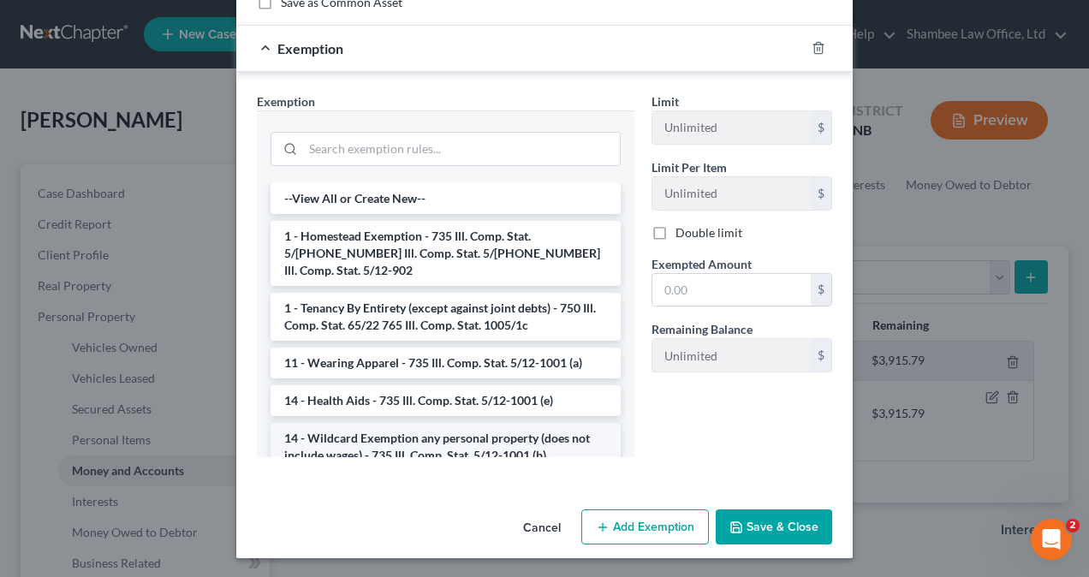
click at [435, 423] on li "14 - Wildcard Exemption any personal property (does not include wages) - 735 Il…" at bounding box center [446, 447] width 350 height 48
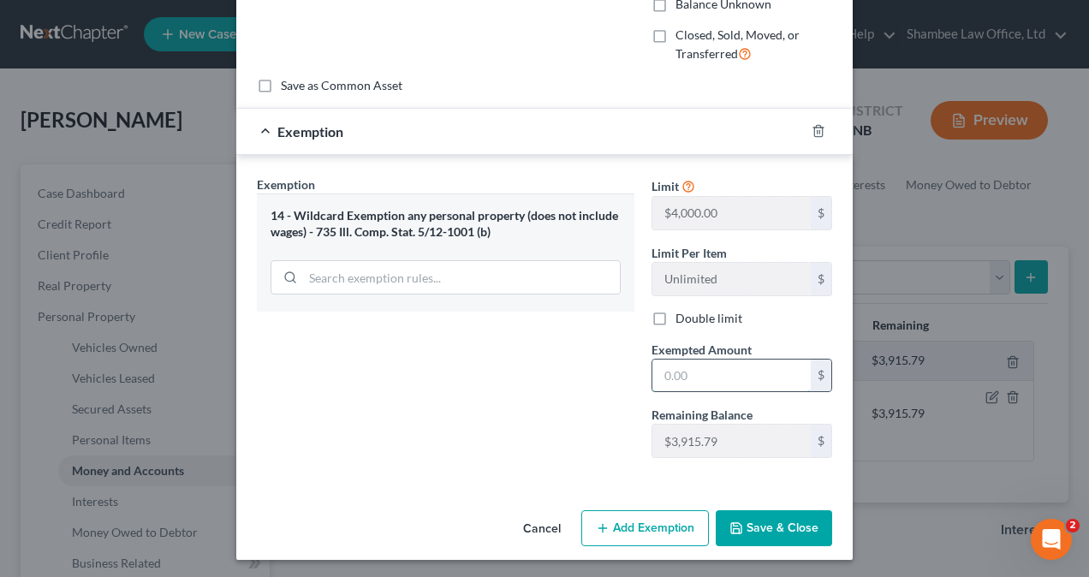
click at [699, 375] on input "text" at bounding box center [731, 376] width 158 height 33
type input "912.06"
click at [782, 526] on button "Save & Close" at bounding box center [774, 528] width 116 height 36
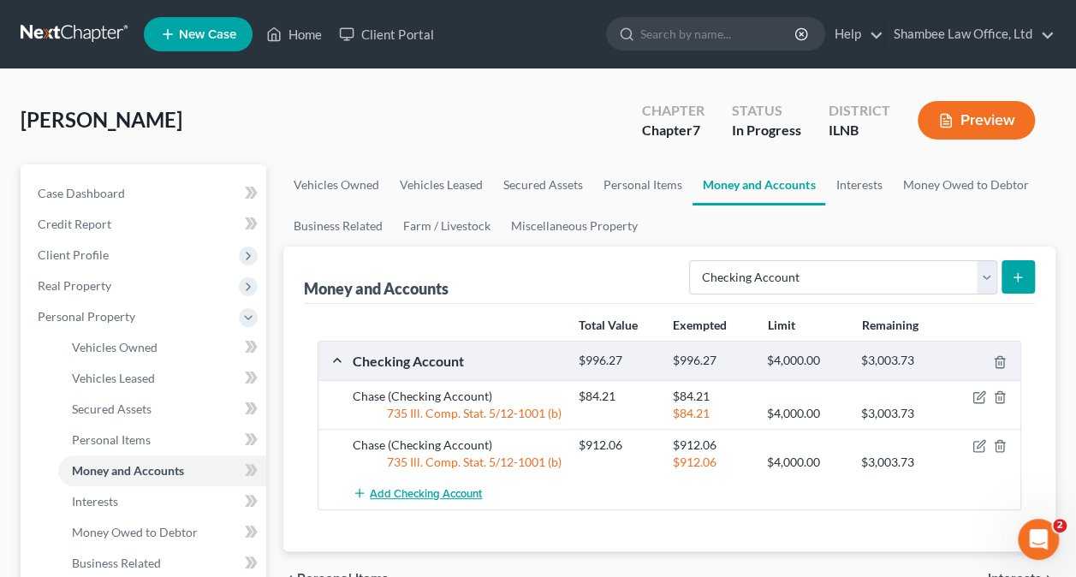
click at [437, 491] on span "Add Checking Account" at bounding box center [426, 494] width 112 height 14
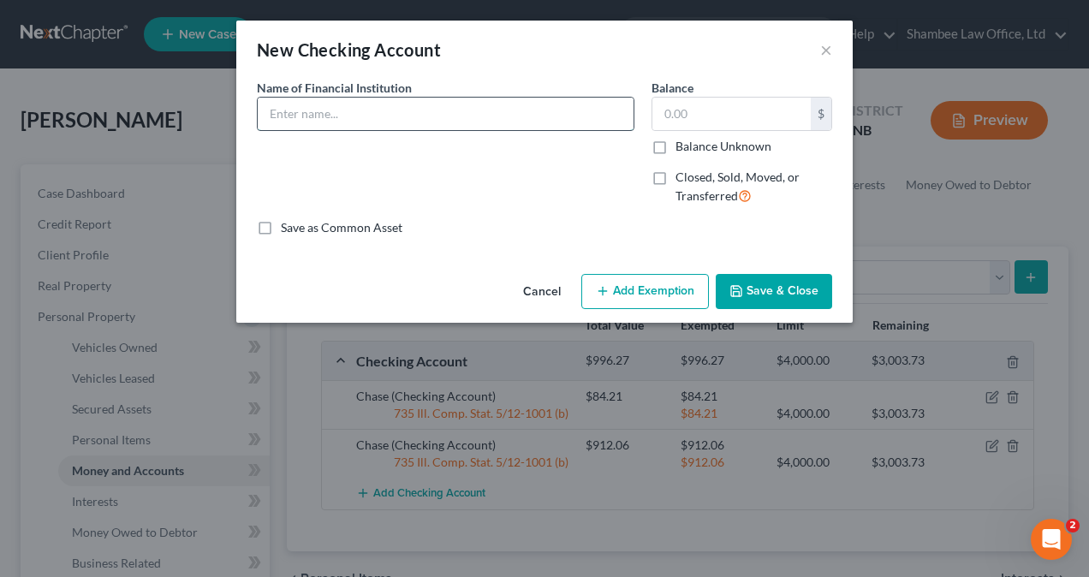
click at [366, 113] on input "text" at bounding box center [446, 114] width 376 height 33
type input "TMobile Money"
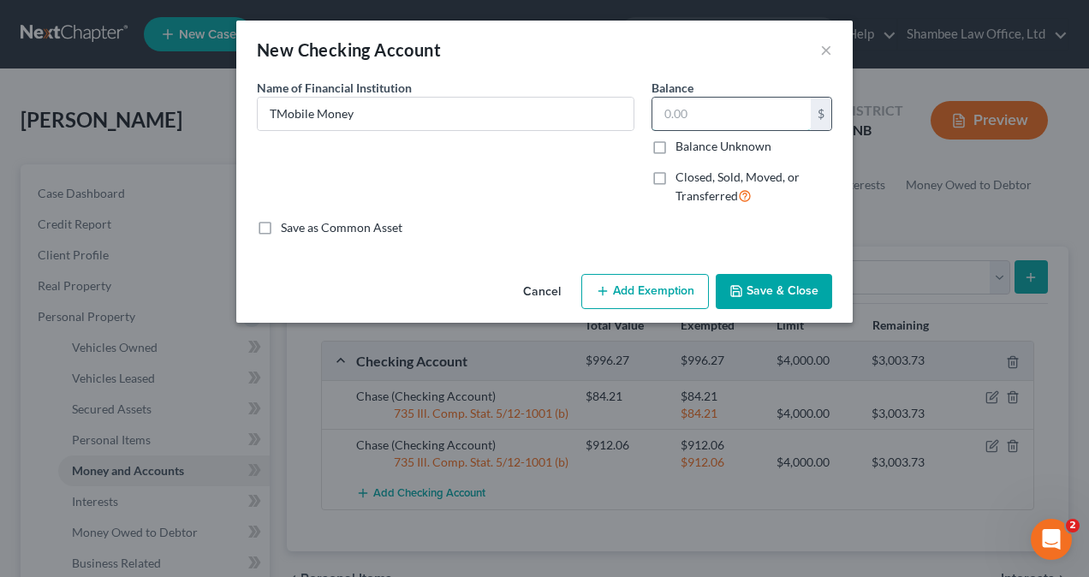
click at [719, 109] on input "text" at bounding box center [731, 114] width 158 height 33
type input "300.14"
drag, startPoint x: 652, startPoint y: 295, endPoint x: 643, endPoint y: 298, distance: 8.9
click at [651, 296] on button "Add Exemption" at bounding box center [645, 292] width 128 height 36
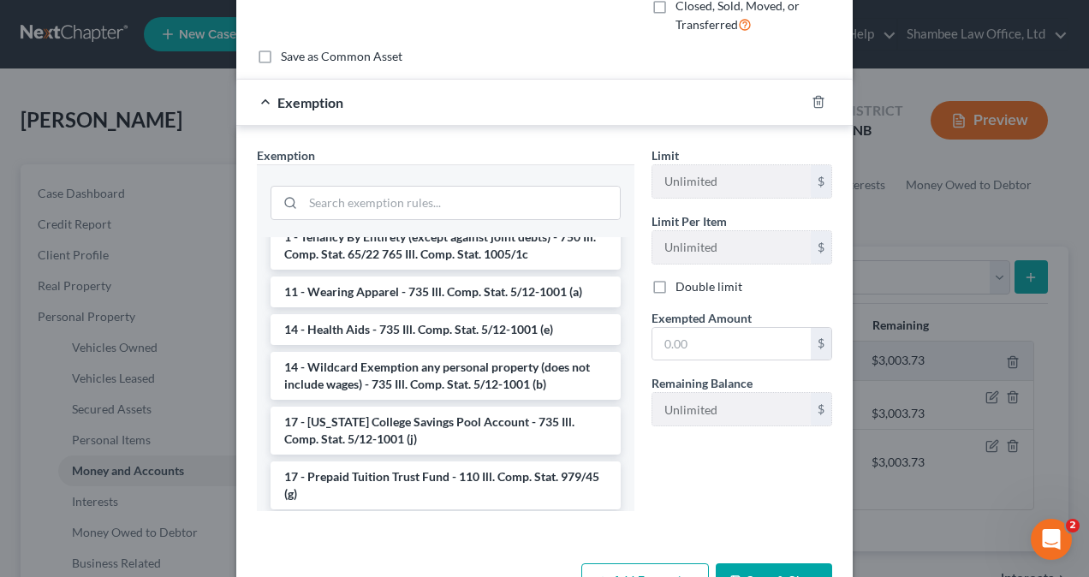
scroll to position [103, 0]
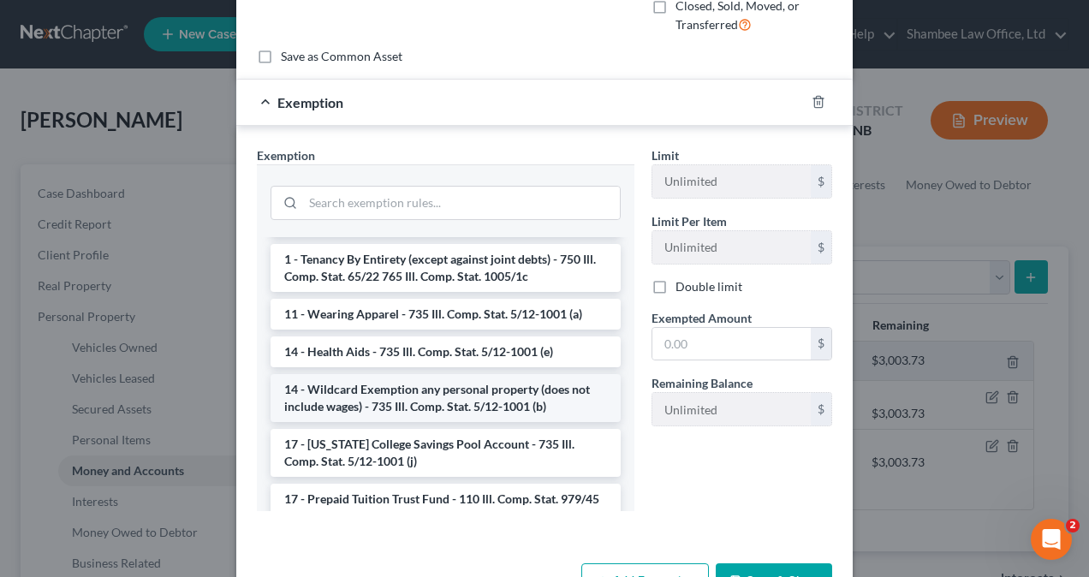
click at [491, 374] on li "14 - Wildcard Exemption any personal property (does not include wages) - 735 Il…" at bounding box center [446, 398] width 350 height 48
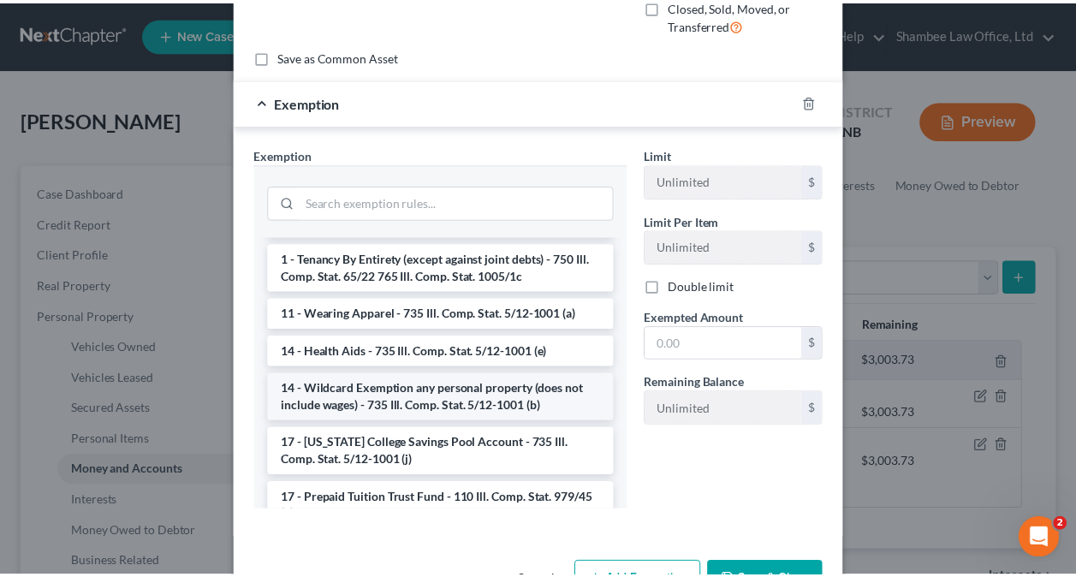
scroll to position [142, 0]
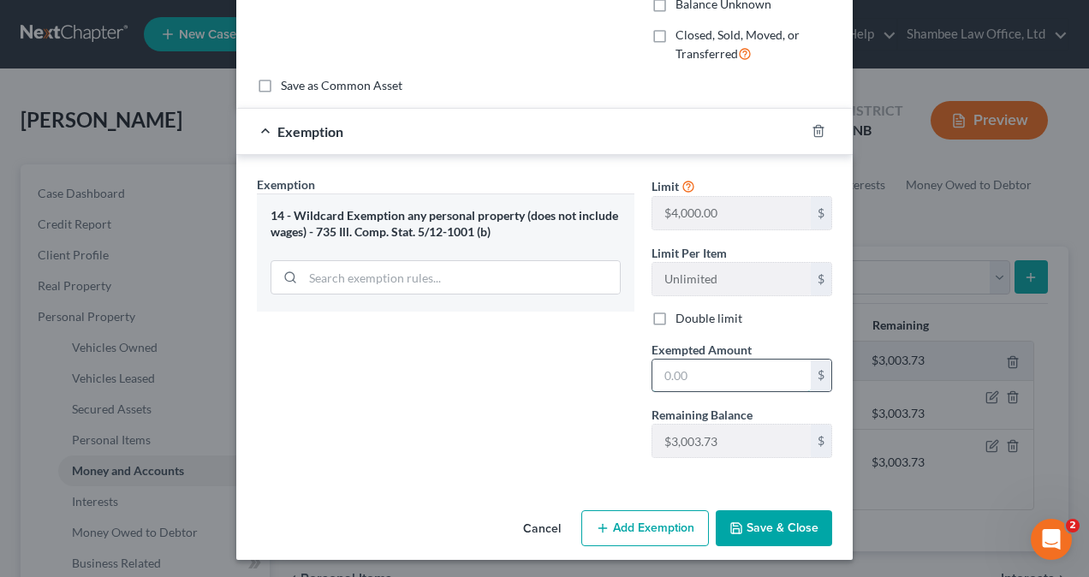
click at [700, 367] on input "text" at bounding box center [731, 376] width 158 height 33
type input "300.14"
click at [763, 524] on button "Save & Close" at bounding box center [774, 528] width 116 height 36
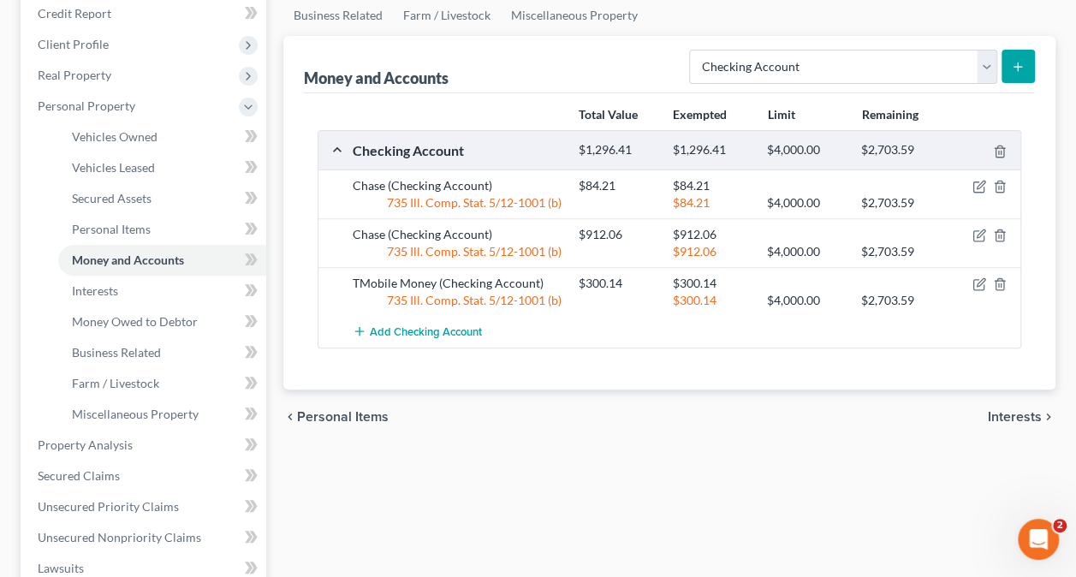
scroll to position [257, 0]
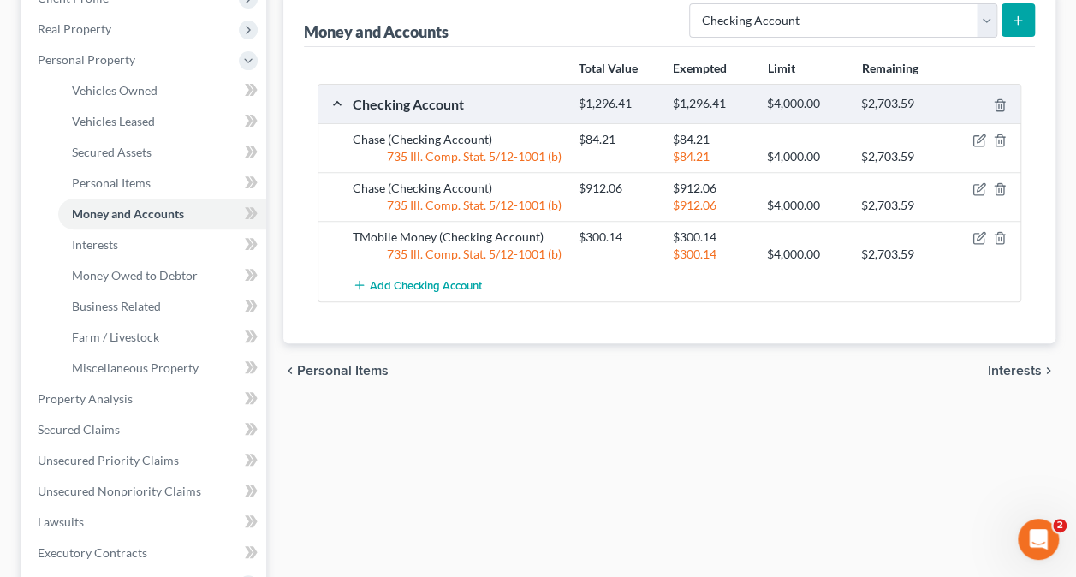
click at [1013, 366] on span "Interests" at bounding box center [1015, 371] width 54 height 14
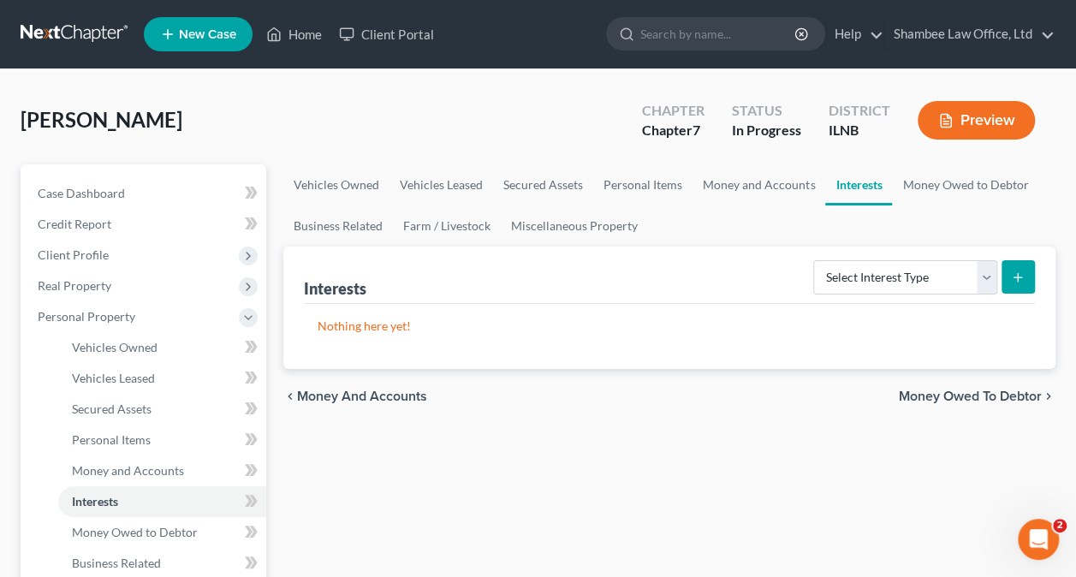
click at [978, 394] on span "Money Owed to Debtor" at bounding box center [970, 397] width 143 height 14
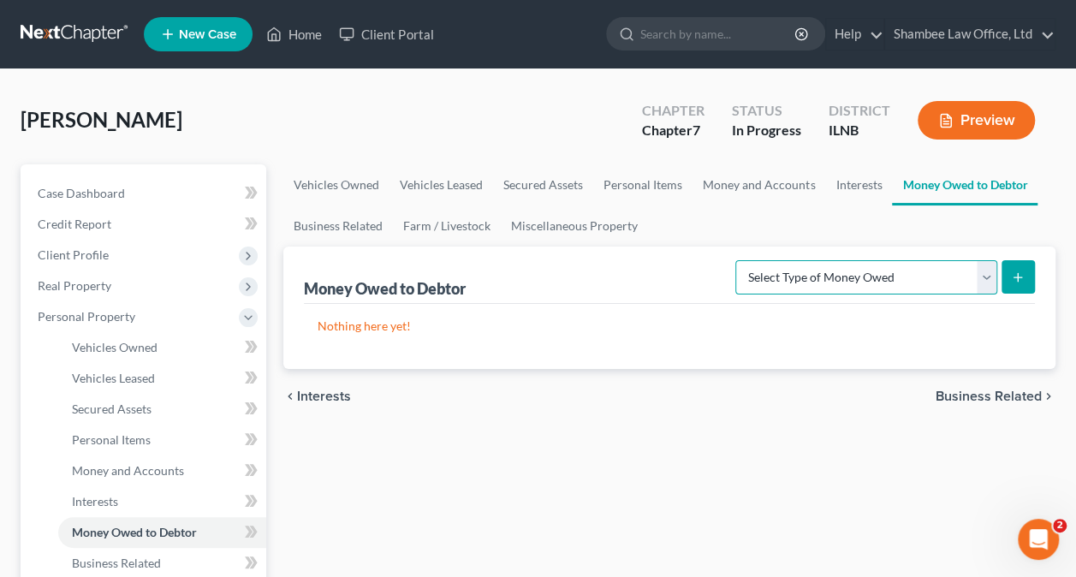
click at [964, 279] on select "Select Type of Money Owed Accounts Receivable Alimony Child Support Claims Agai…" at bounding box center [866, 277] width 262 height 34
click at [613, 413] on div "chevron_left Interests Business Related chevron_right" at bounding box center [669, 396] width 772 height 55
click at [887, 281] on select "Select Type of Money Owed Accounts Receivable Alimony Child Support Claims Agai…" at bounding box center [866, 277] width 262 height 34
click at [1016, 392] on span "Business Related" at bounding box center [989, 397] width 106 height 14
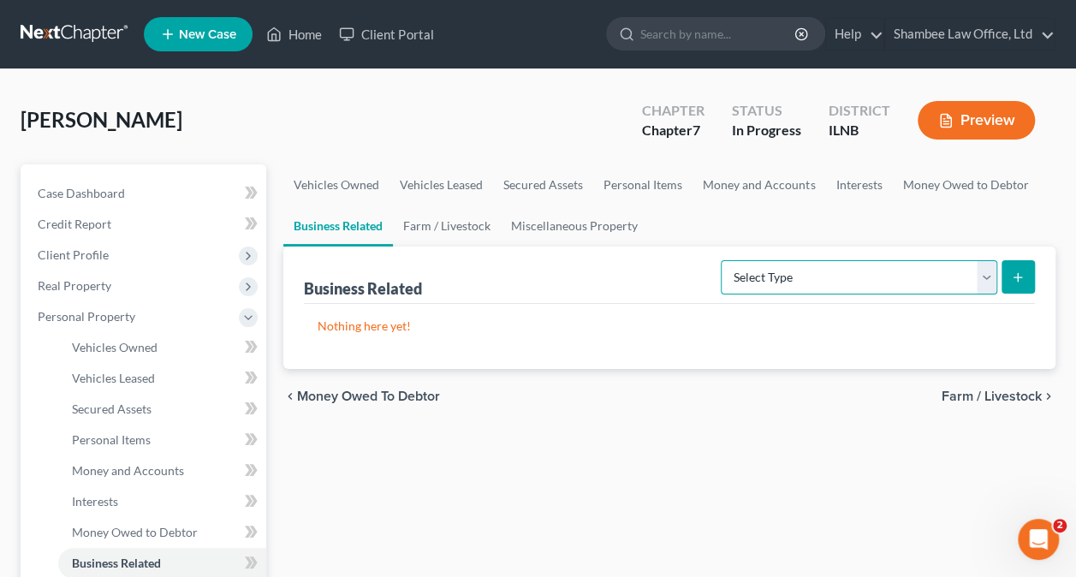
click at [989, 277] on select "Select Type Customer Lists Franchises Inventory Licenses Machinery Office Equip…" at bounding box center [859, 277] width 277 height 34
click at [646, 318] on p "Nothing here yet!" at bounding box center [670, 326] width 704 height 17
click at [995, 390] on span "Farm / Livestock" at bounding box center [992, 397] width 100 height 14
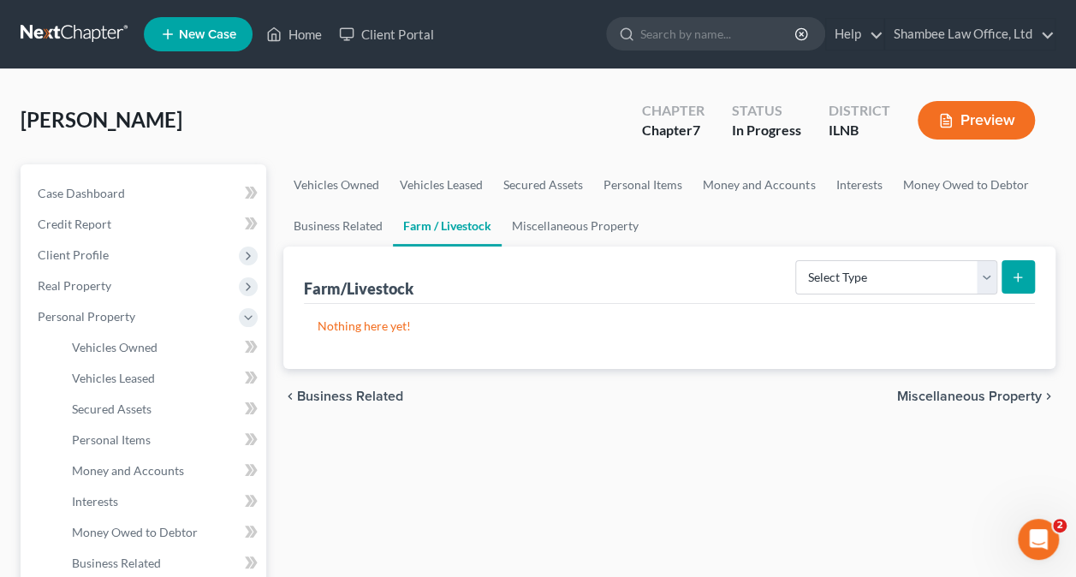
click at [990, 391] on span "Miscellaneous Property" at bounding box center [969, 397] width 145 height 14
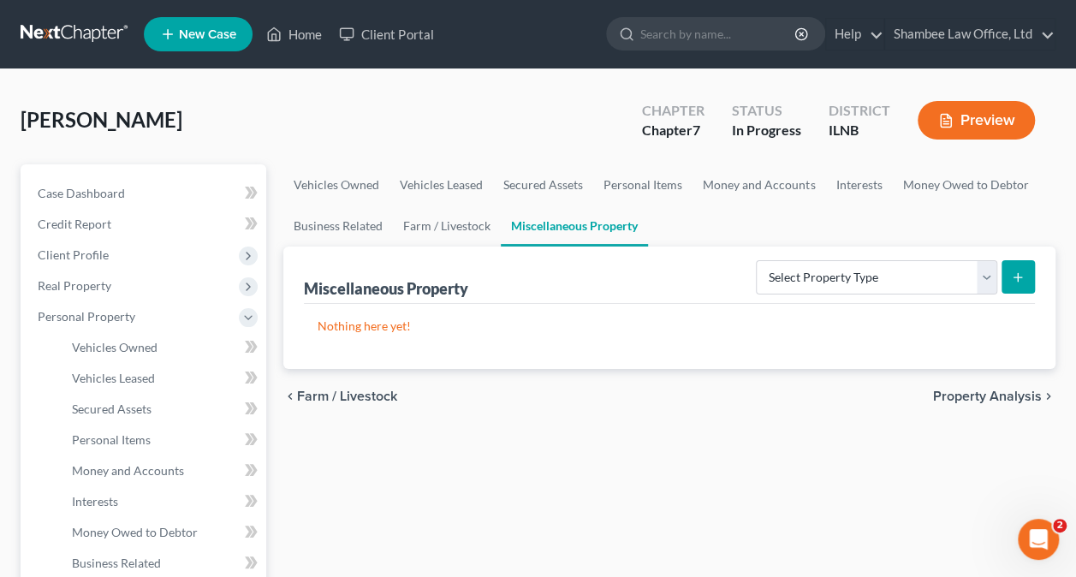
click at [990, 391] on span "Property Analysis" at bounding box center [987, 397] width 109 height 14
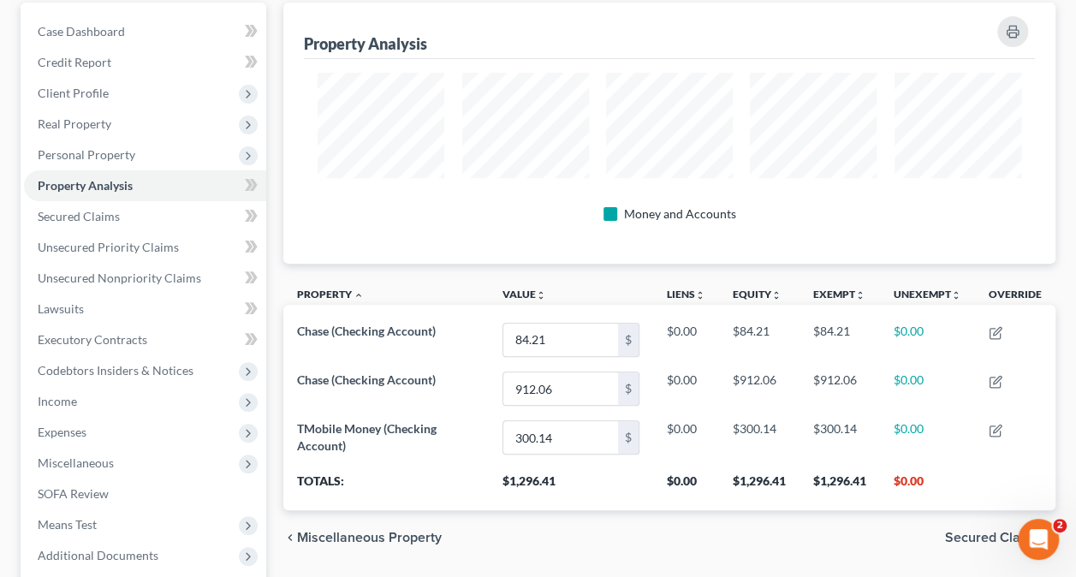
scroll to position [159, 0]
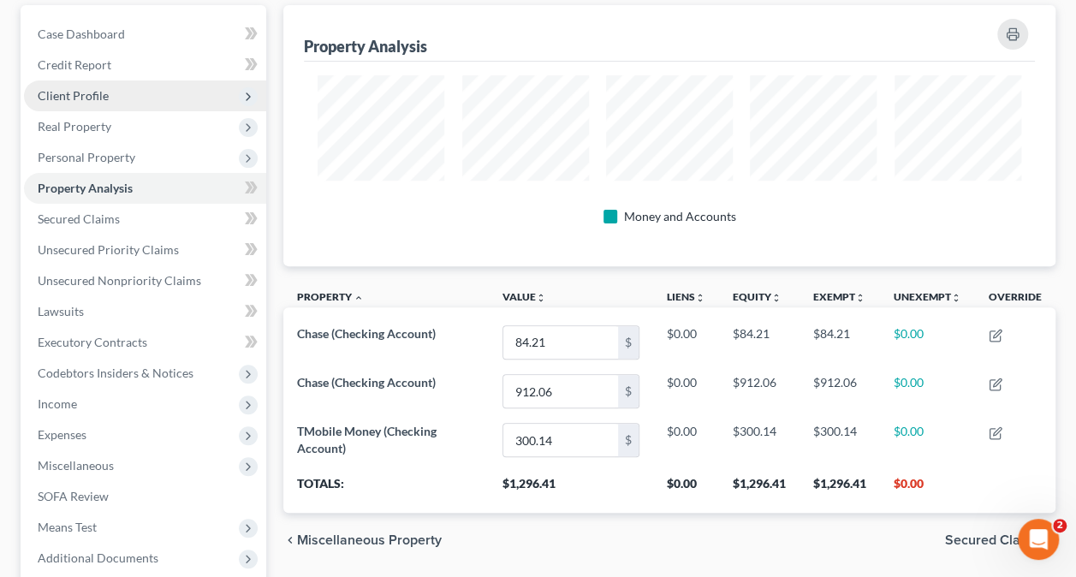
click at [122, 92] on span "Client Profile" at bounding box center [145, 95] width 242 height 31
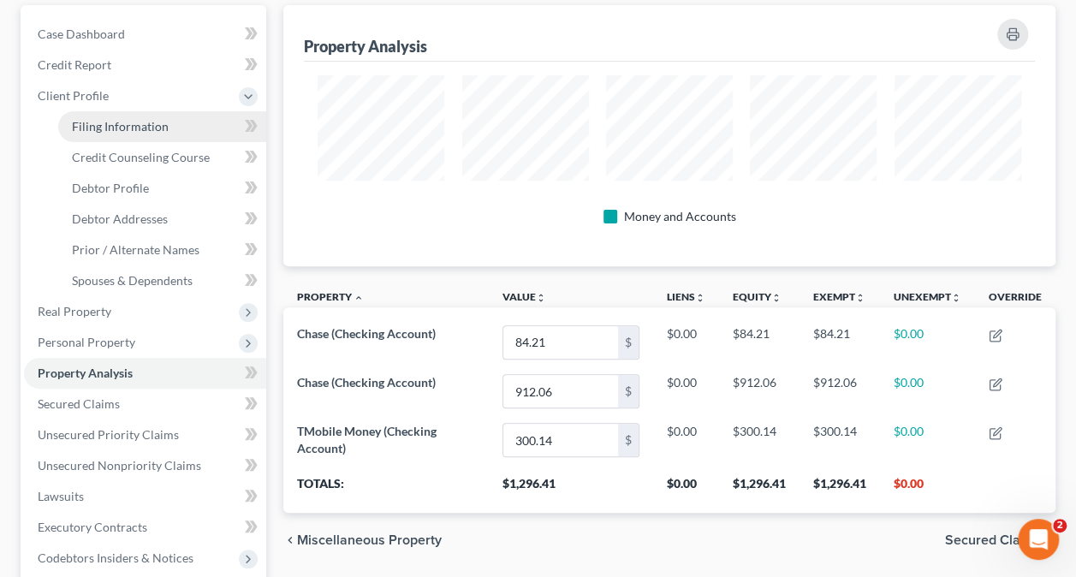
click at [129, 116] on link "Filing Information" at bounding box center [162, 126] width 208 height 31
select select "1"
select select "0"
select select "25"
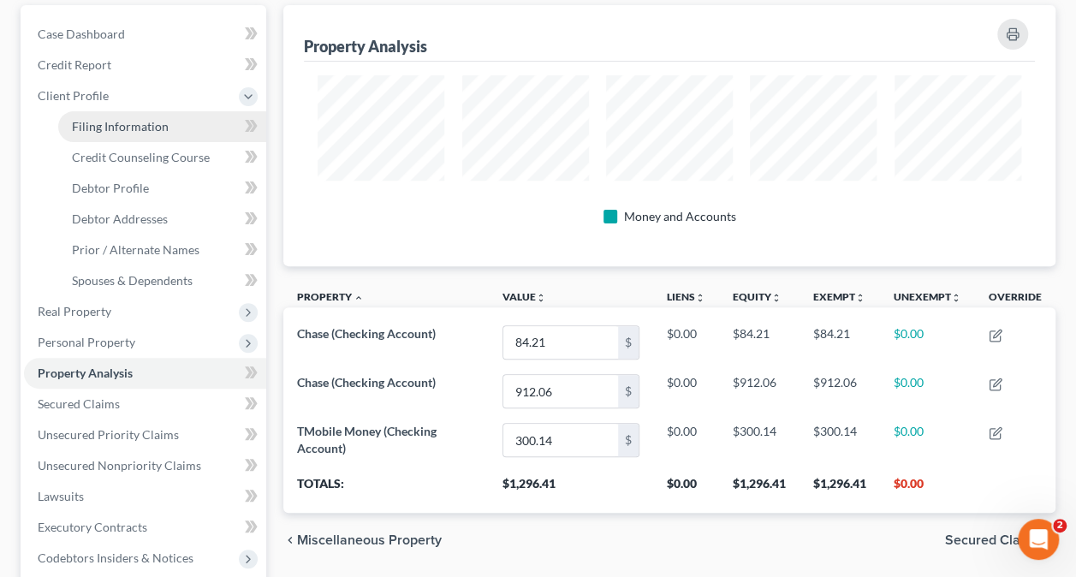
select select "0"
select select "14"
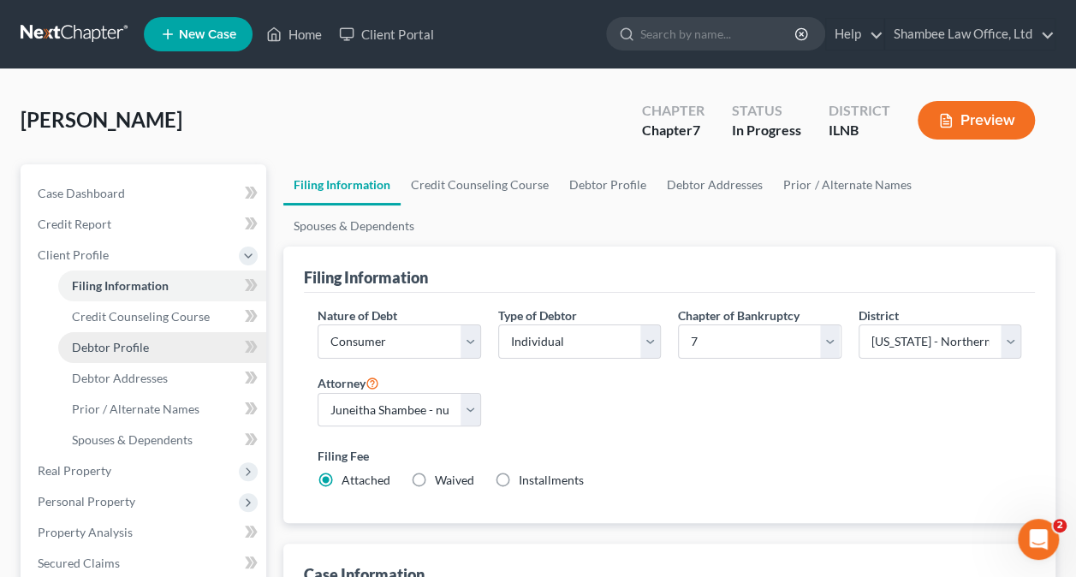
click at [122, 345] on span "Debtor Profile" at bounding box center [110, 347] width 77 height 15
select select "0"
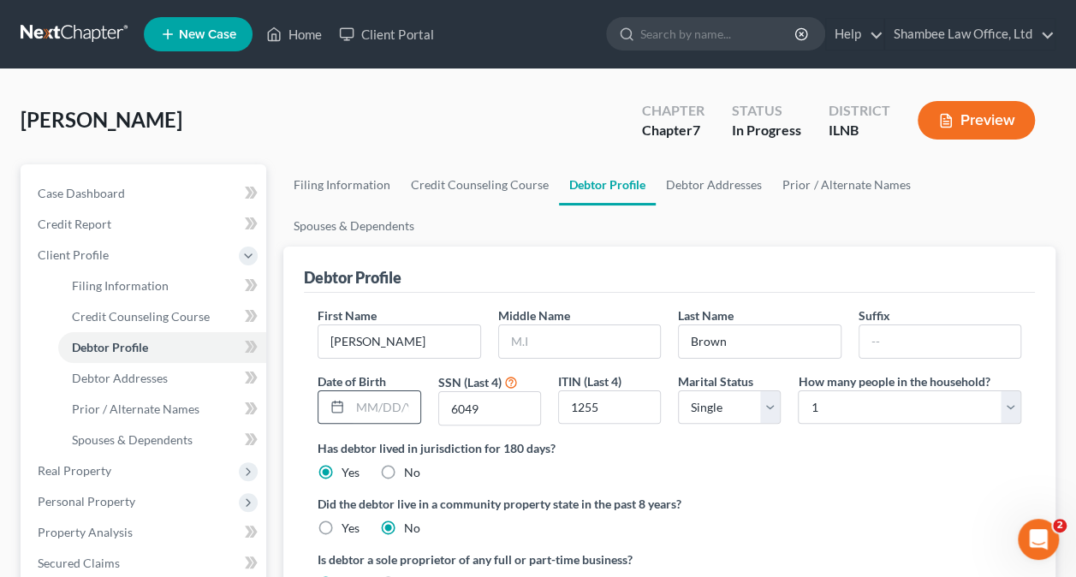
click at [347, 391] on div at bounding box center [334, 407] width 32 height 33
click at [370, 391] on input "text" at bounding box center [384, 407] width 69 height 33
type input "01/16/1980"
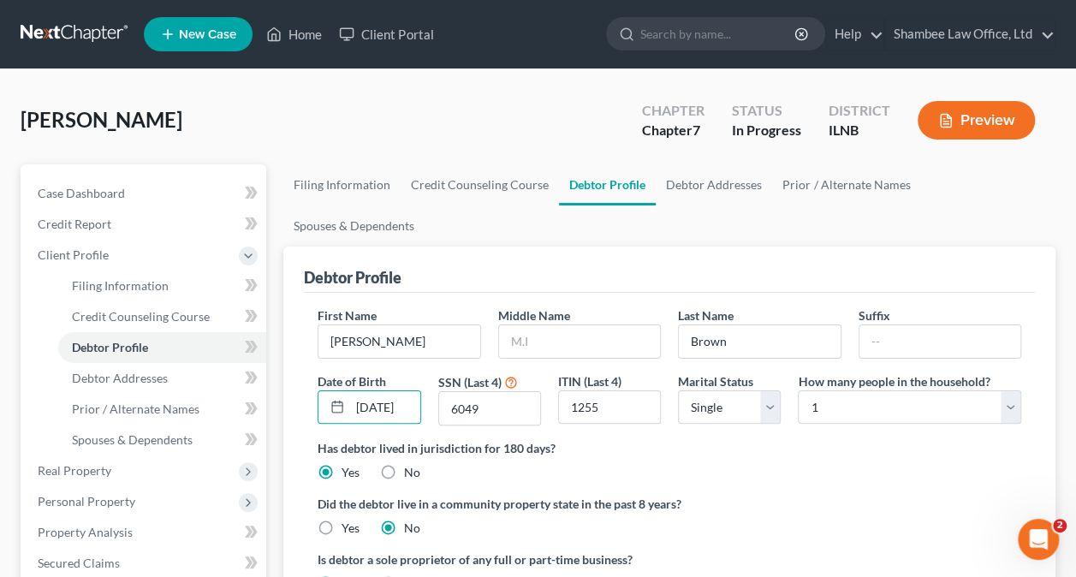
click at [601, 439] on label "Has debtor lived in jurisdiction for 180 days?" at bounding box center [670, 448] width 704 height 18
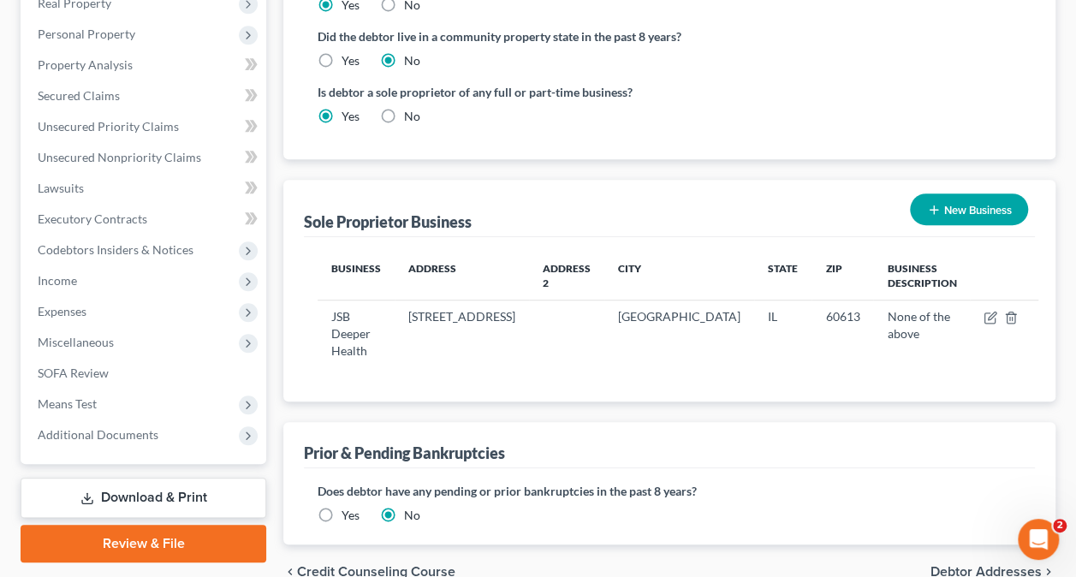
scroll to position [515, 0]
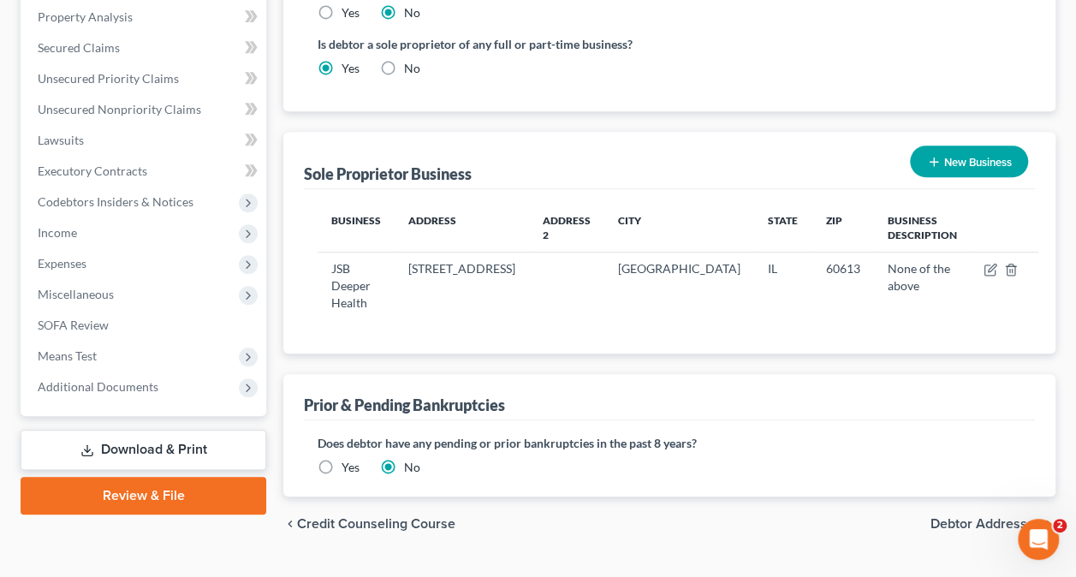
click at [972, 517] on span "Debtor Addresses" at bounding box center [986, 524] width 111 height 14
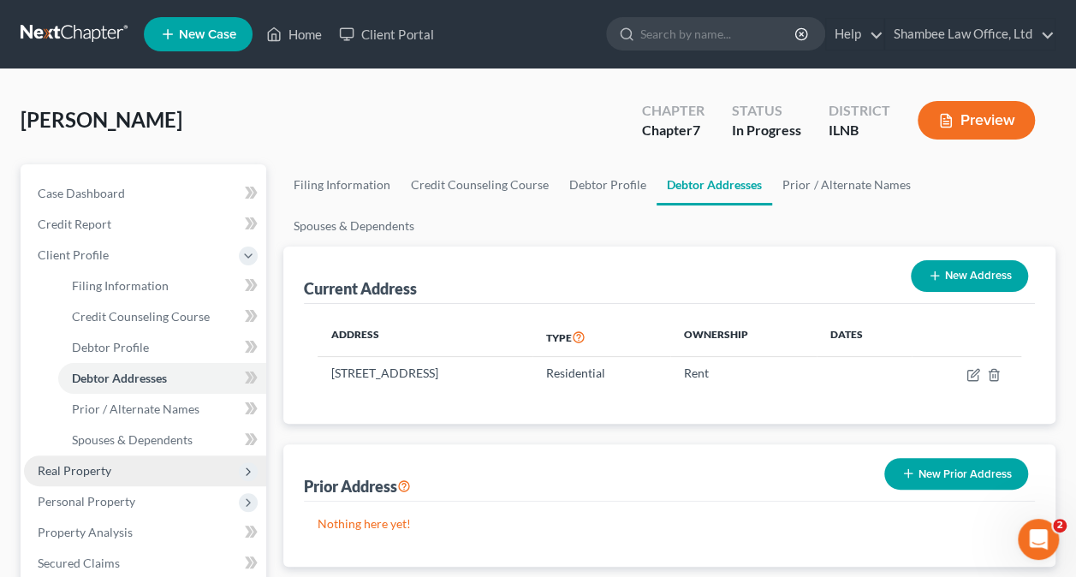
click at [106, 474] on span "Real Property" at bounding box center [75, 470] width 74 height 15
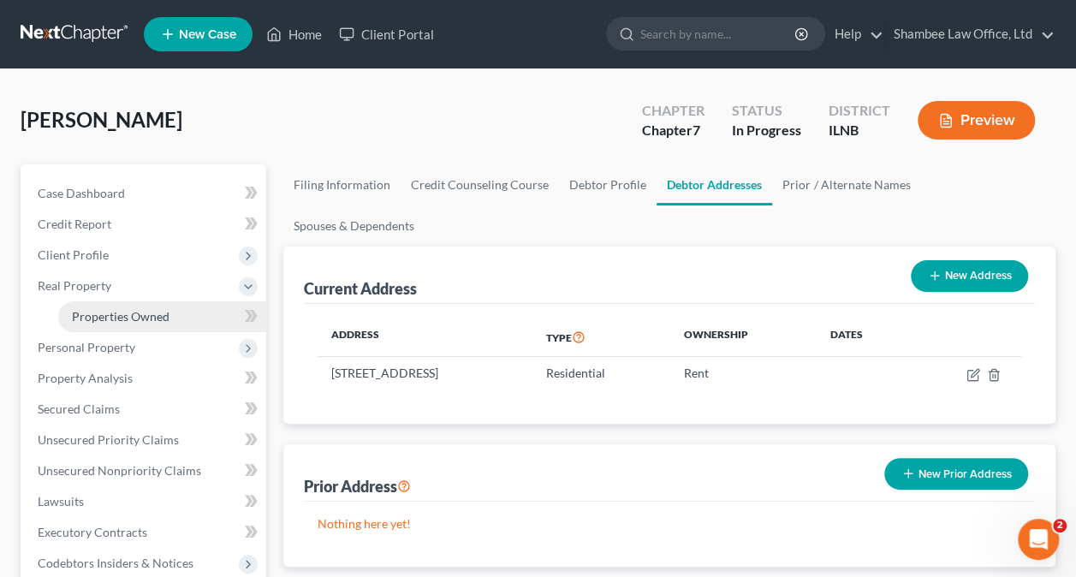
click at [186, 315] on link "Properties Owned" at bounding box center [162, 316] width 208 height 31
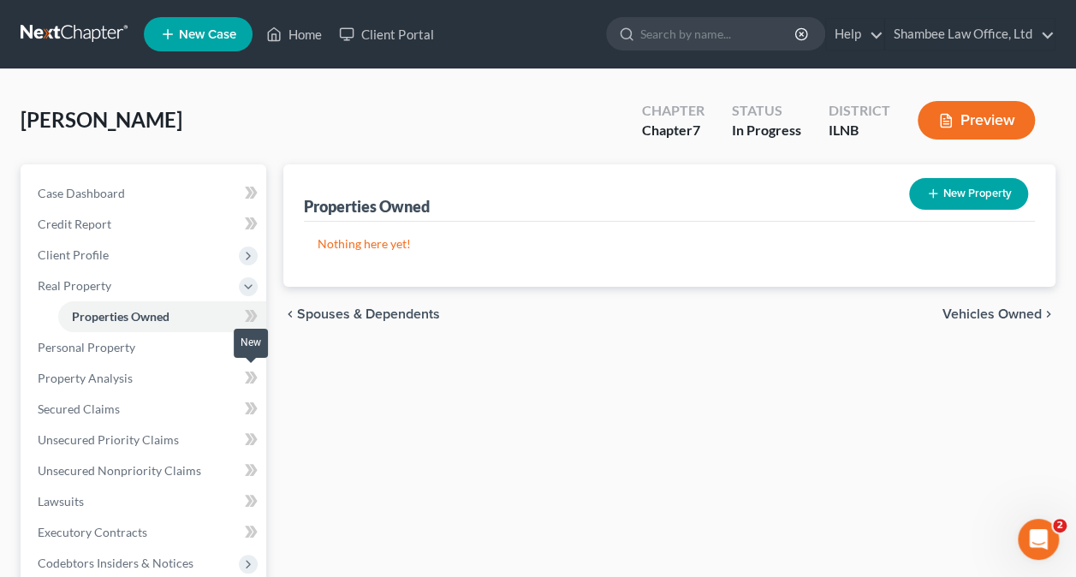
click at [247, 378] on icon at bounding box center [251, 377] width 13 height 21
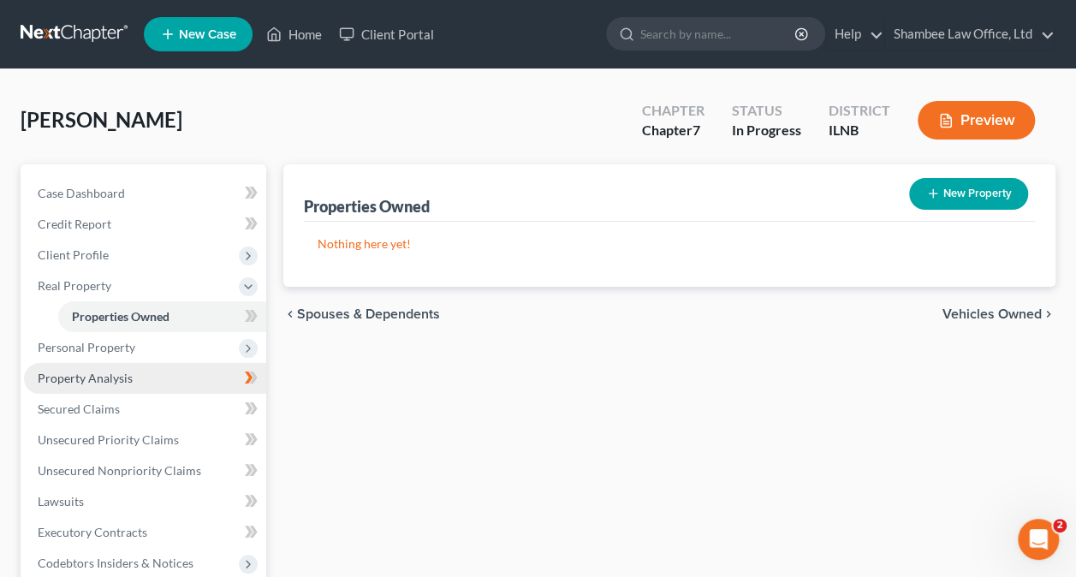
click at [120, 381] on span "Property Analysis" at bounding box center [85, 378] width 95 height 15
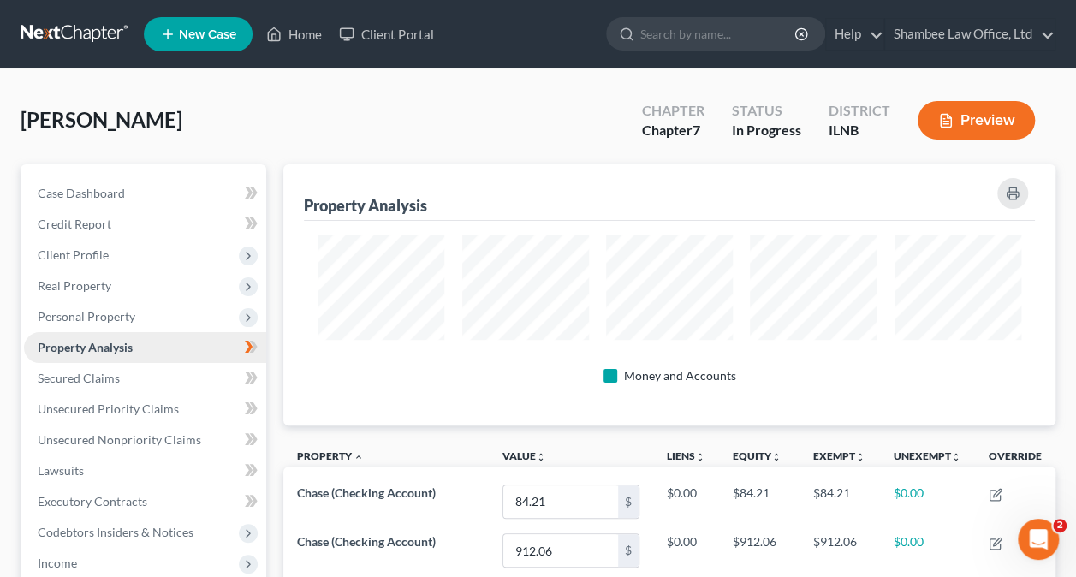
scroll to position [260, 772]
click at [86, 377] on span "Secured Claims" at bounding box center [79, 378] width 82 height 15
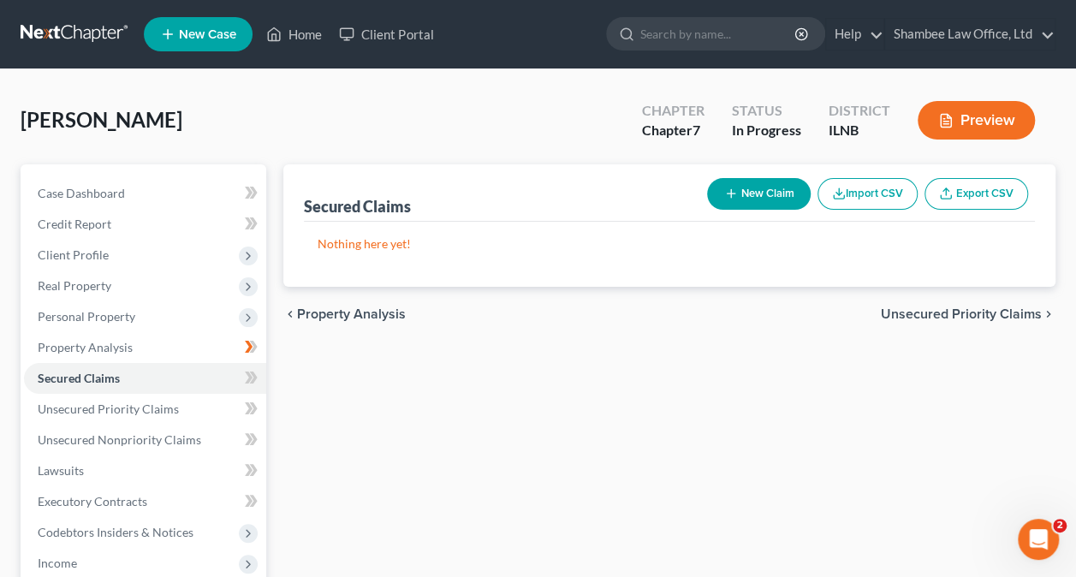
click at [878, 193] on button "Import CSV" at bounding box center [868, 194] width 100 height 32
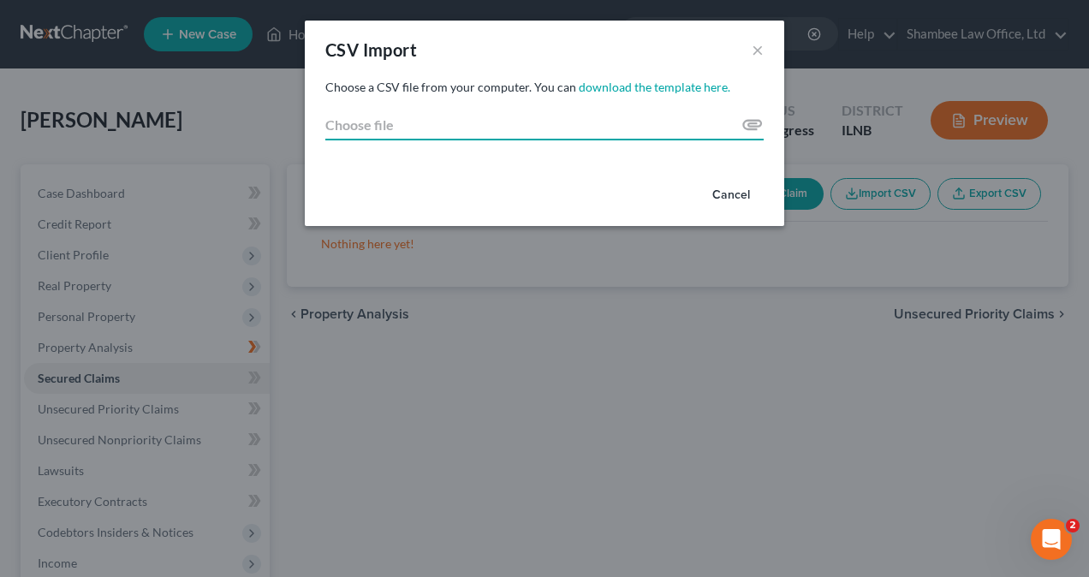
click at [443, 134] on input "Choose file" at bounding box center [544, 125] width 438 height 31
type input "C:\fakepath\EquifaxCreditReport2025.xlsx"
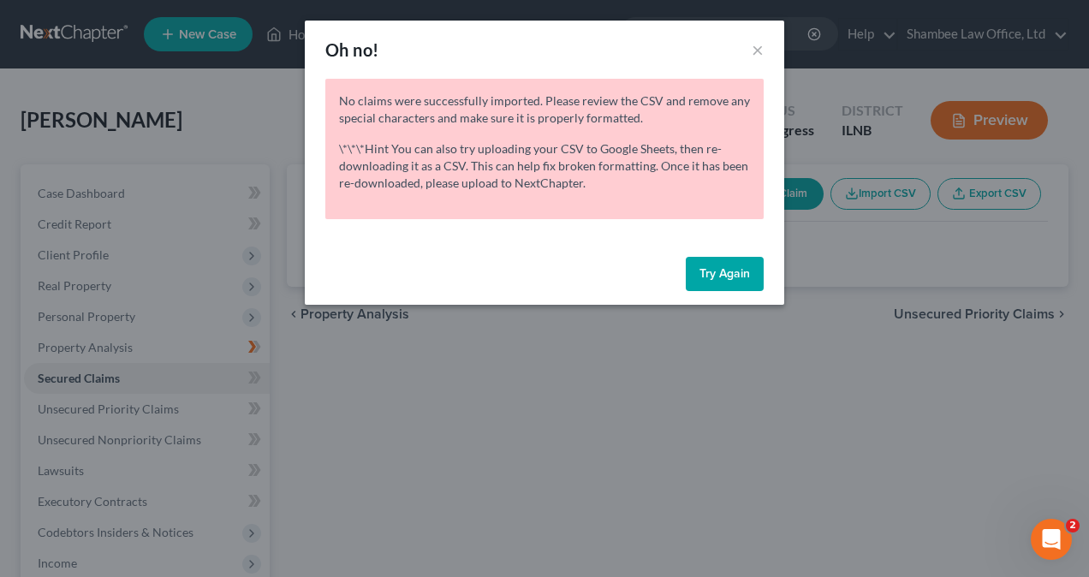
click at [735, 264] on button "Try Again" at bounding box center [725, 274] width 78 height 34
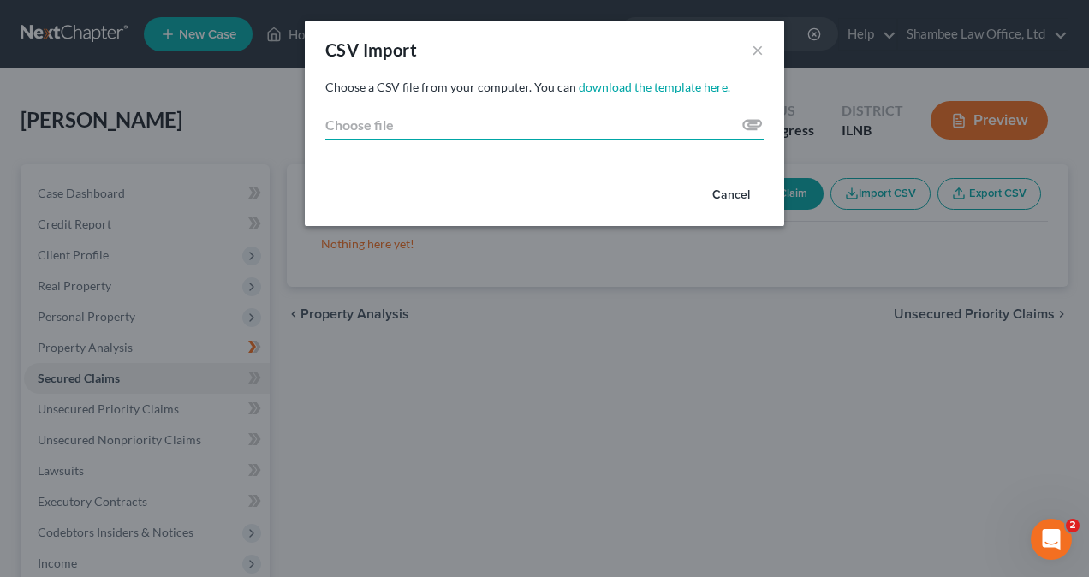
click at [651, 127] on input "Choose file" at bounding box center [544, 125] width 438 height 31
type input "C:\fakepath\Equifax spreadsheet.xlsx"
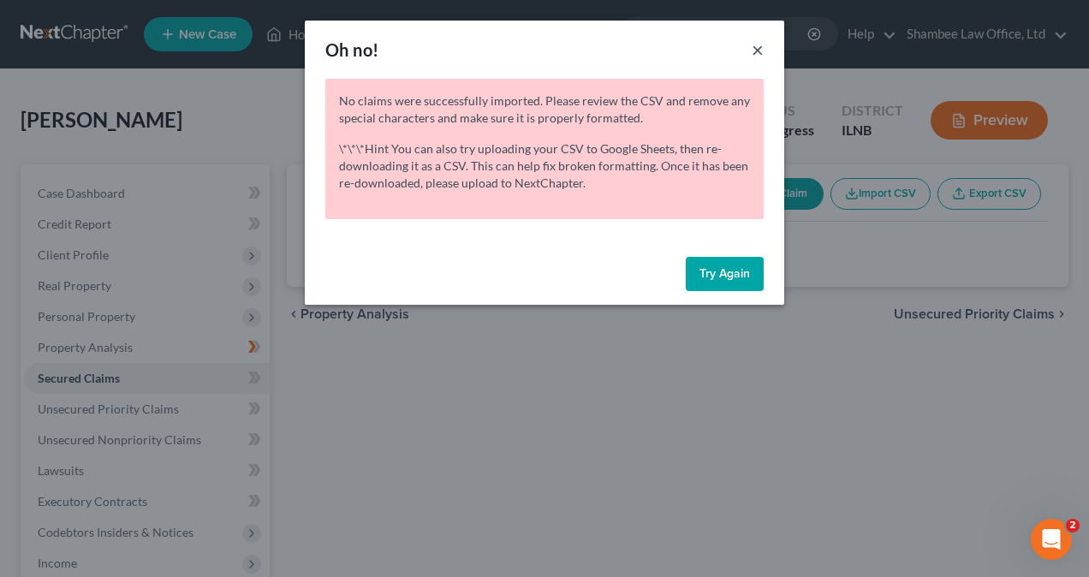
click at [759, 47] on button "×" at bounding box center [758, 49] width 12 height 21
